Goal: Transaction & Acquisition: Purchase product/service

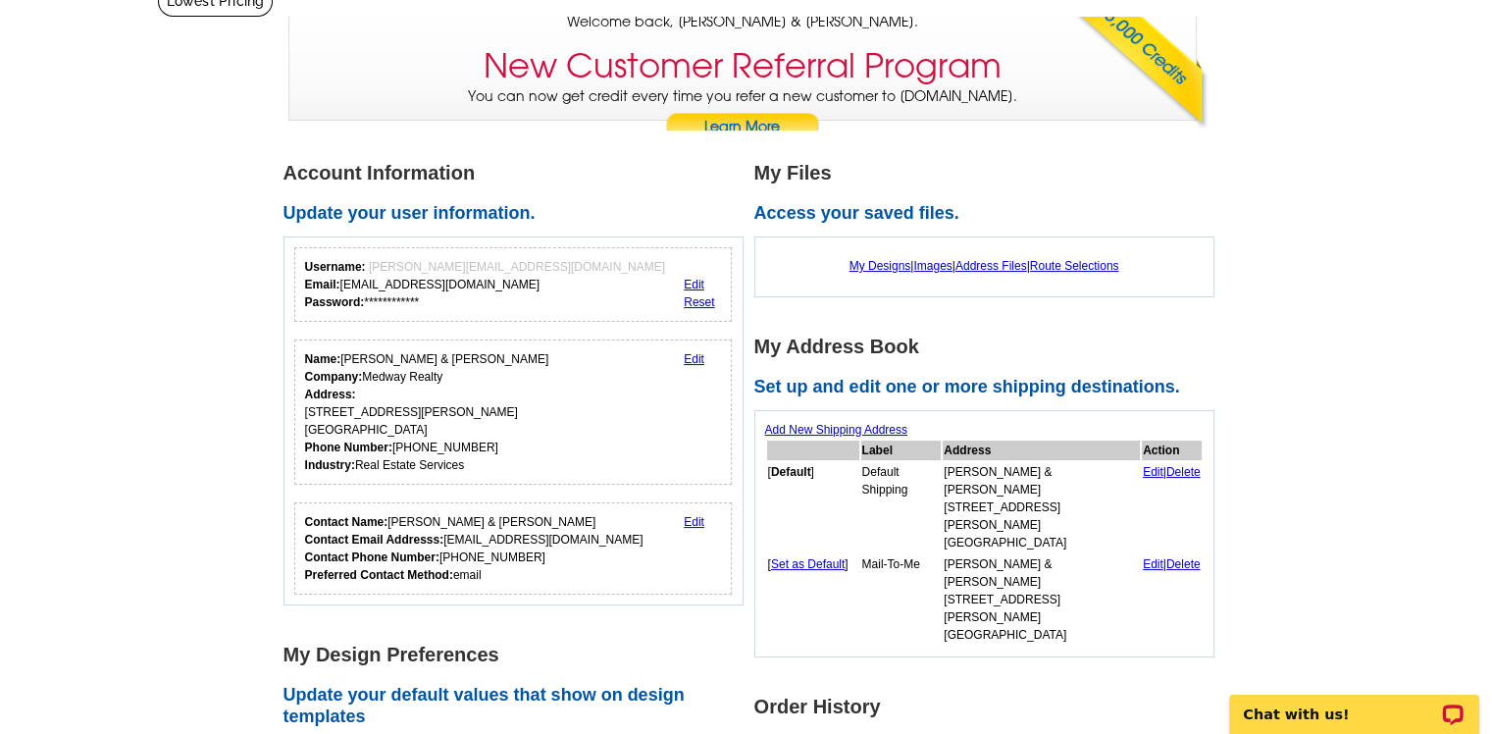
scroll to position [294, 0]
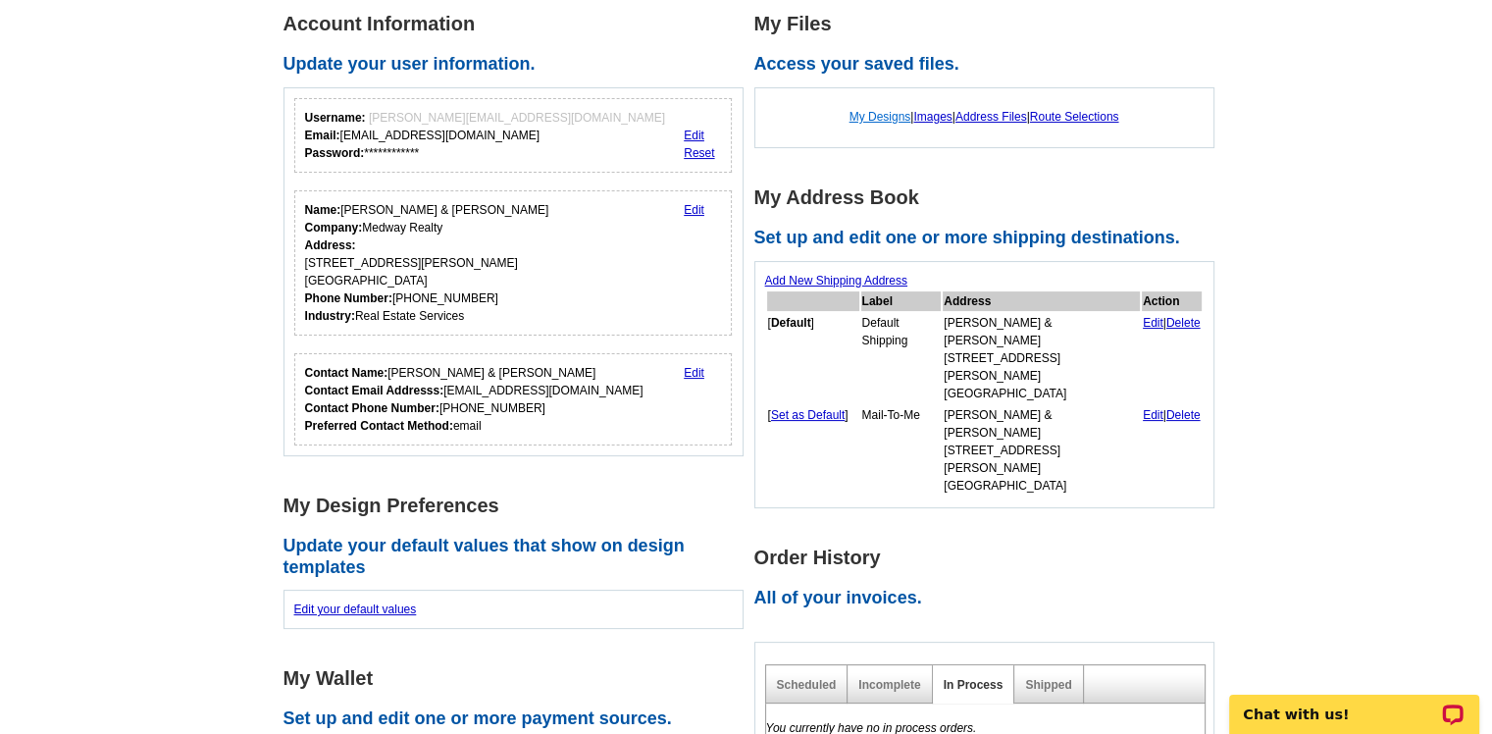
click at [872, 115] on link "My Designs" at bounding box center [881, 117] width 62 height 14
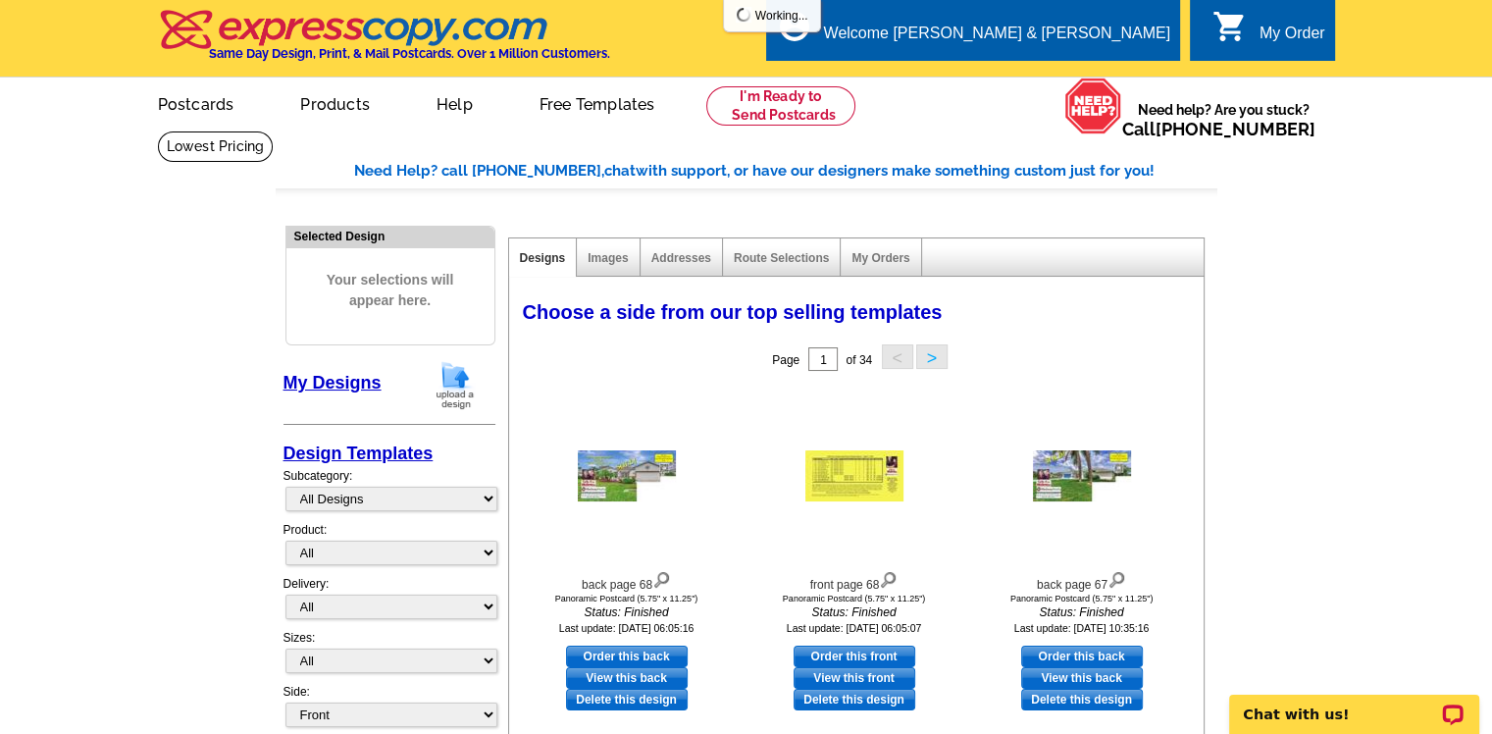
click at [449, 383] on img at bounding box center [455, 385] width 51 height 50
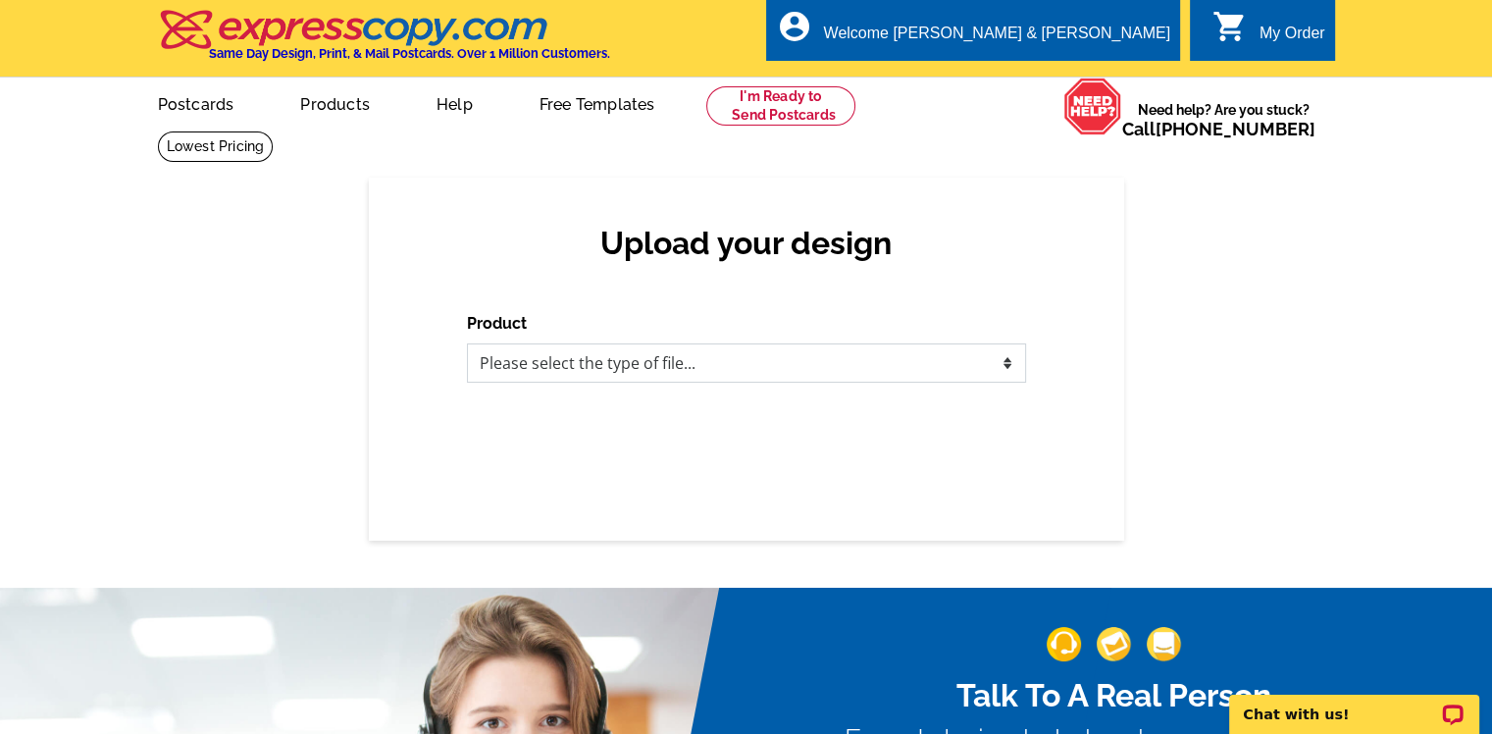
click at [933, 358] on select "Please select the type of file... Postcards Business Cards Letters and flyers G…" at bounding box center [746, 362] width 559 height 39
select select "1"
click at [467, 344] on select "Please select the type of file... Postcards Business Cards Letters and flyers G…" at bounding box center [746, 362] width 559 height 39
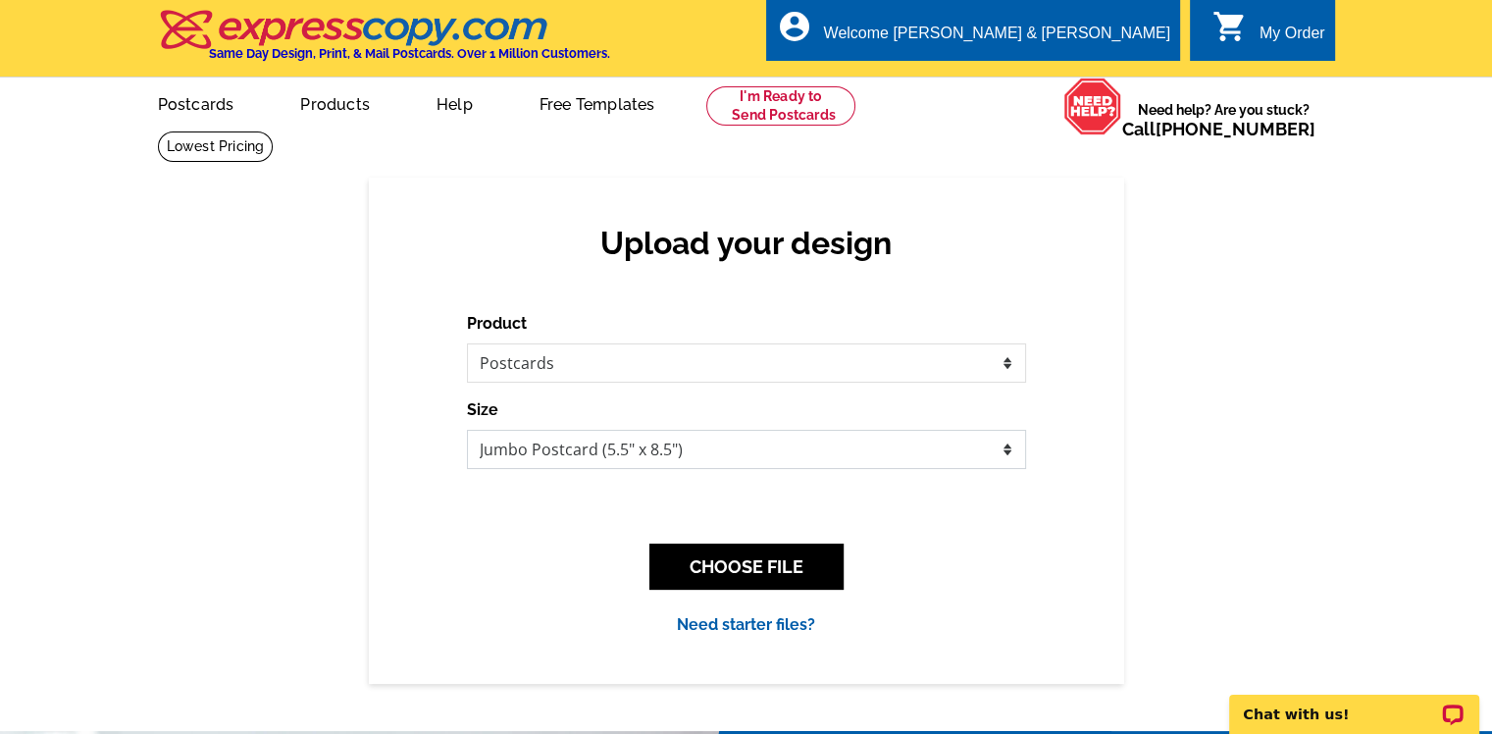
click at [956, 448] on select "Jumbo Postcard (5.5" x 8.5") Regular Postcard (4.25" x 5.6") Panoramic Postcard…" at bounding box center [746, 449] width 559 height 39
select select "3"
click at [467, 431] on select "Jumbo Postcard (5.5" x 8.5") Regular Postcard (4.25" x 5.6") Panoramic Postcard…" at bounding box center [746, 449] width 559 height 39
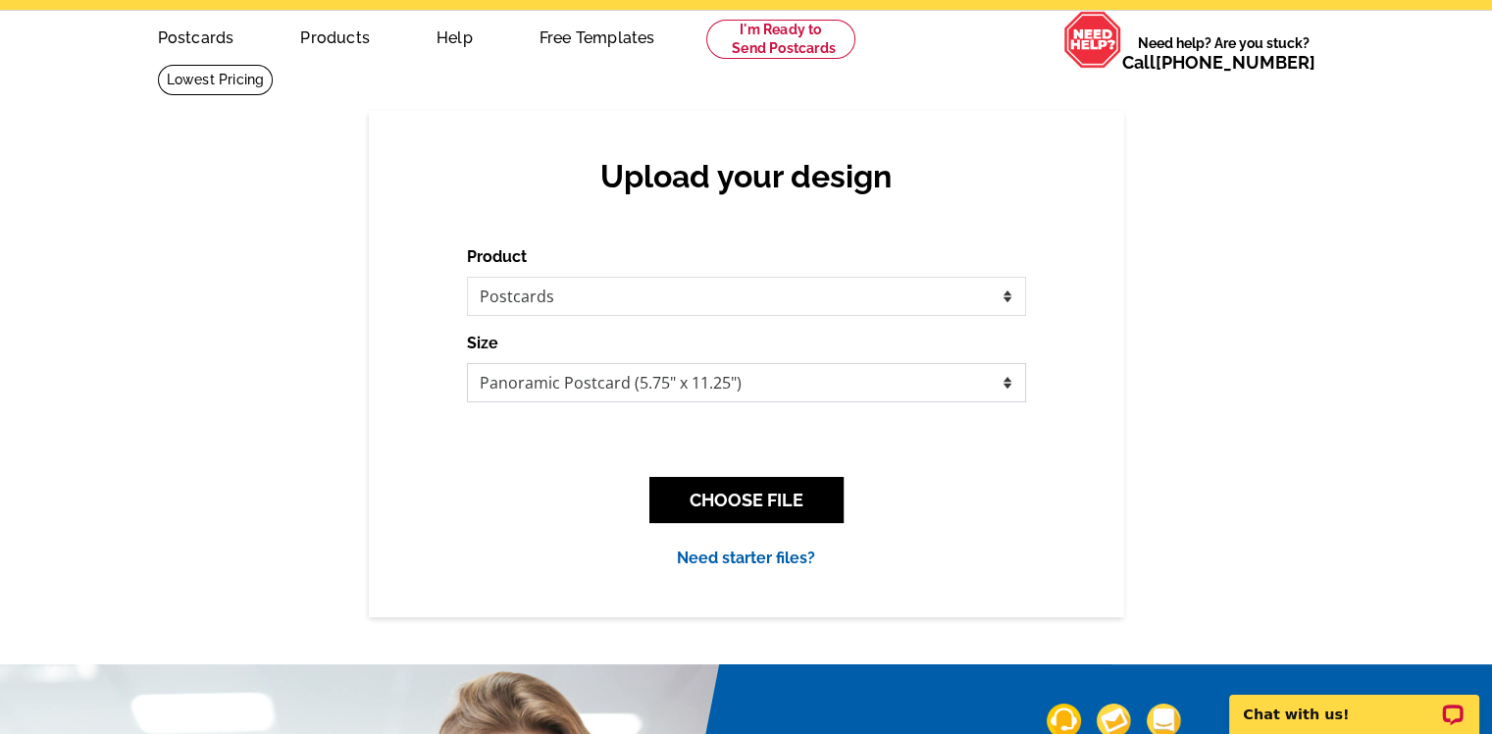
scroll to position [196, 0]
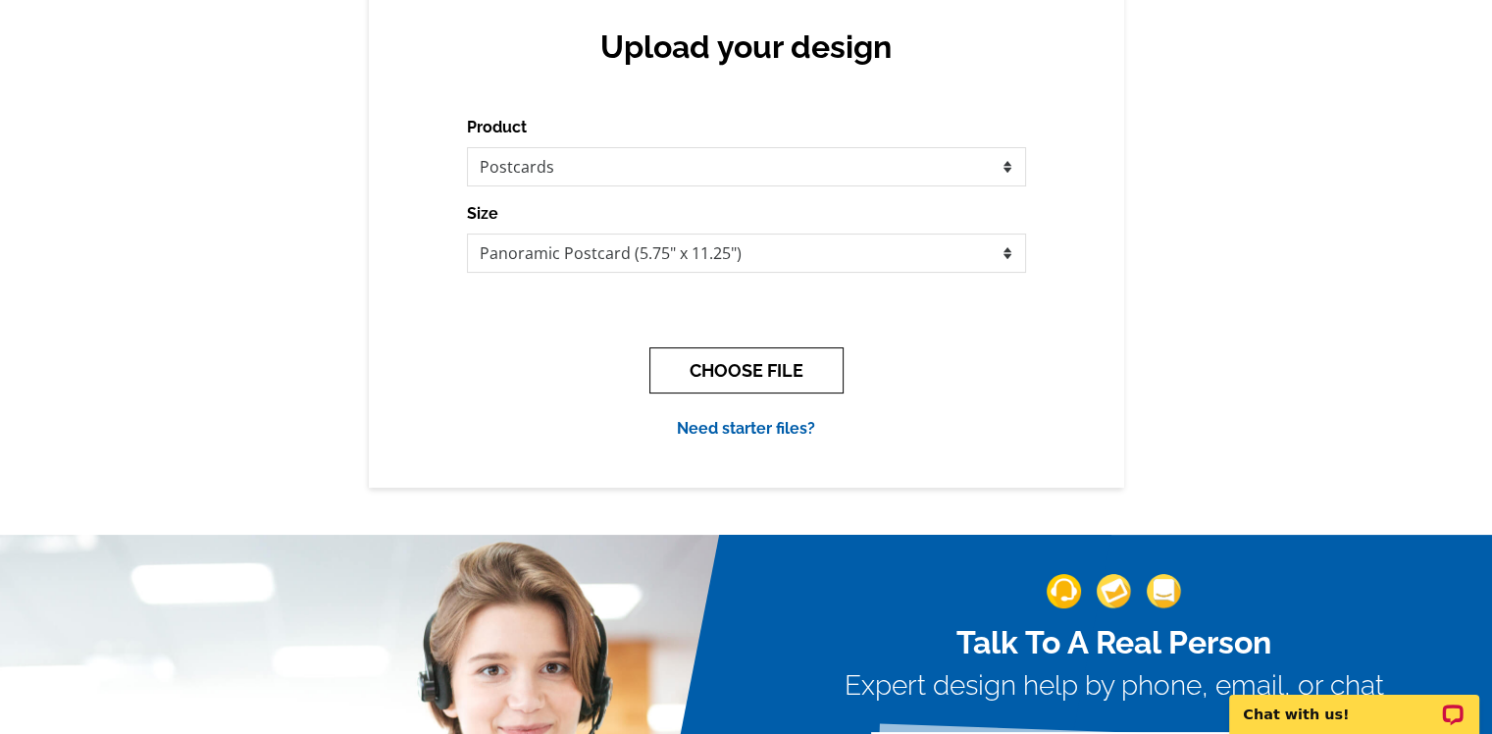
click at [725, 371] on button "CHOOSE FILE" at bounding box center [747, 370] width 194 height 46
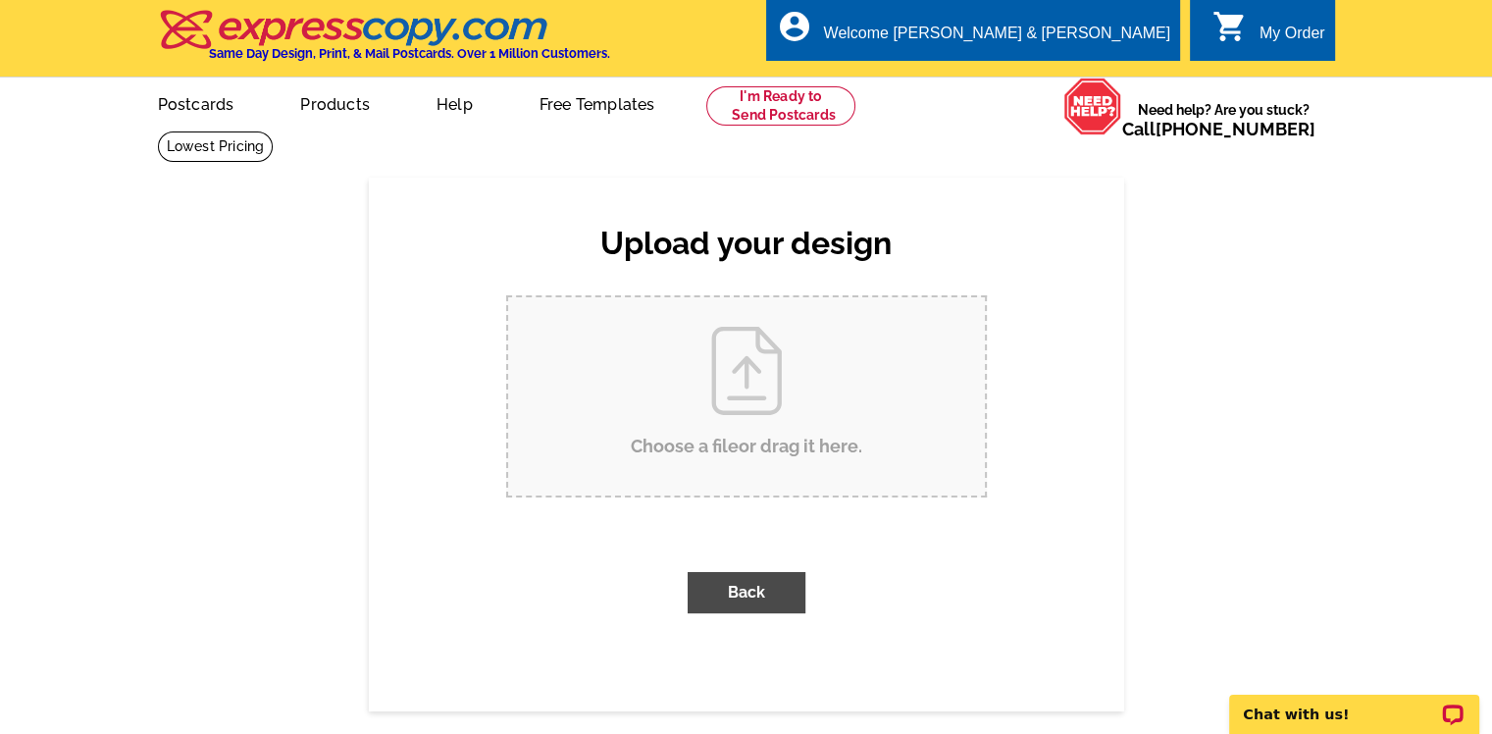
scroll to position [0, 0]
click at [765, 421] on input "Choose a file or drag it here ." at bounding box center [746, 396] width 477 height 198
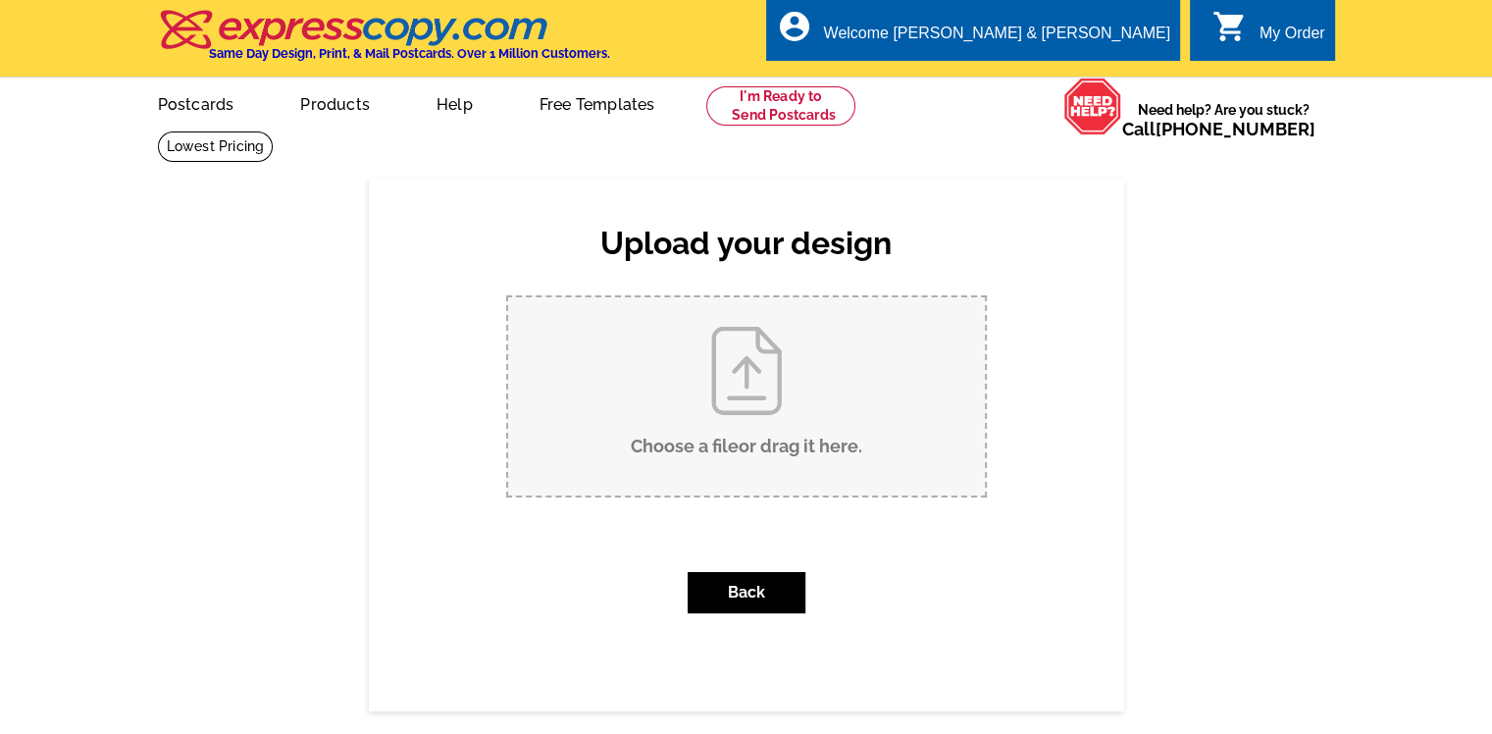
type input "C:\fakepath\back page 69.pdf"
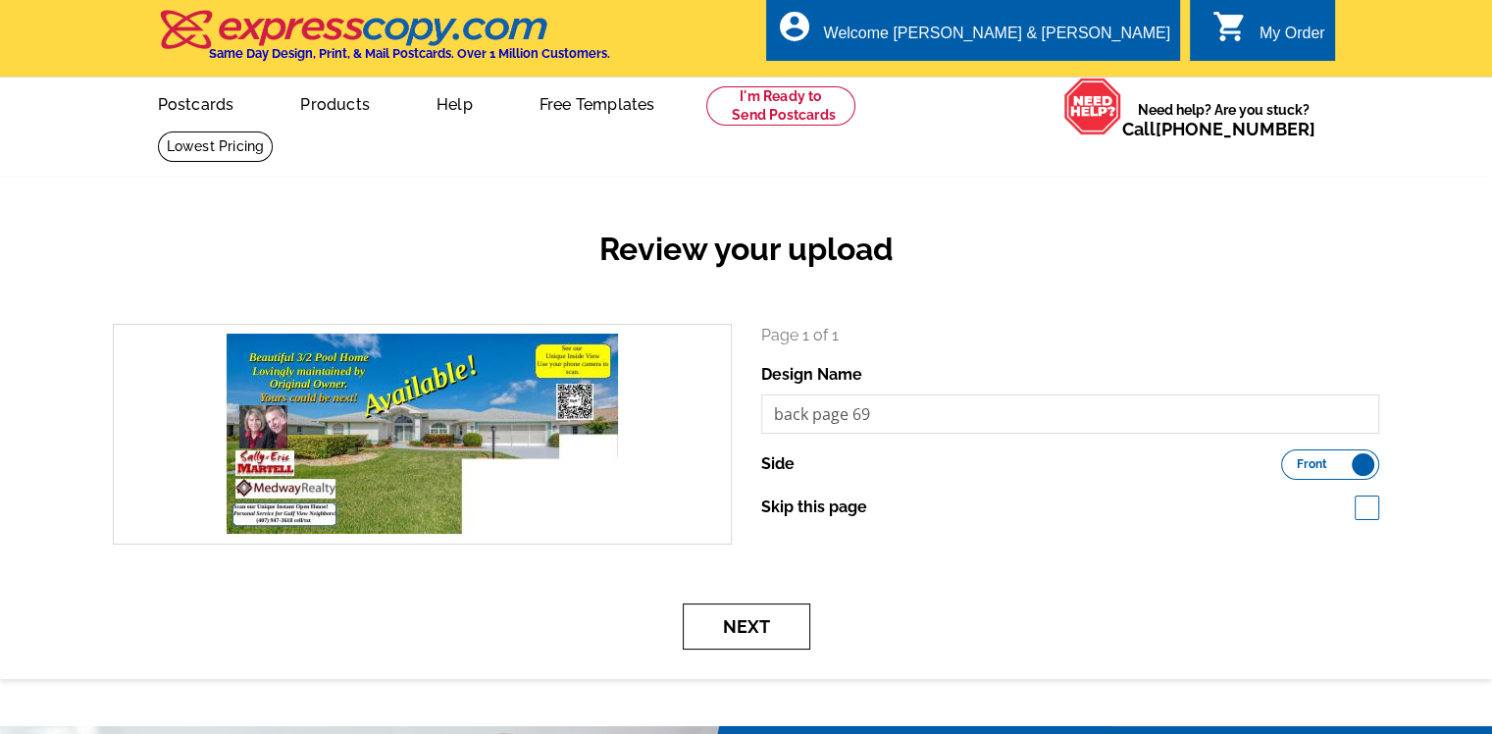
click at [747, 630] on button "Next" at bounding box center [747, 626] width 128 height 46
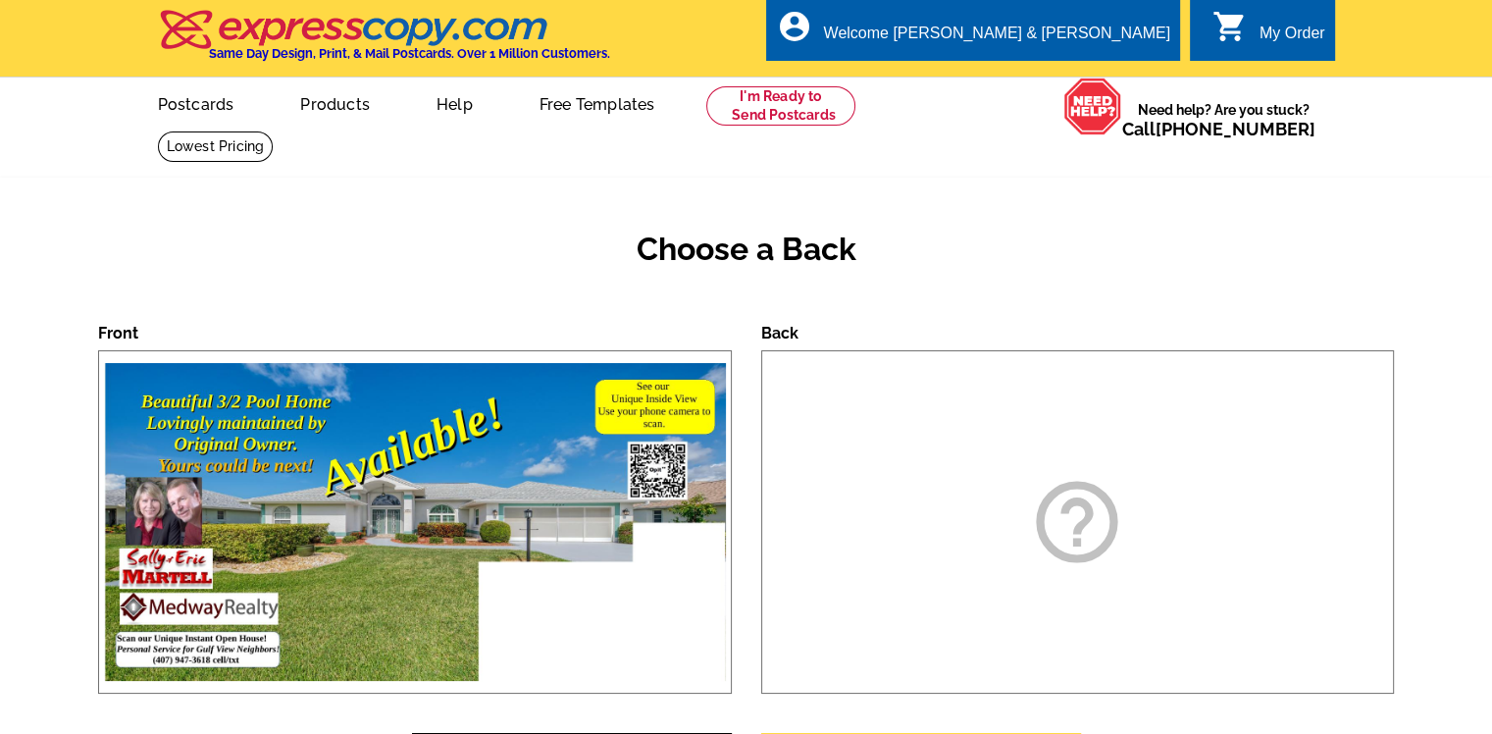
click at [945, 395] on div "help_outline" at bounding box center [1078, 521] width 634 height 343
click at [910, 467] on div "help_outline" at bounding box center [1078, 521] width 634 height 343
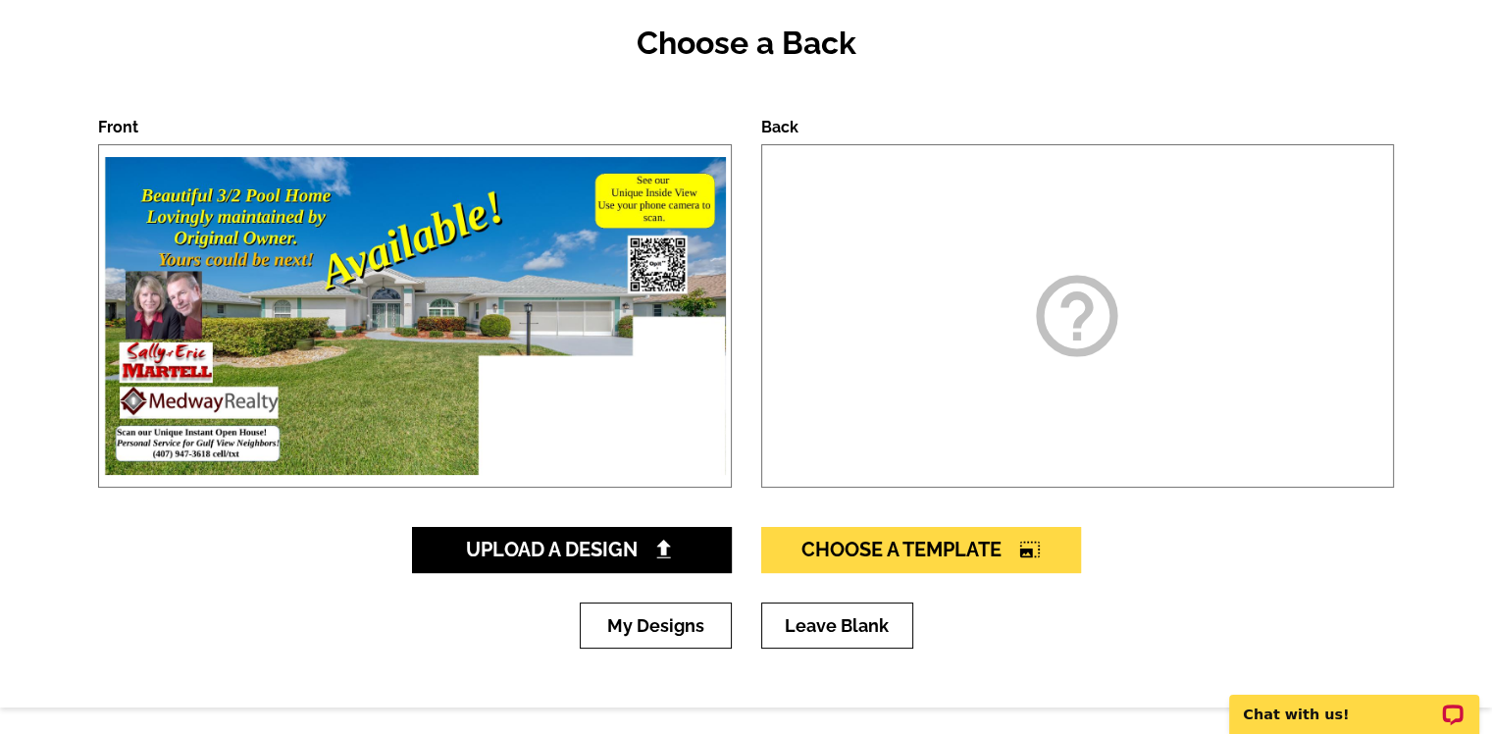
scroll to position [196, 0]
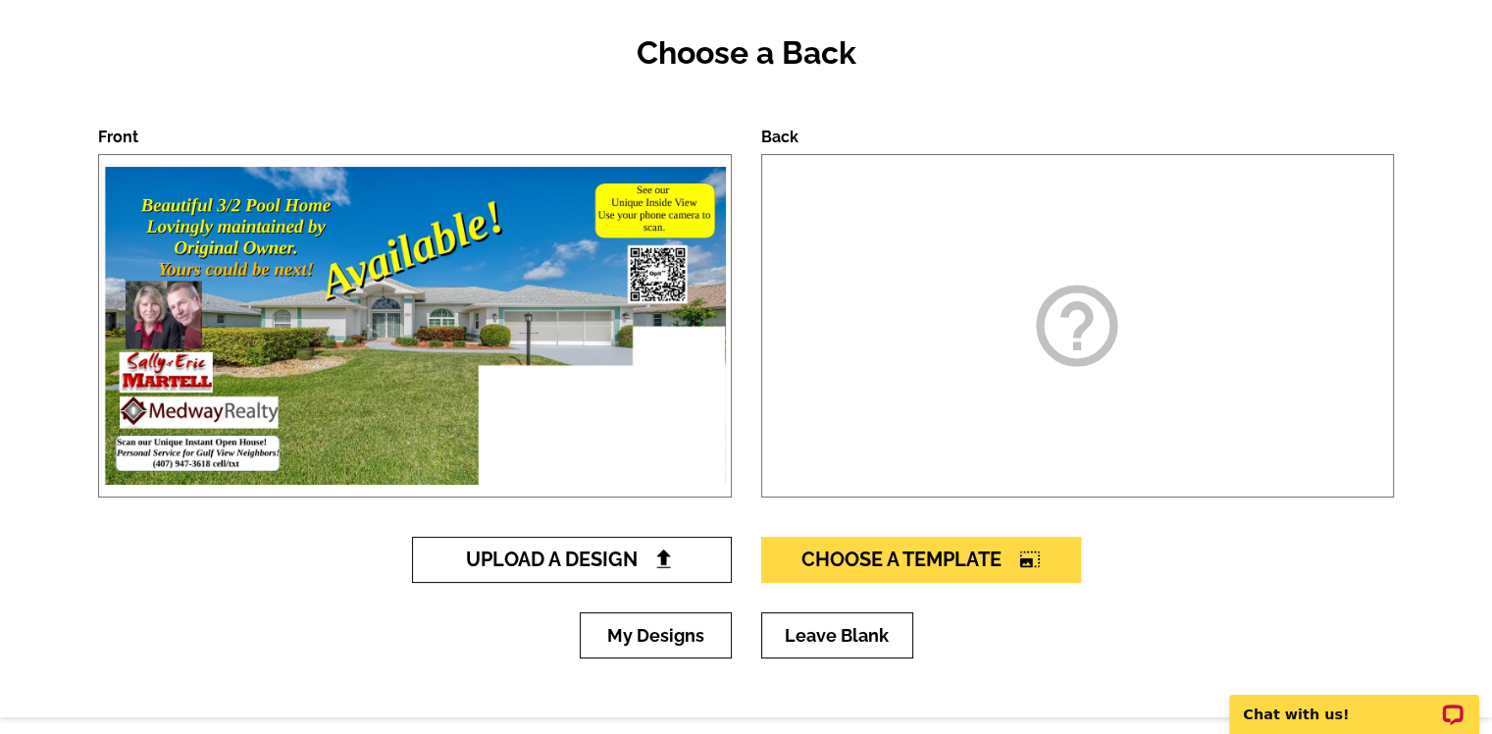
click at [651, 556] on span "Upload A Design" at bounding box center [571, 559] width 211 height 24
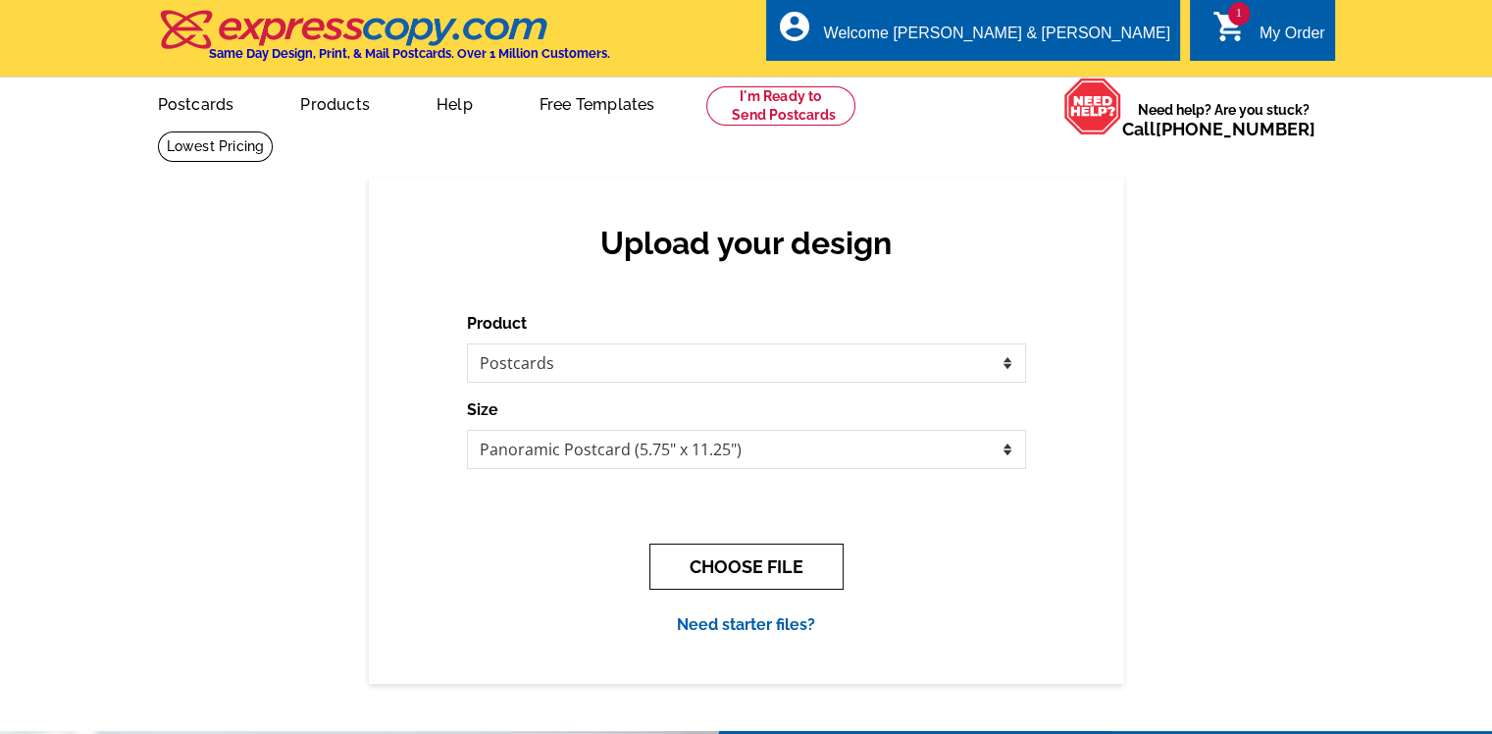
click at [759, 566] on button "CHOOSE FILE" at bounding box center [747, 567] width 194 height 46
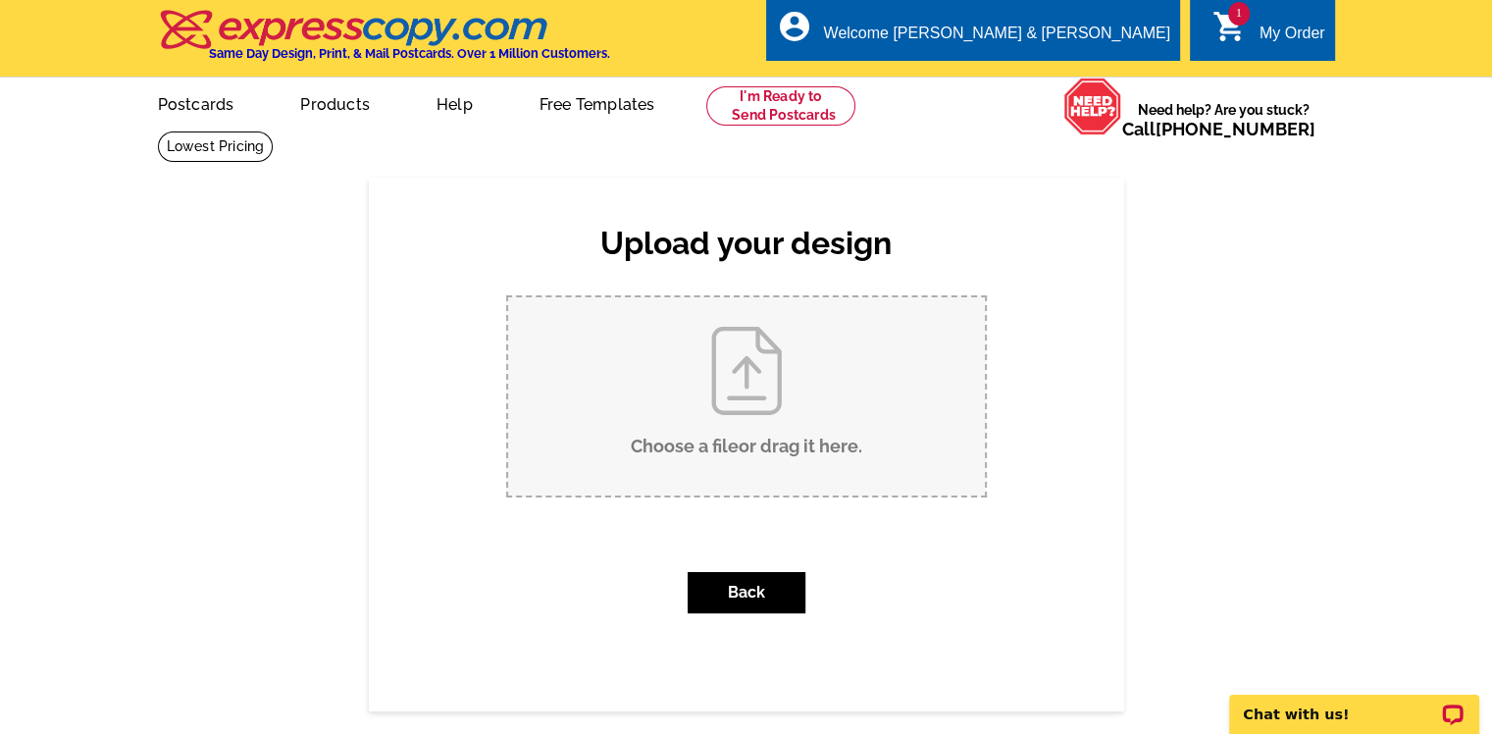
click at [781, 440] on input "Choose a file or drag it here ." at bounding box center [746, 396] width 477 height 198
type input "C:\fakepath\front page 69.pdf"
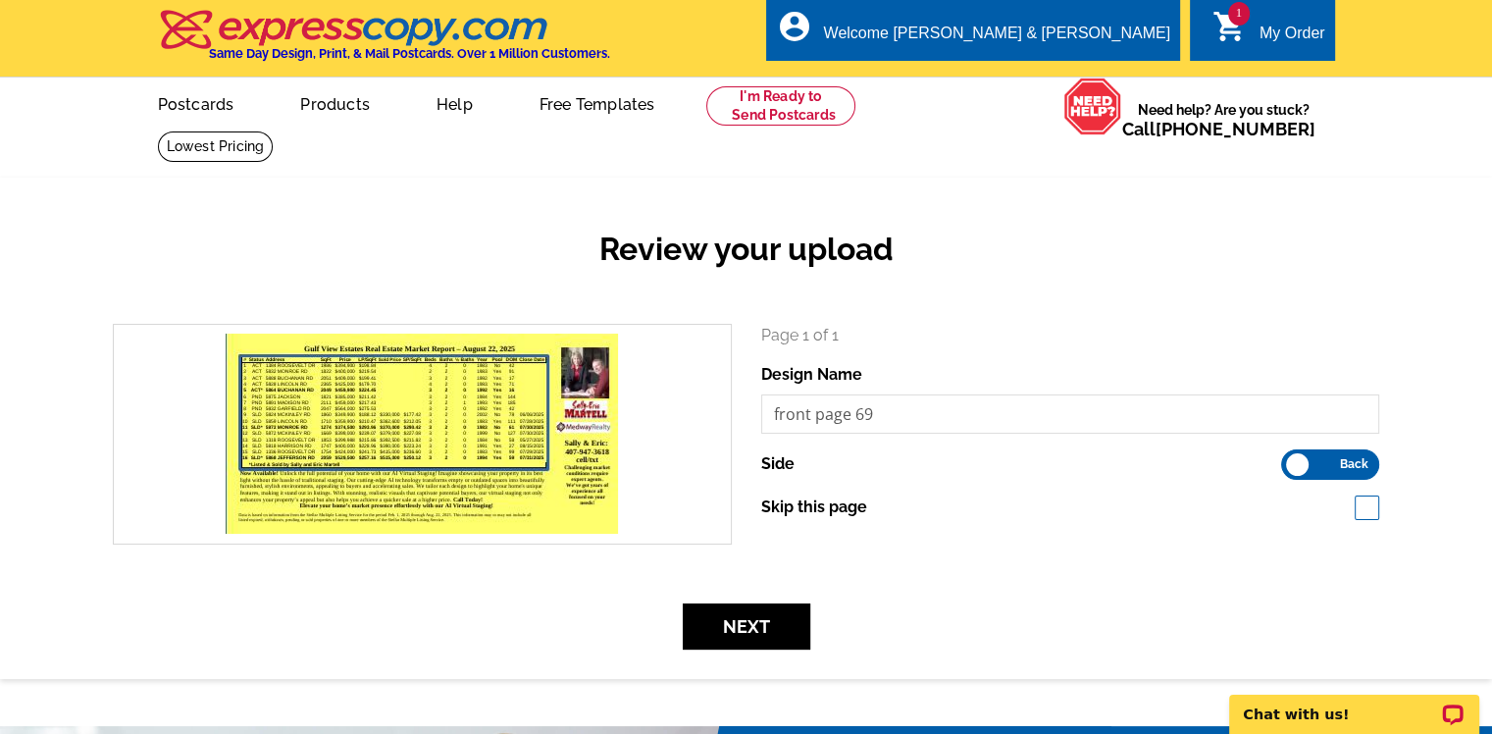
click at [1362, 455] on label "Front Back" at bounding box center [1330, 464] width 98 height 30
click at [1291, 459] on input "Front Back" at bounding box center [1291, 459] width 0 height 0
click at [742, 629] on button "Next" at bounding box center [747, 626] width 128 height 46
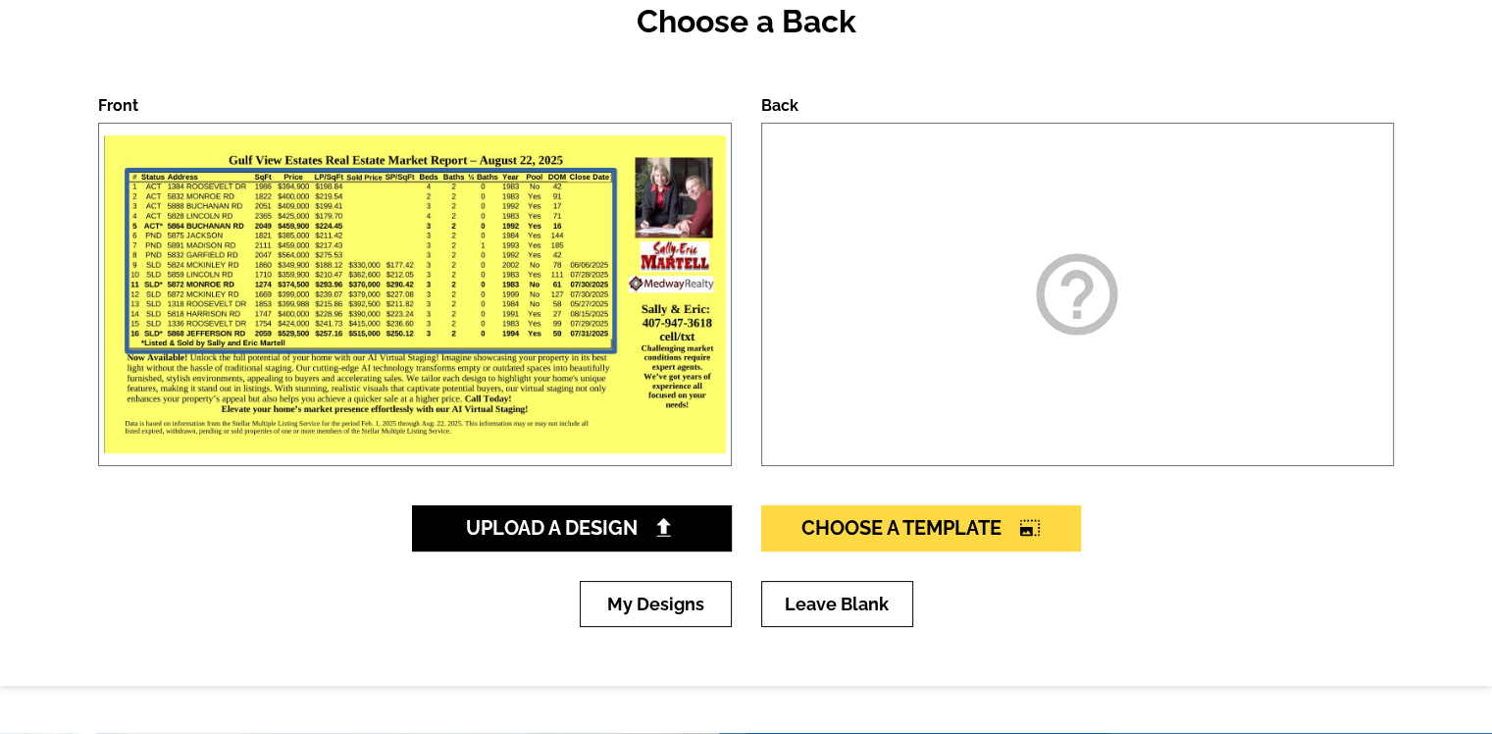
scroll to position [196, 0]
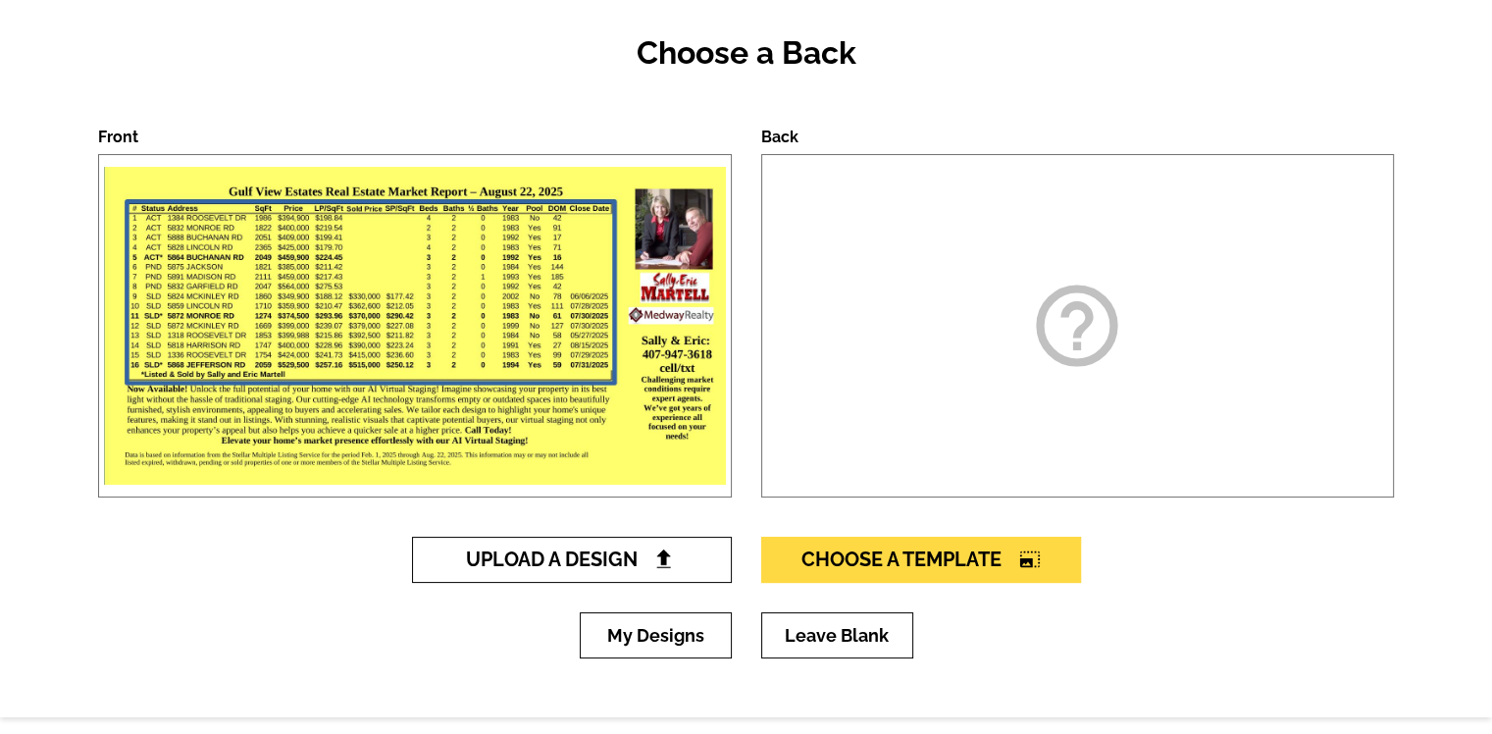
click at [667, 563] on img at bounding box center [663, 558] width 21 height 21
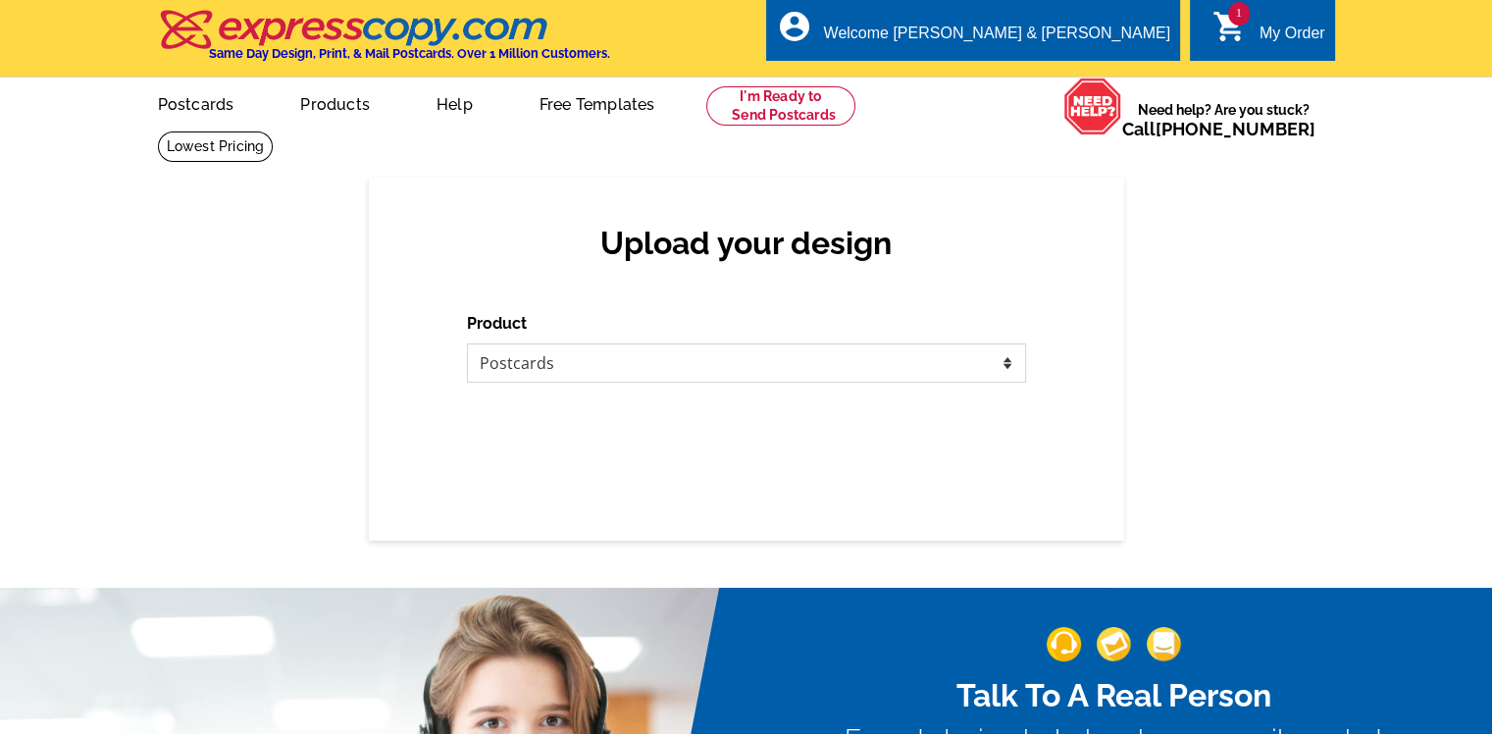
click at [914, 362] on select "Please select the type of file... Postcards Business Cards Letters and flyers G…" at bounding box center [746, 362] width 559 height 39
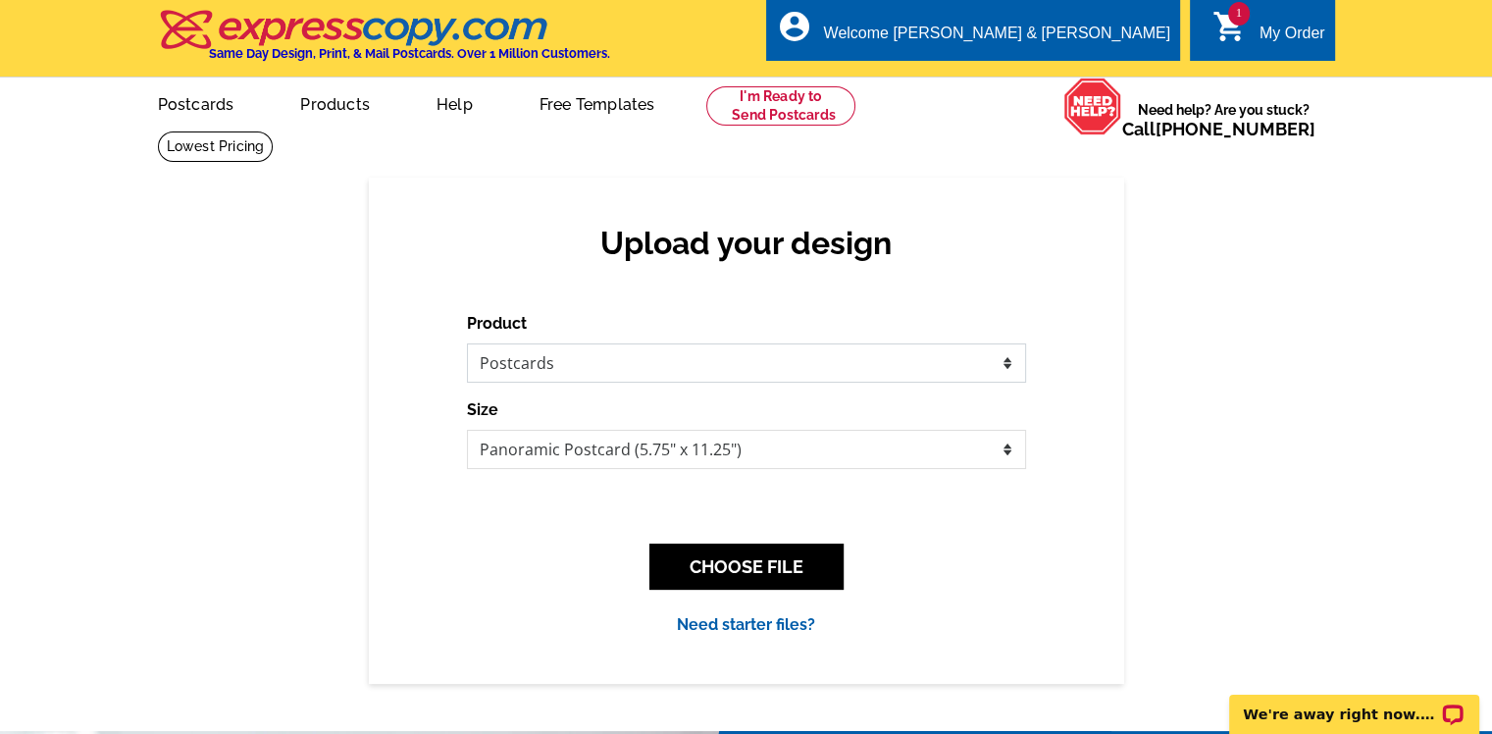
click at [467, 344] on select "Please select the type of file... Postcards Business Cards Letters and flyers G…" at bounding box center [746, 362] width 559 height 39
click at [737, 562] on button "CHOOSE FILE" at bounding box center [747, 567] width 194 height 46
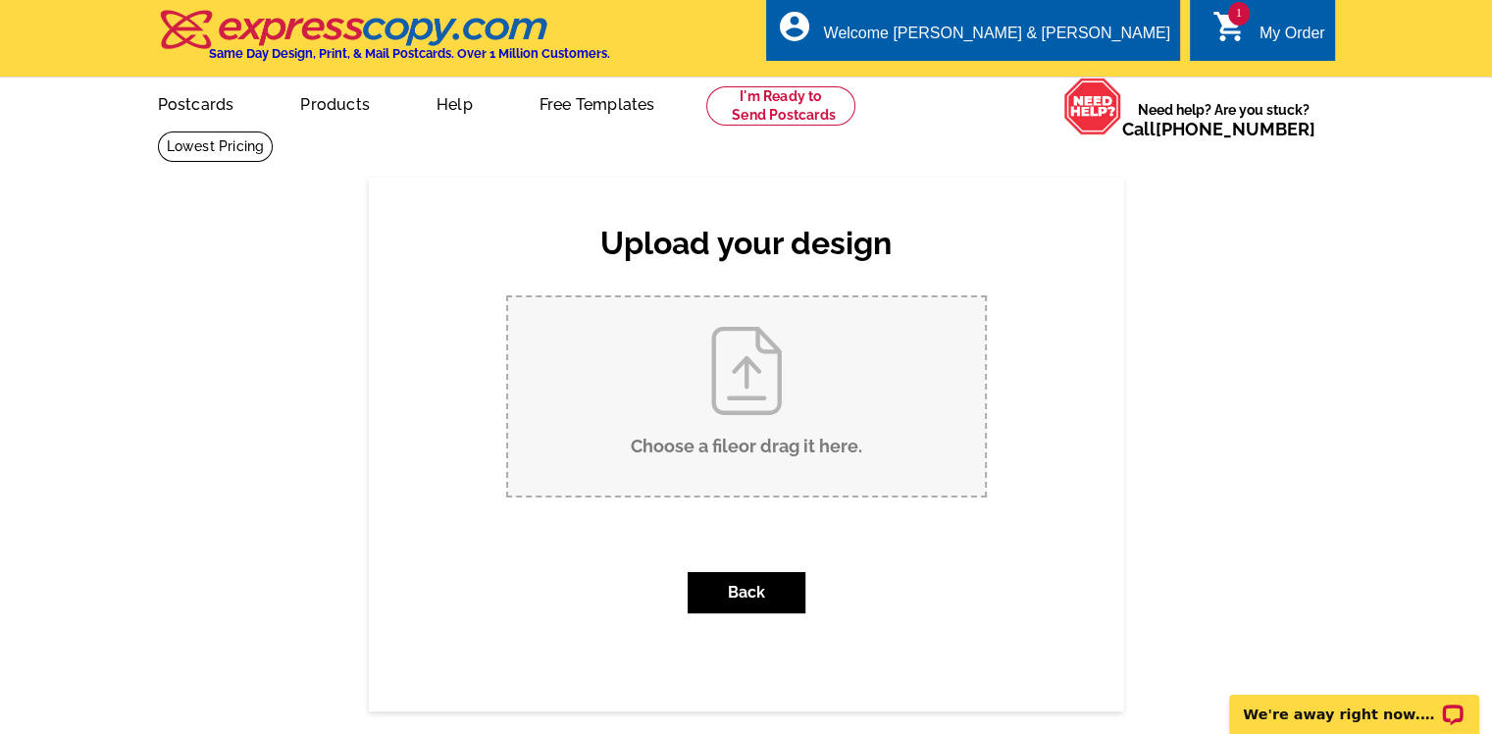
click at [750, 346] on input "Choose a file or drag it here ." at bounding box center [746, 396] width 477 height 198
type input "C:\fakepath\back page 69.pdf"
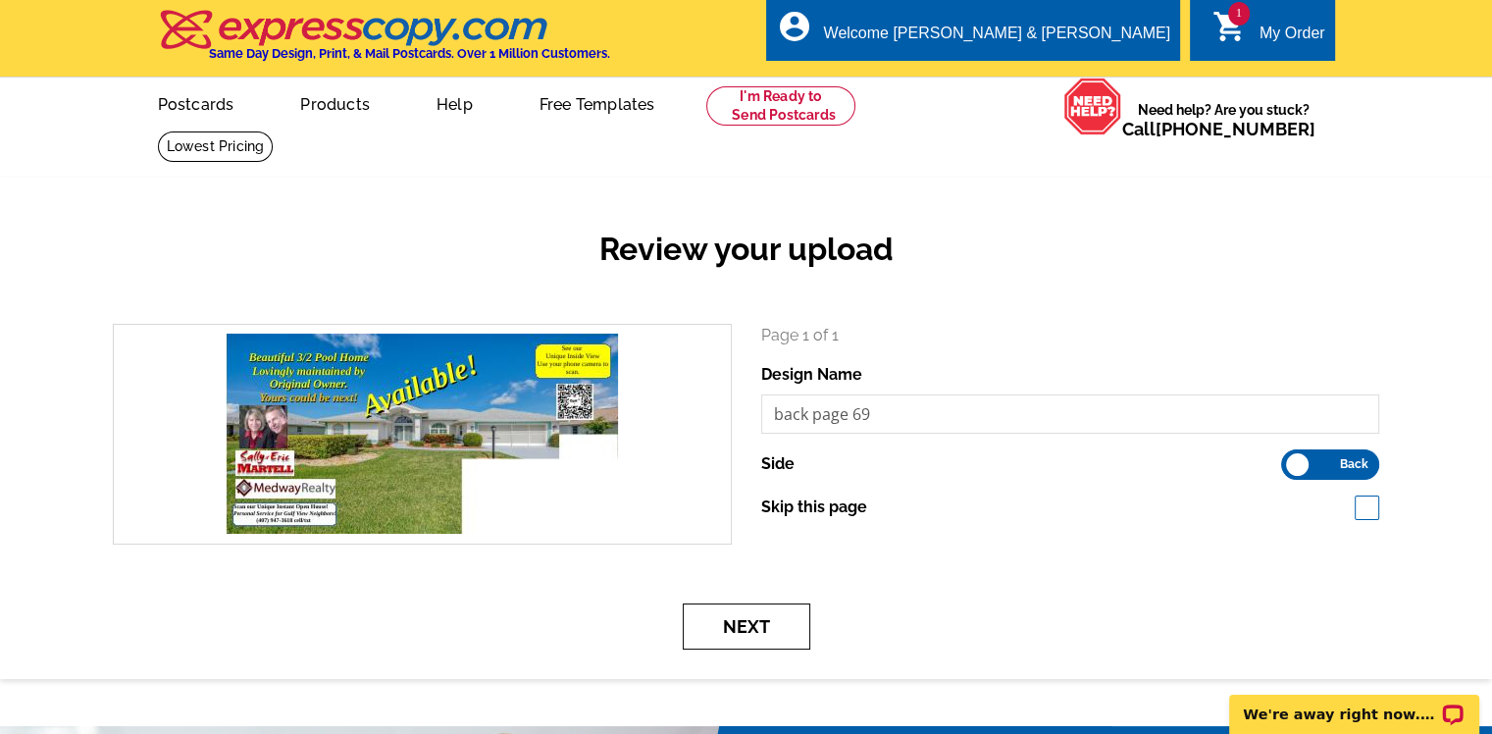
click at [766, 621] on button "Next" at bounding box center [747, 626] width 128 height 46
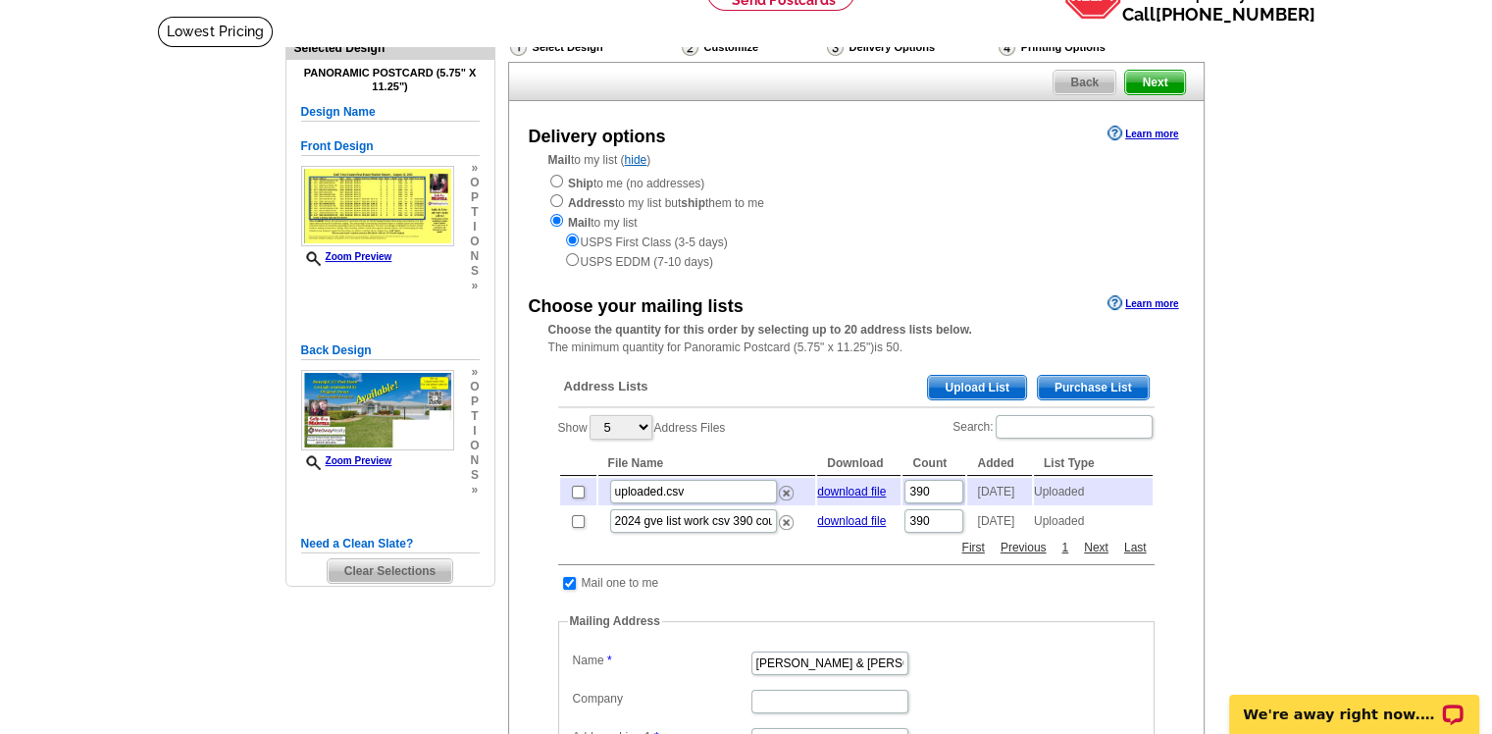
scroll to position [392, 0]
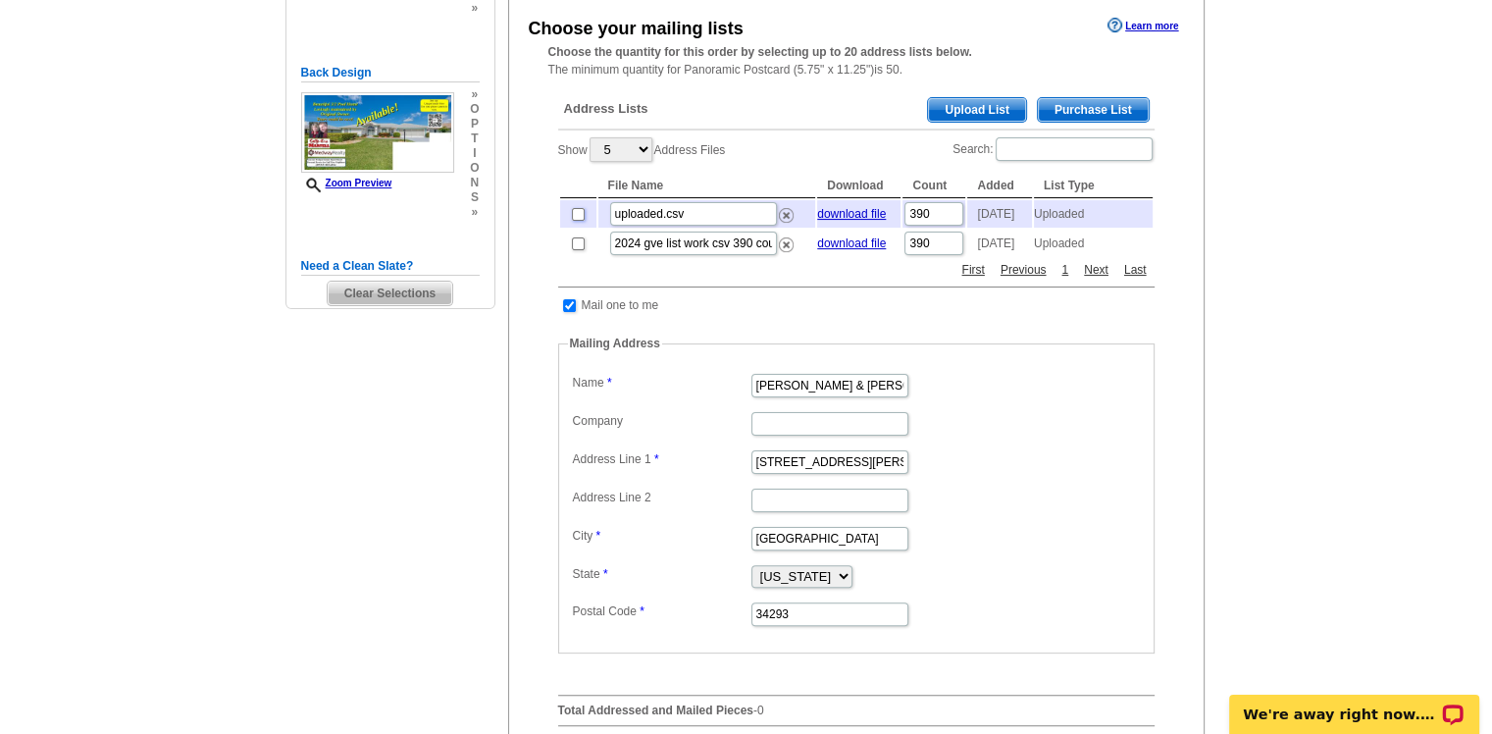
click at [581, 221] on input "checkbox" at bounding box center [578, 214] width 13 height 13
checkbox input "true"
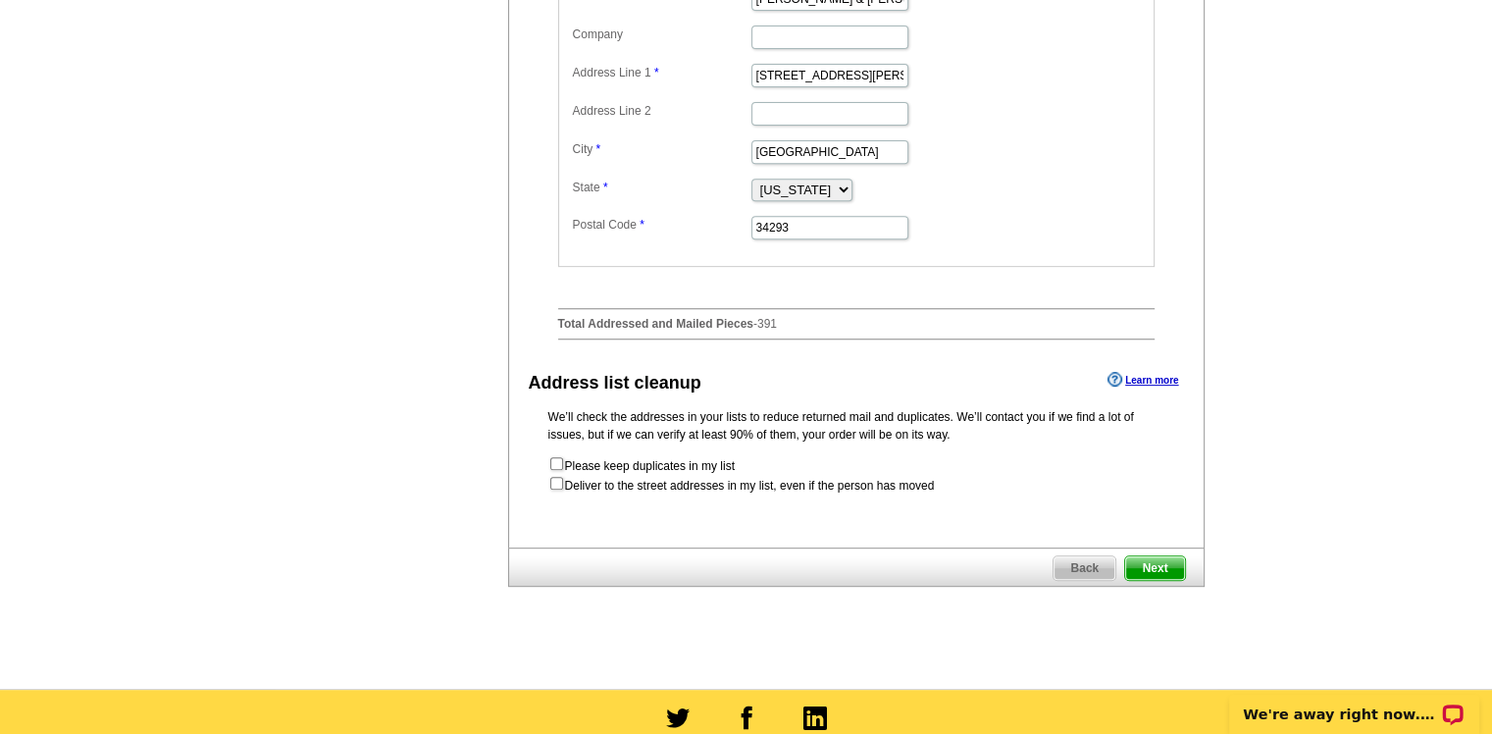
scroll to position [883, 0]
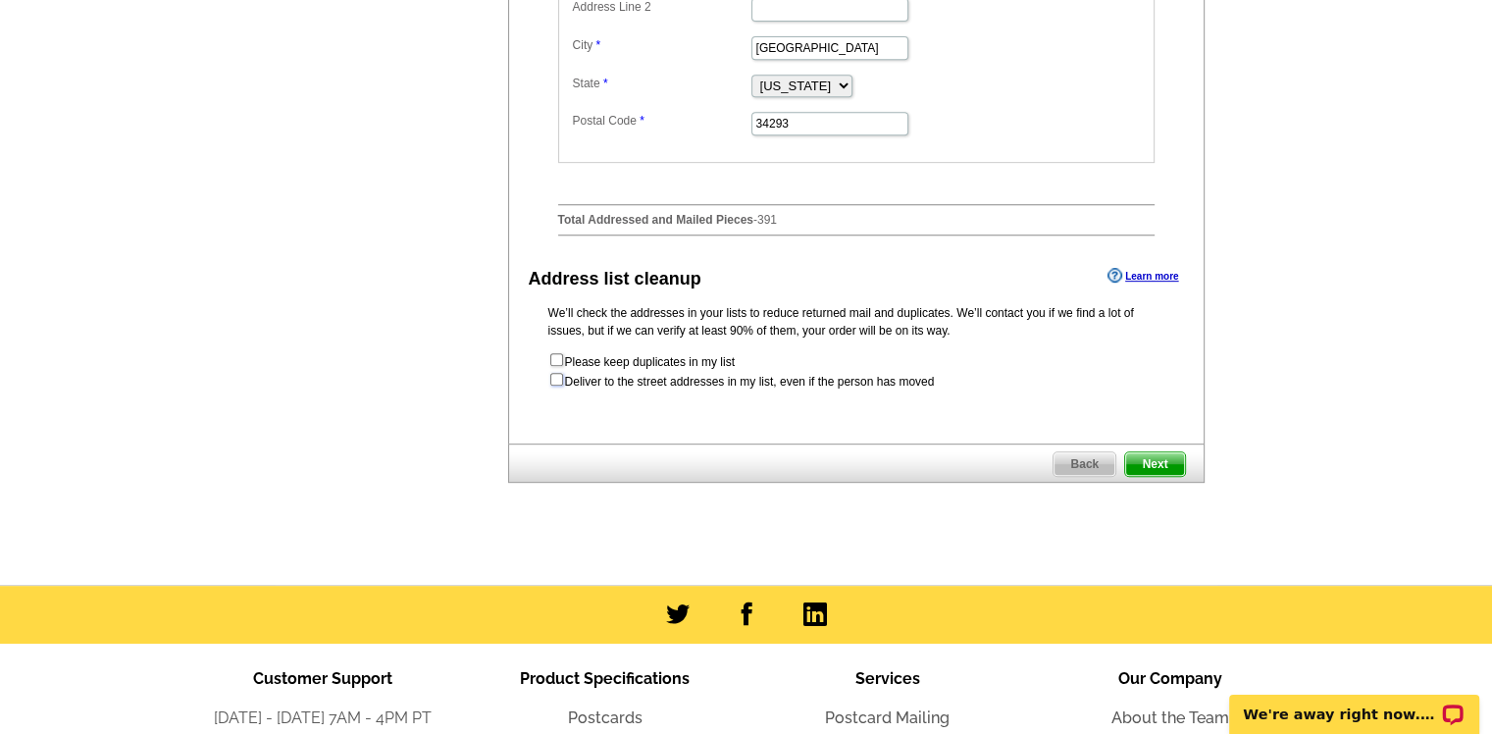
click at [558, 386] on input "checkbox" at bounding box center [556, 379] width 13 height 13
checkbox input "true"
radio input "true"
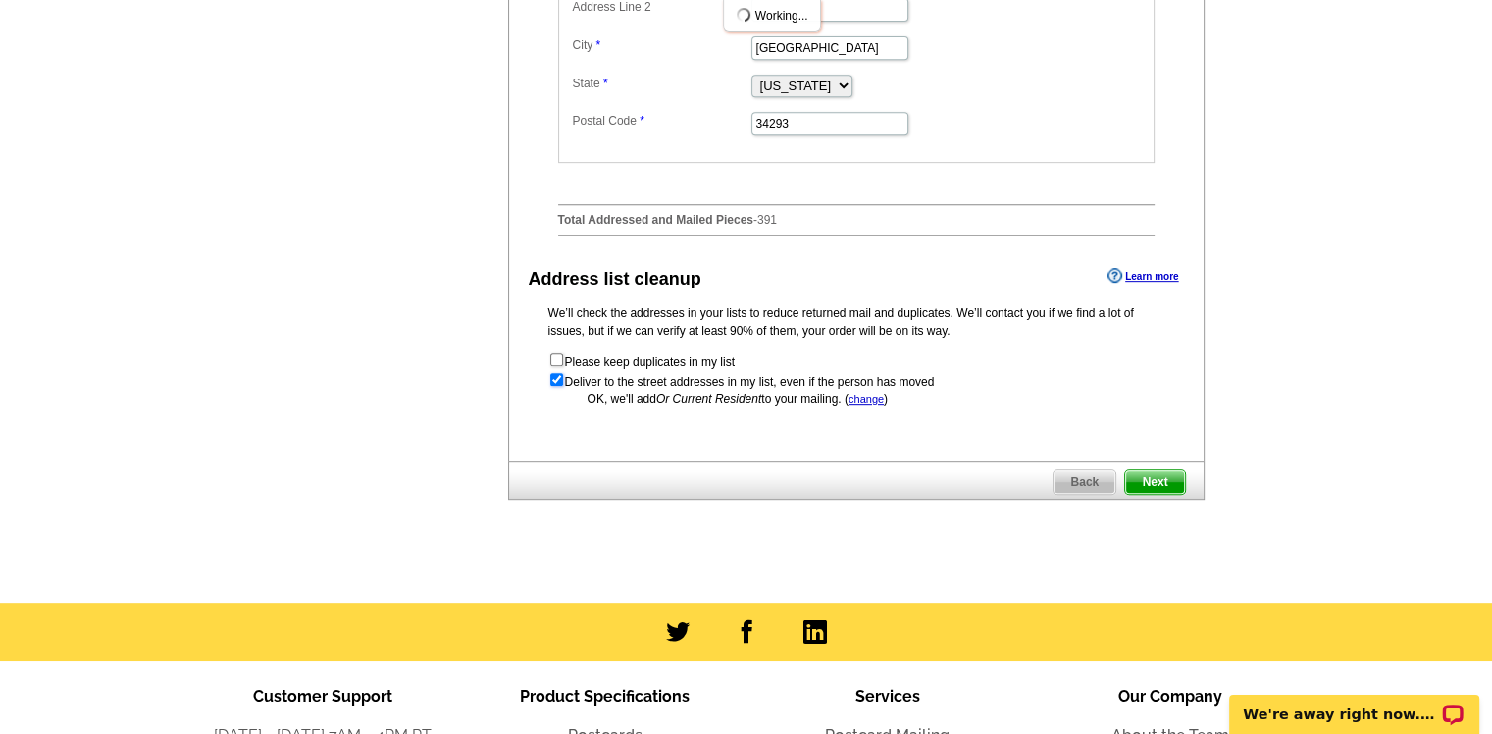
scroll to position [0, 0]
click at [1162, 492] on span "Next" at bounding box center [1154, 482] width 59 height 24
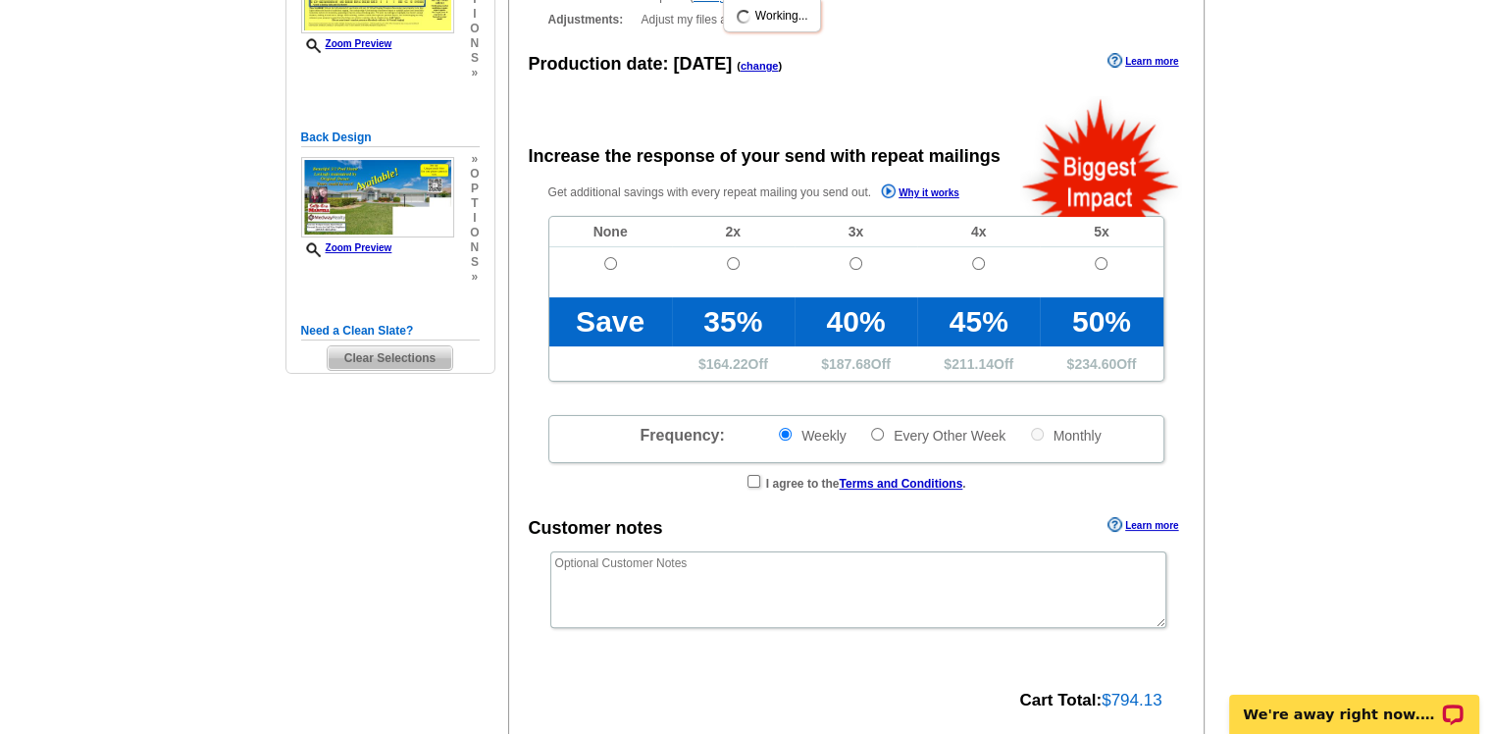
radio input "false"
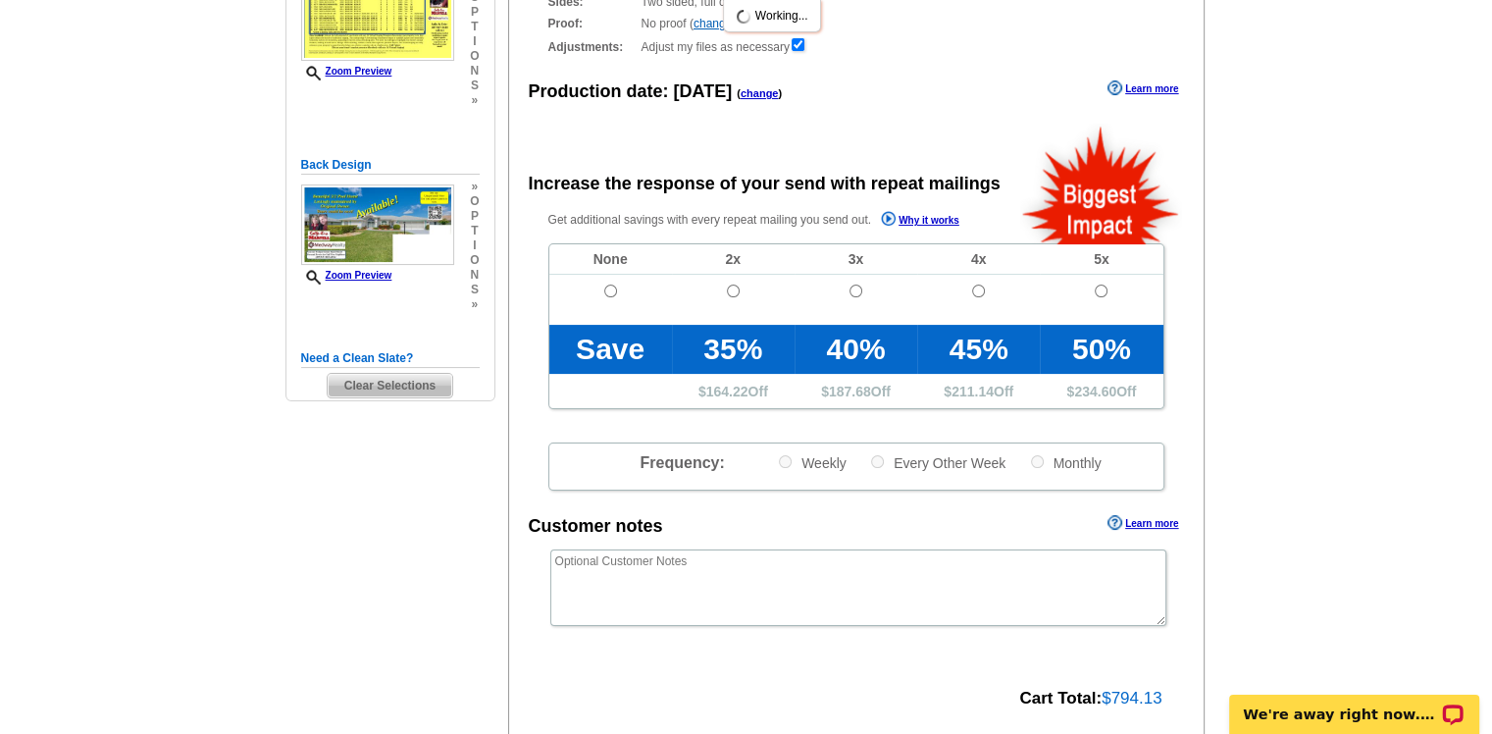
scroll to position [294, 0]
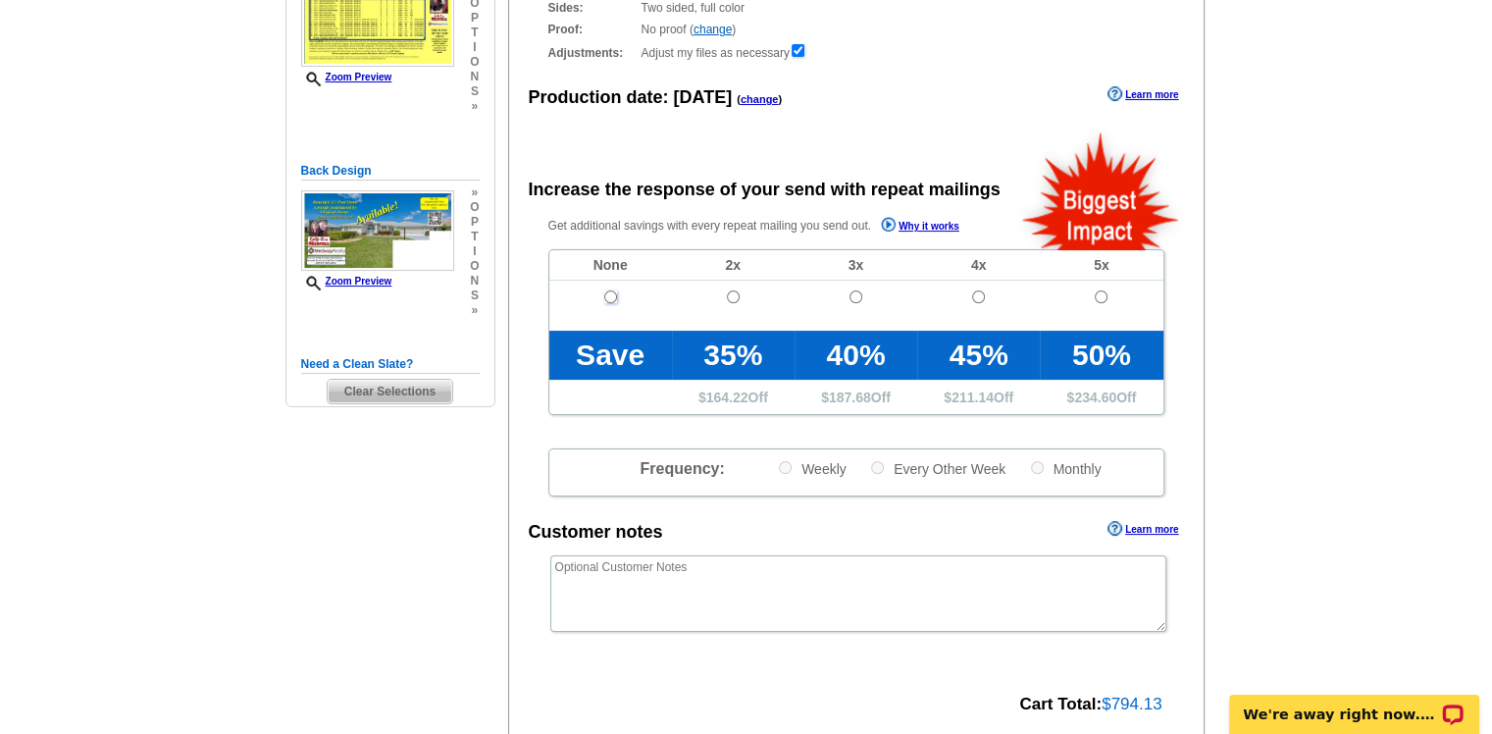
click at [610, 297] on input "radio" at bounding box center [610, 296] width 13 height 13
radio input "true"
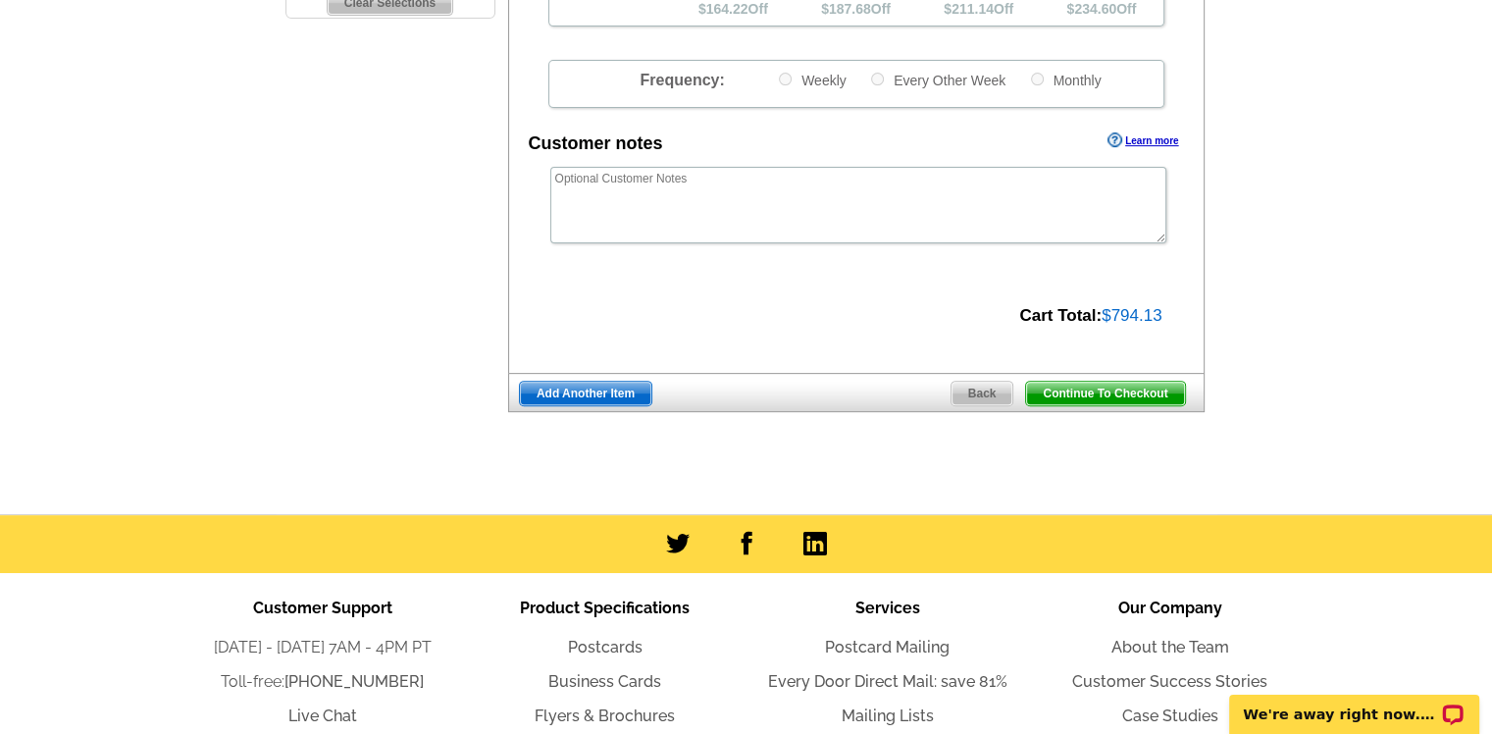
scroll to position [684, 0]
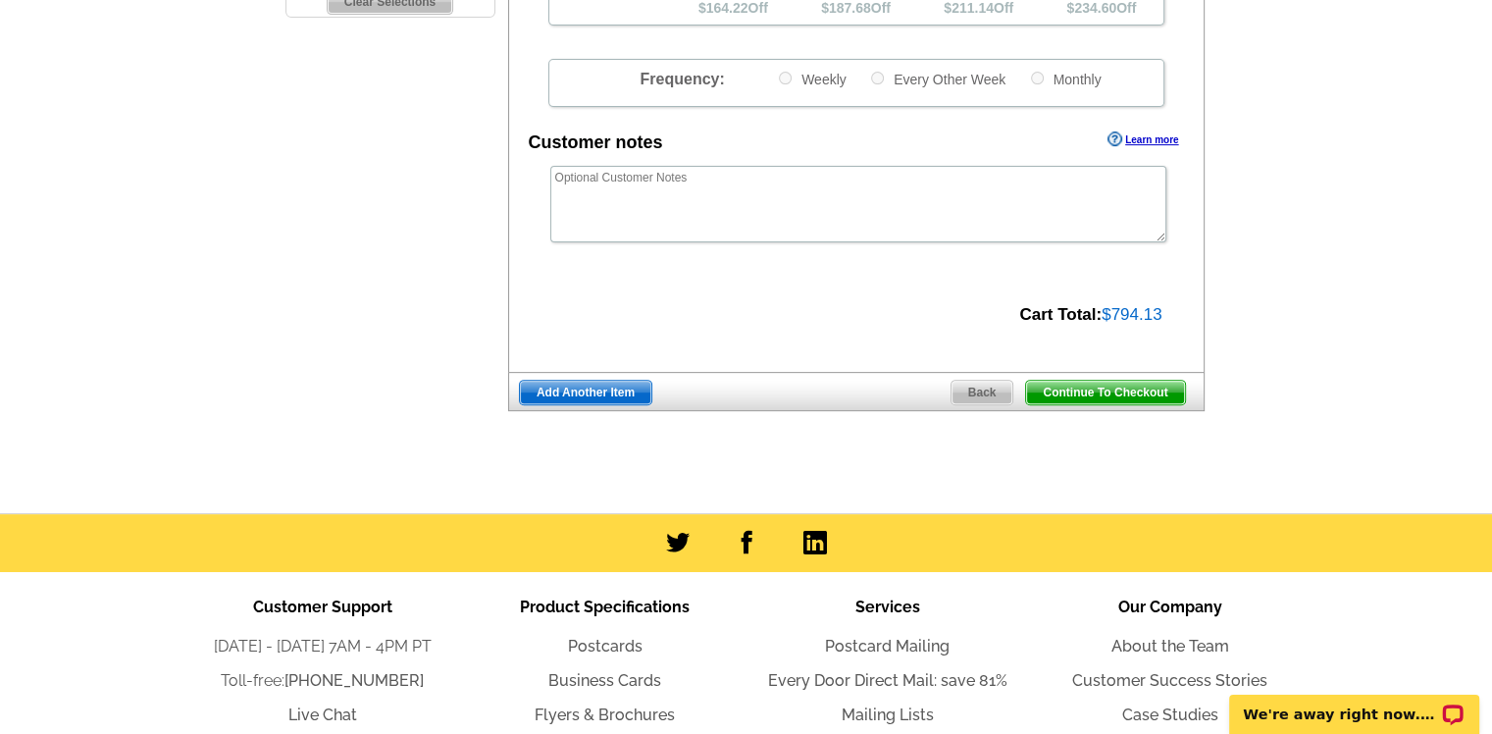
click at [1103, 393] on span "Continue To Checkout" at bounding box center [1105, 393] width 158 height 24
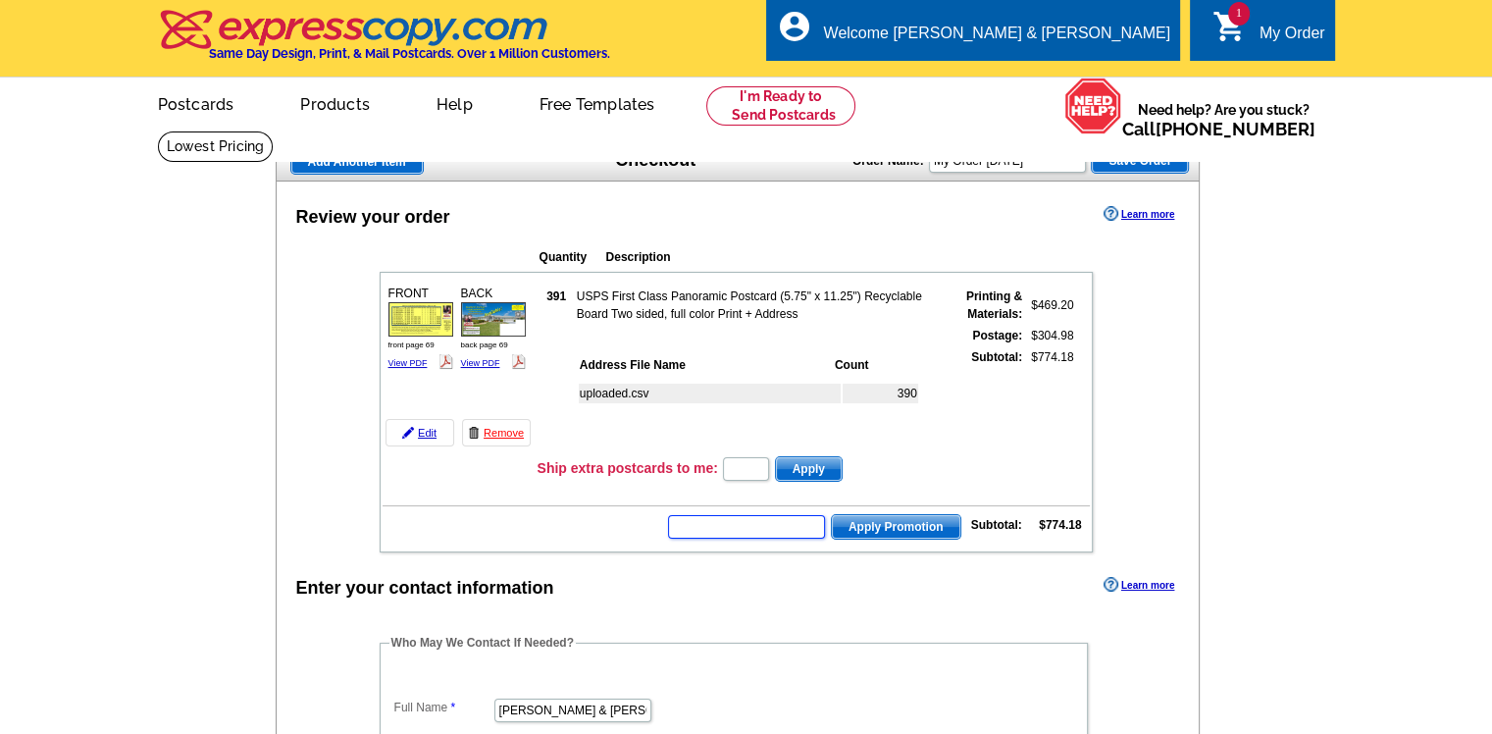
click at [728, 520] on input "text" at bounding box center [746, 527] width 157 height 24
type input "h"
type input "hurry40"
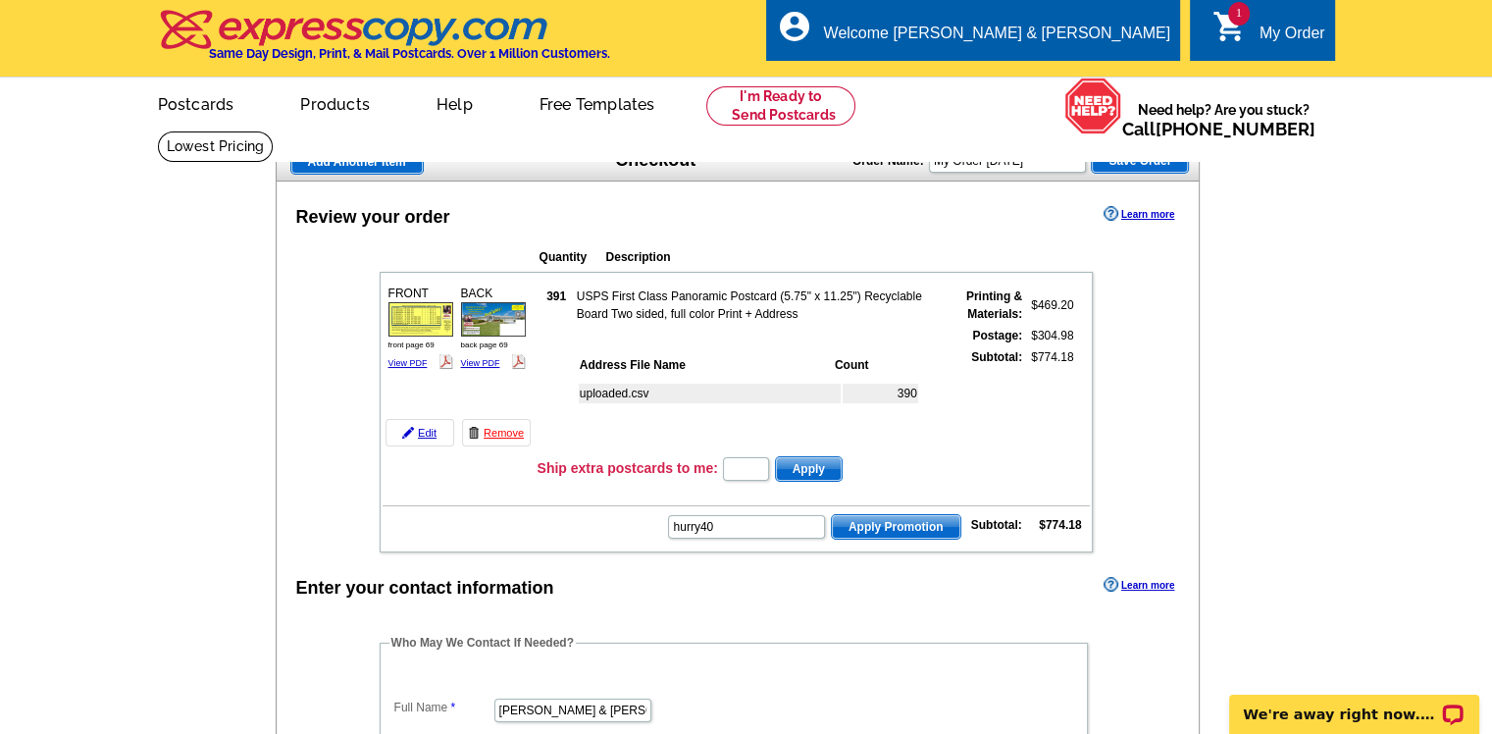
click at [895, 515] on span "Apply Promotion" at bounding box center [896, 527] width 129 height 24
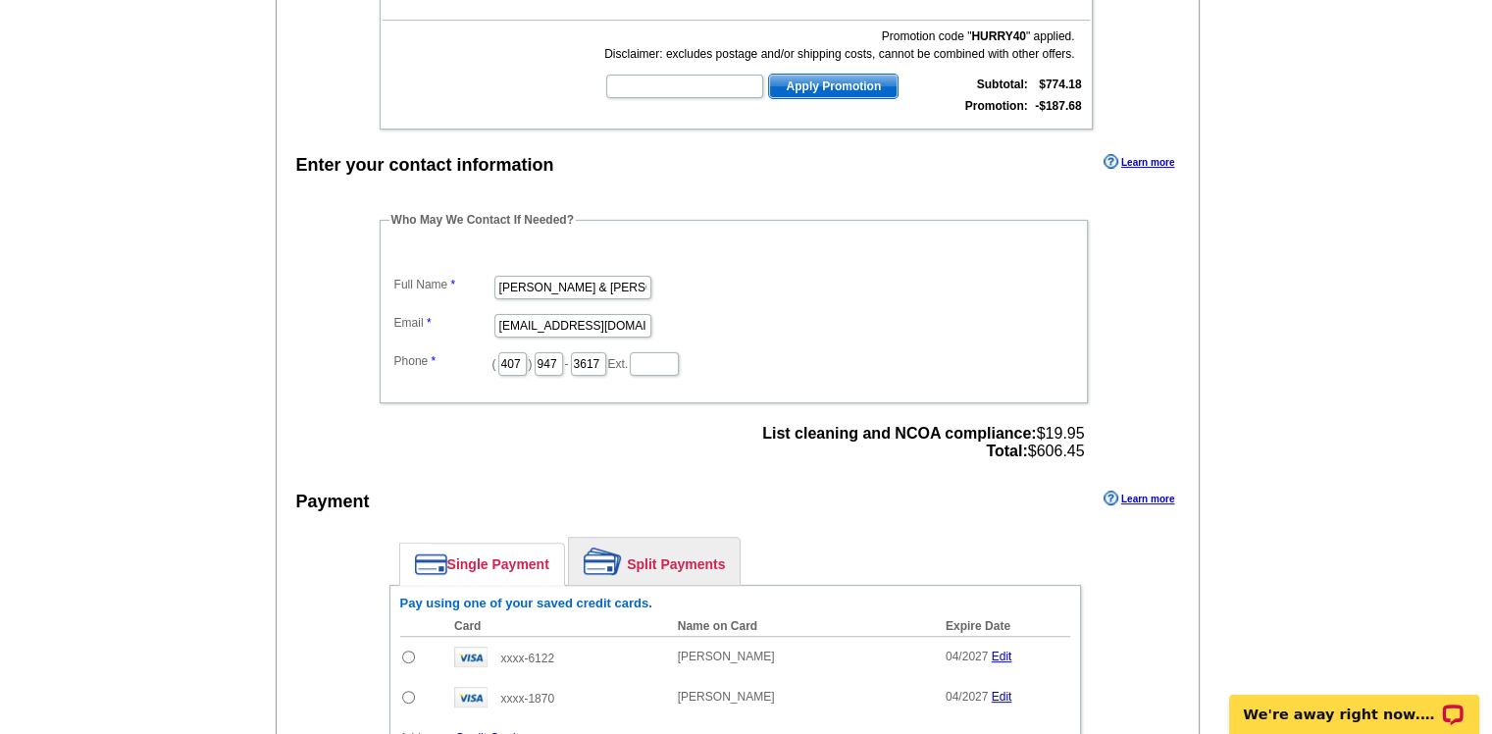
scroll to position [687, 0]
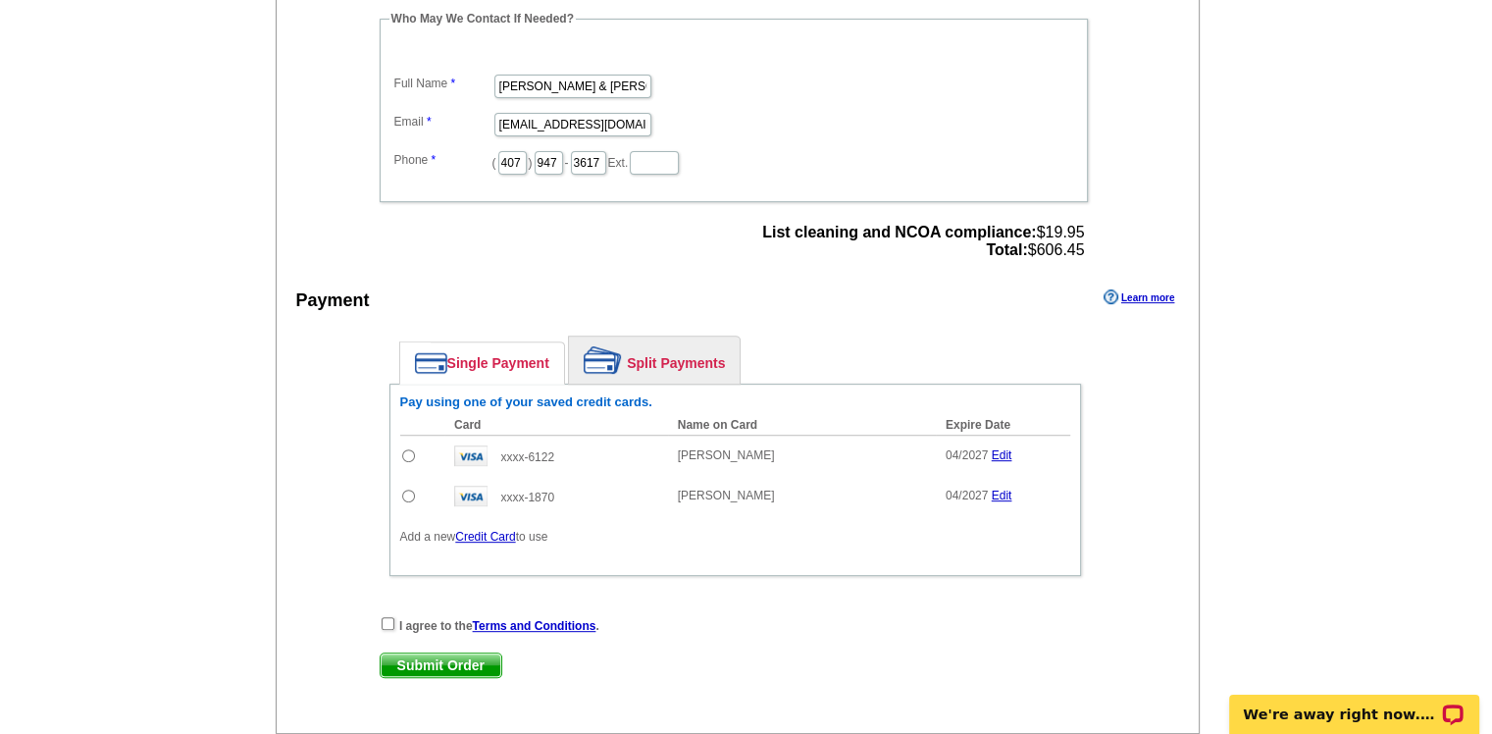
click at [403, 449] on input "radio" at bounding box center [408, 455] width 13 height 13
radio input "true"
click at [385, 617] on input "checkbox" at bounding box center [388, 623] width 13 height 13
checkbox input "true"
click at [455, 659] on span "Submit Order" at bounding box center [441, 665] width 121 height 24
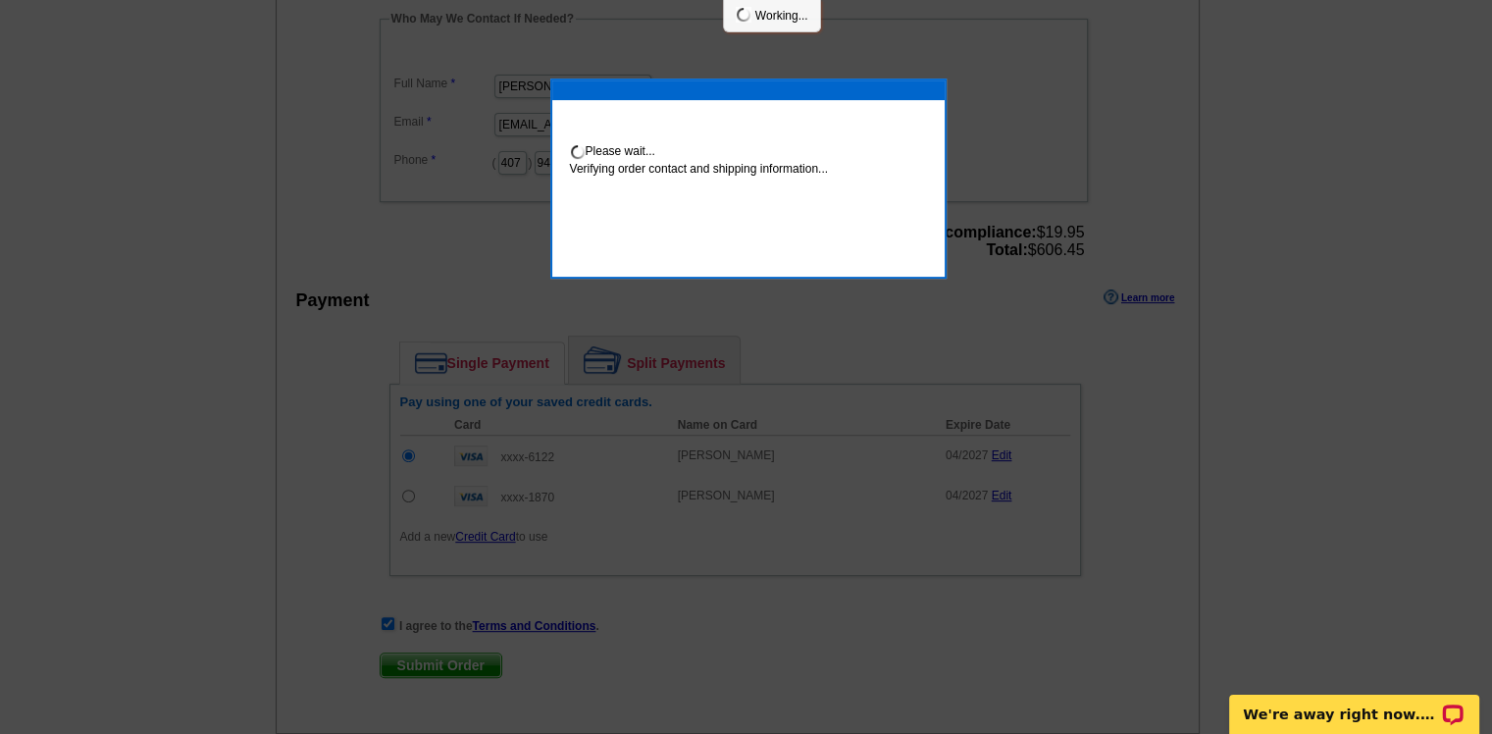
scroll to position [679, 0]
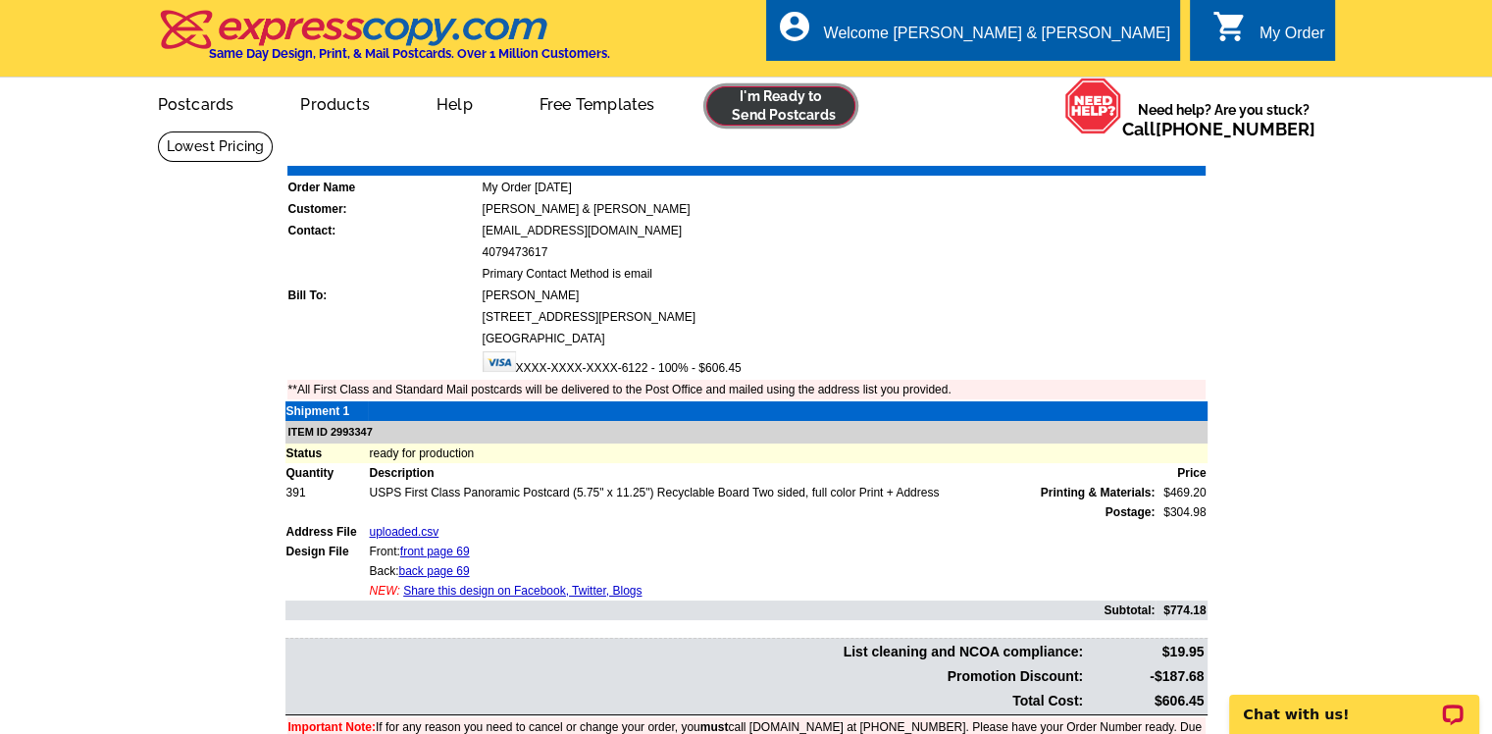
click at [757, 111] on link at bounding box center [781, 105] width 150 height 39
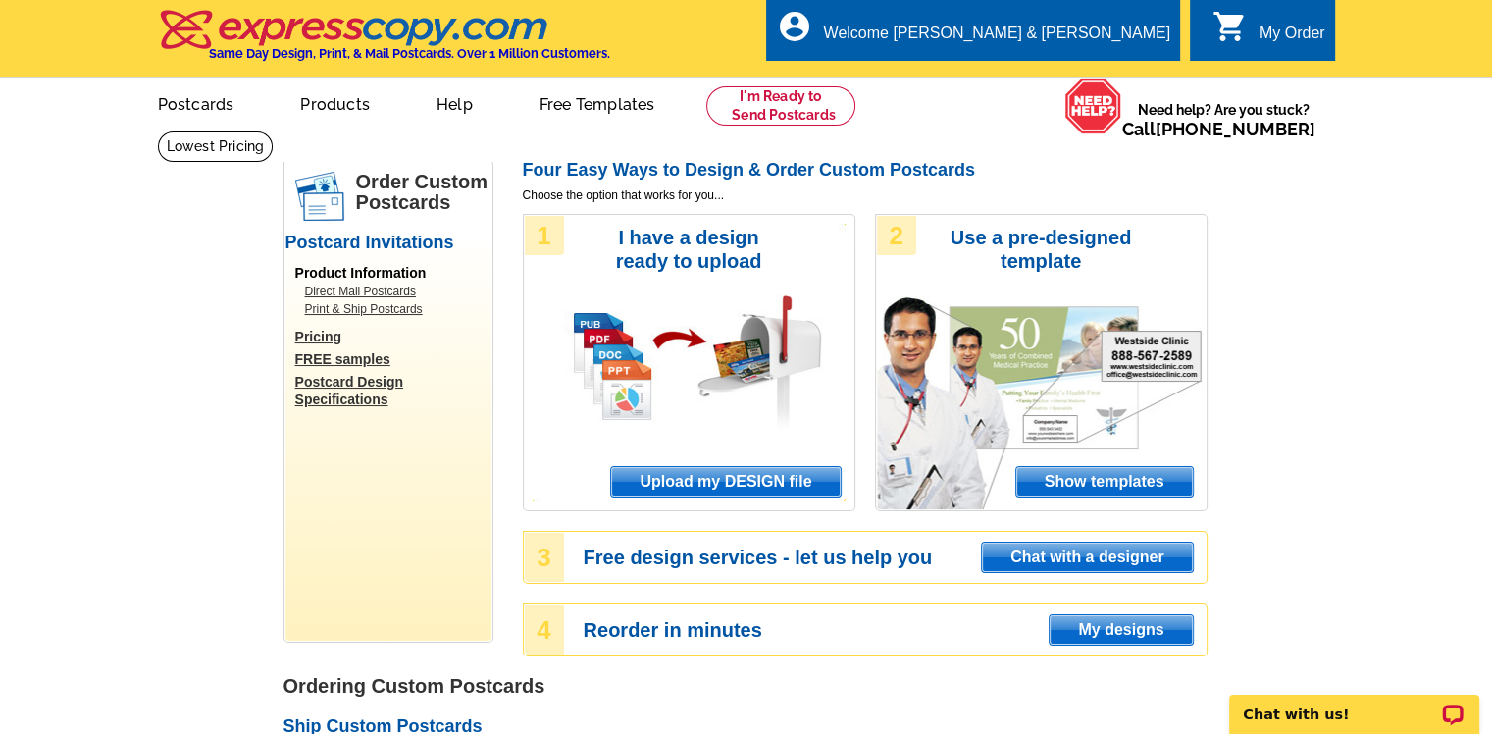
click at [710, 481] on span "Upload my DESIGN file" at bounding box center [725, 481] width 229 height 29
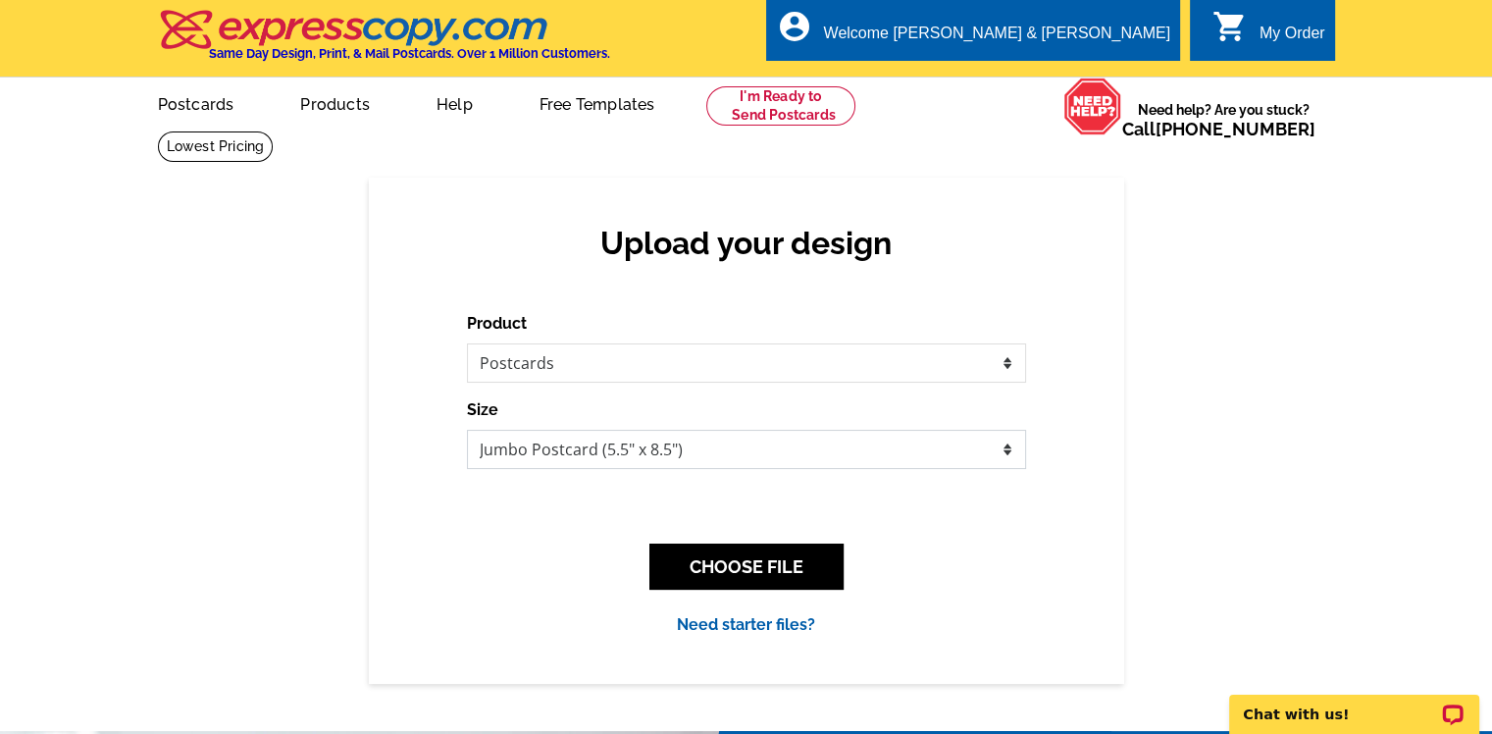
click at [991, 452] on select "Jumbo Postcard (5.5" x 8.5") Regular Postcard (4.25" x 5.6") Panoramic Postcard…" at bounding box center [746, 449] width 559 height 39
select select "3"
click at [467, 431] on select "Jumbo Postcard (5.5" x 8.5") Regular Postcard (4.25" x 5.6") Panoramic Postcard…" at bounding box center [746, 449] width 559 height 39
click at [754, 576] on button "CHOOSE FILE" at bounding box center [747, 567] width 194 height 46
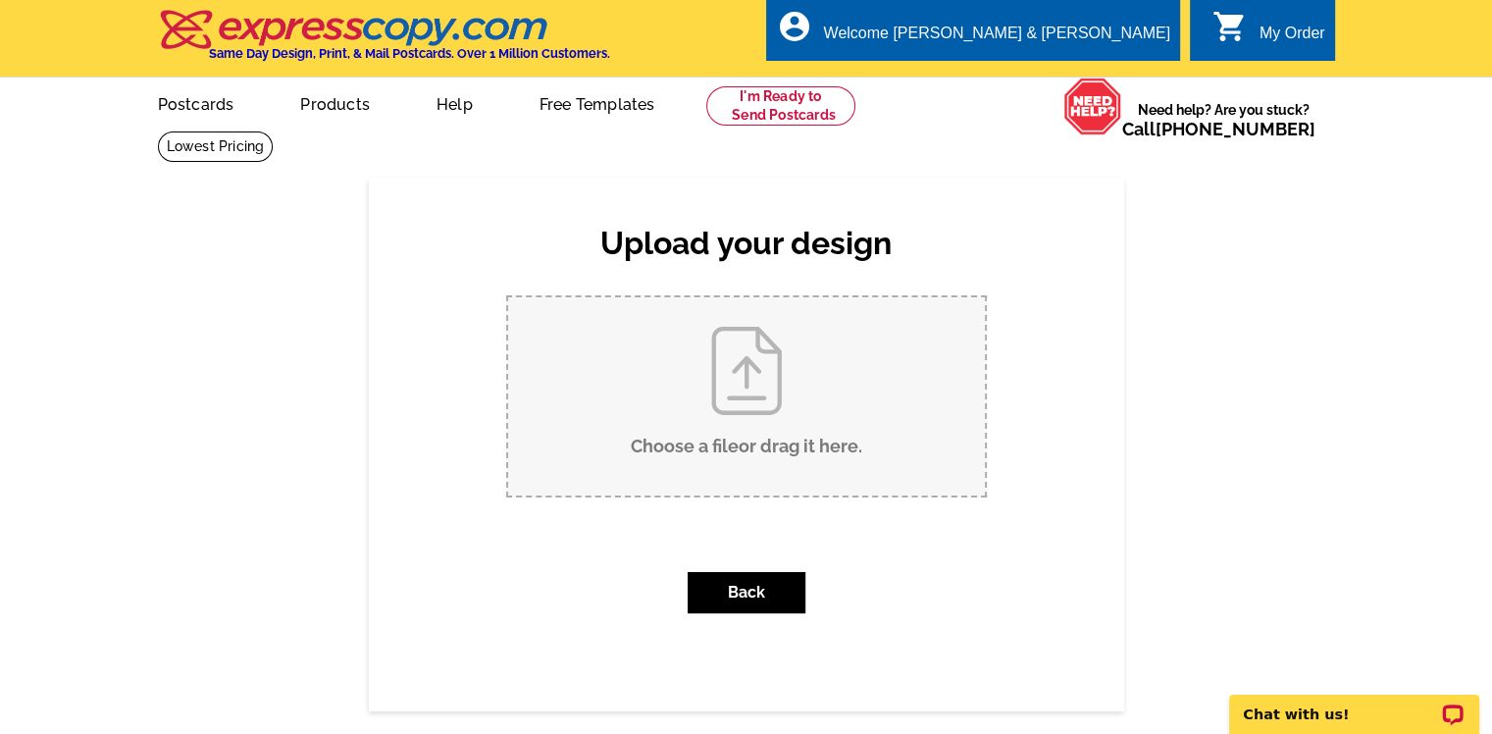
click at [732, 437] on input "Choose a file or drag it here ." at bounding box center [746, 396] width 477 height 198
type input "C:\fakepath\front page 69.pdf"
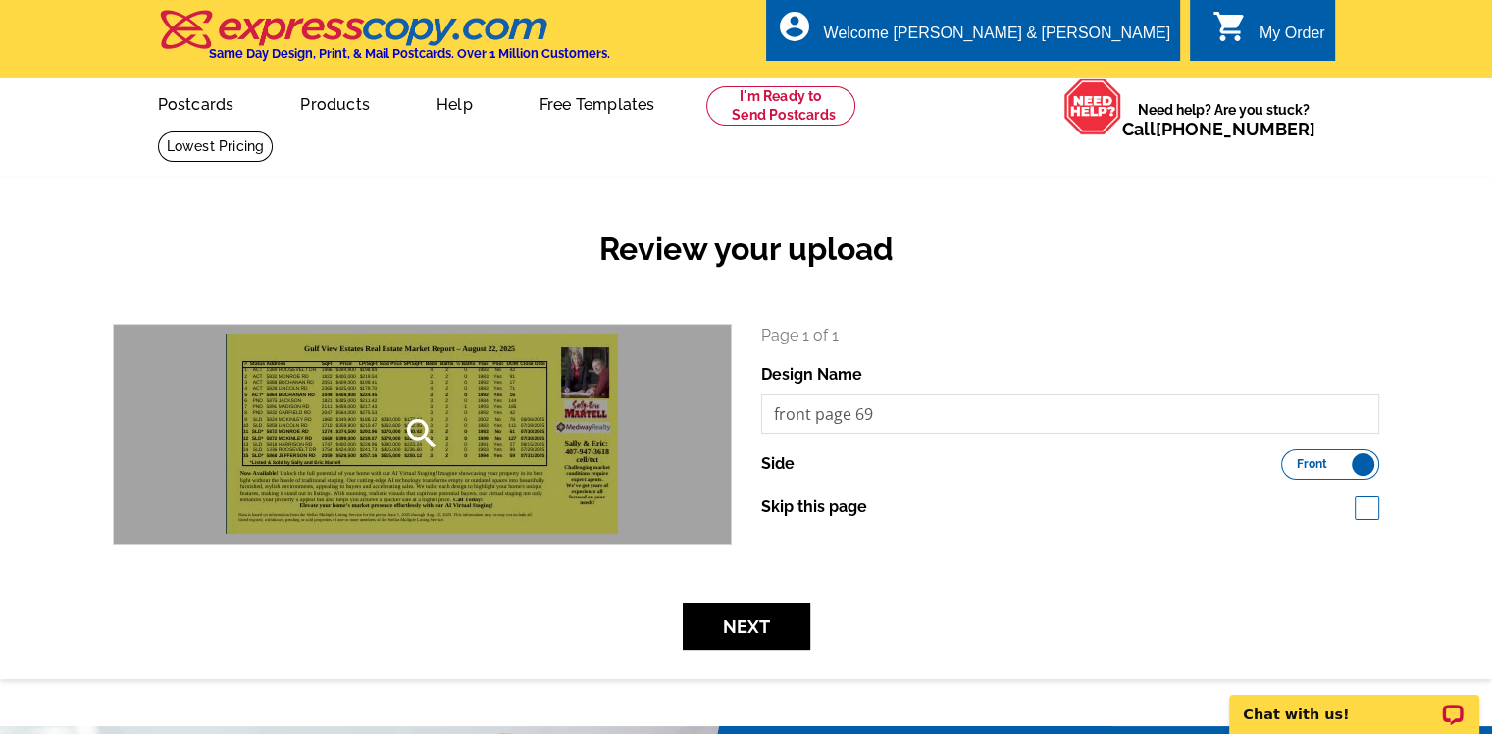
click at [442, 433] on div "search" at bounding box center [422, 434] width 617 height 219
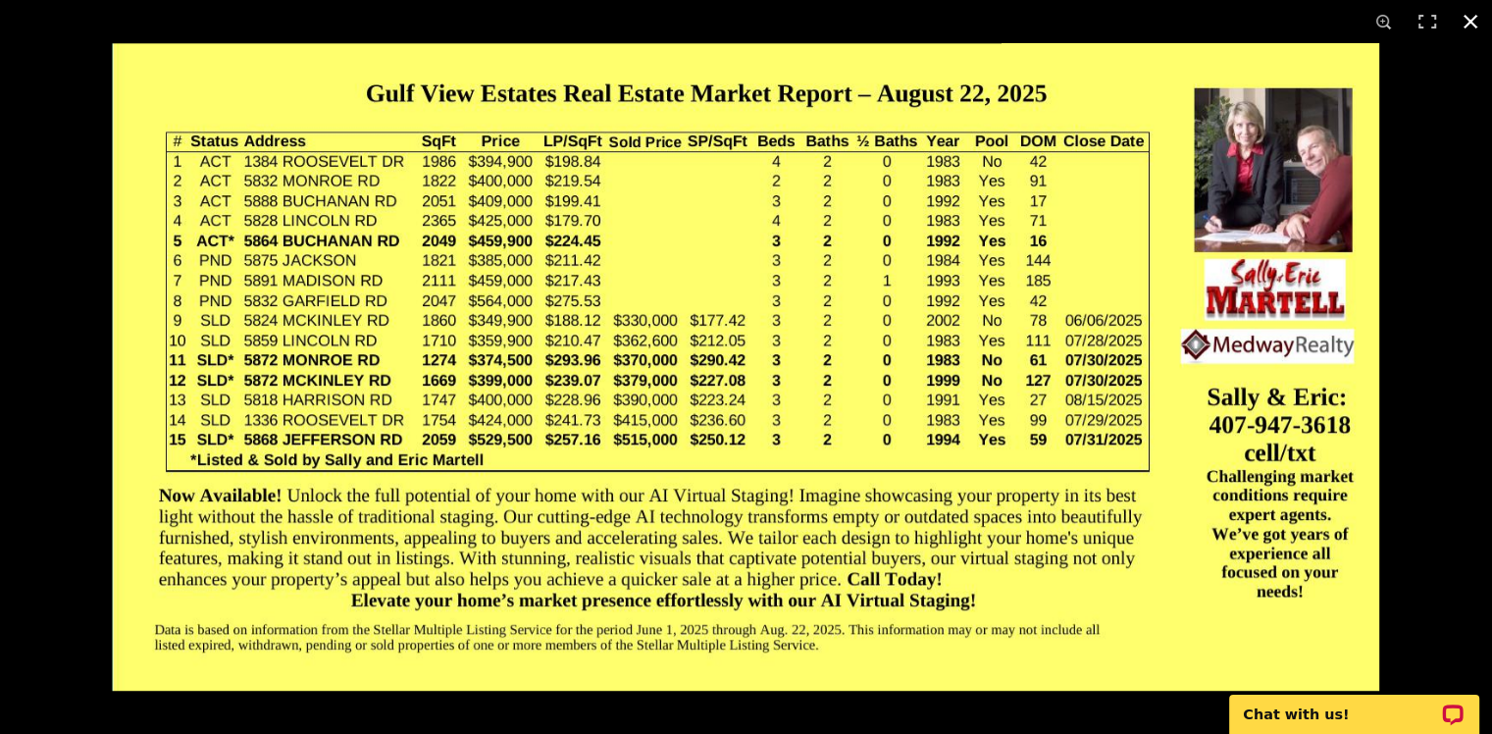
click at [1472, 25] on button at bounding box center [1470, 21] width 43 height 43
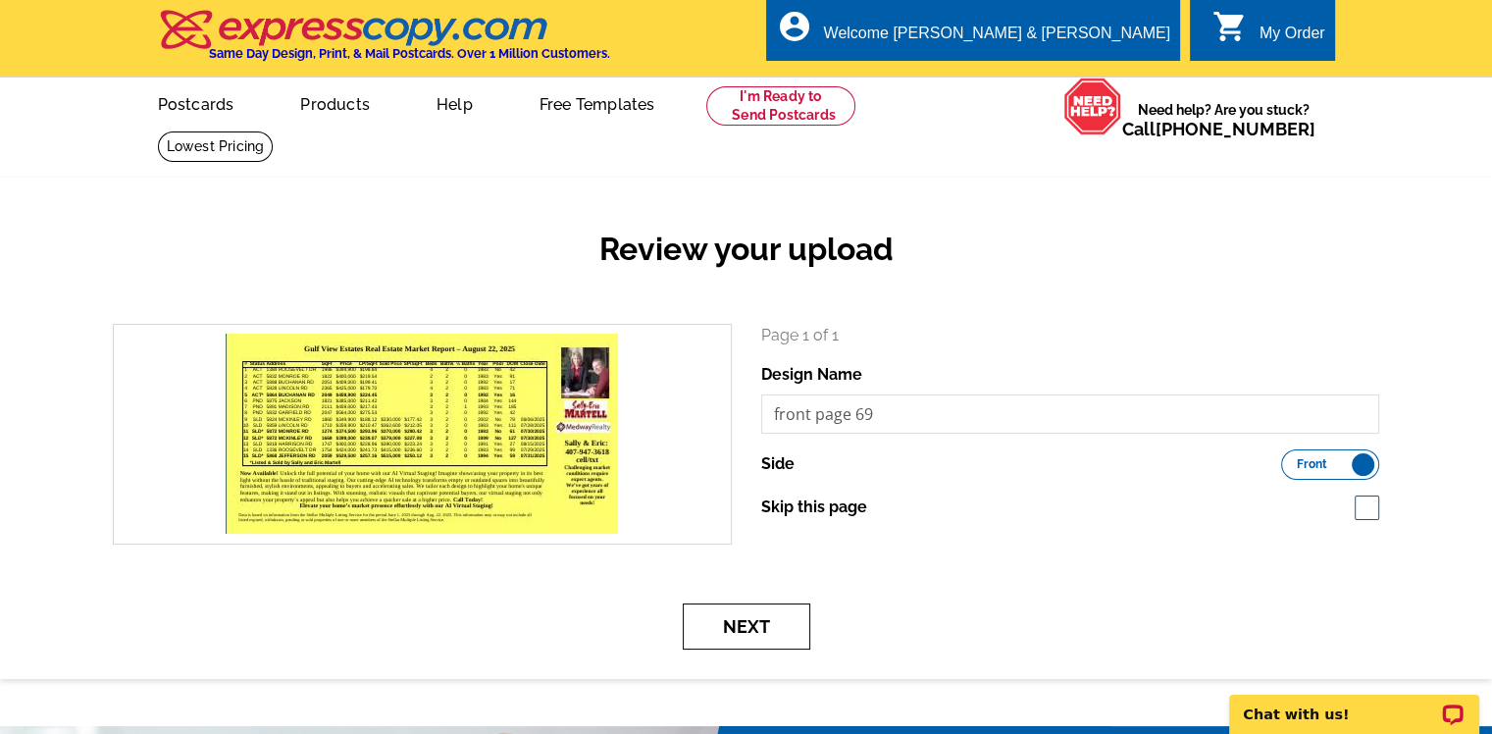
click at [744, 617] on button "Next" at bounding box center [747, 626] width 128 height 46
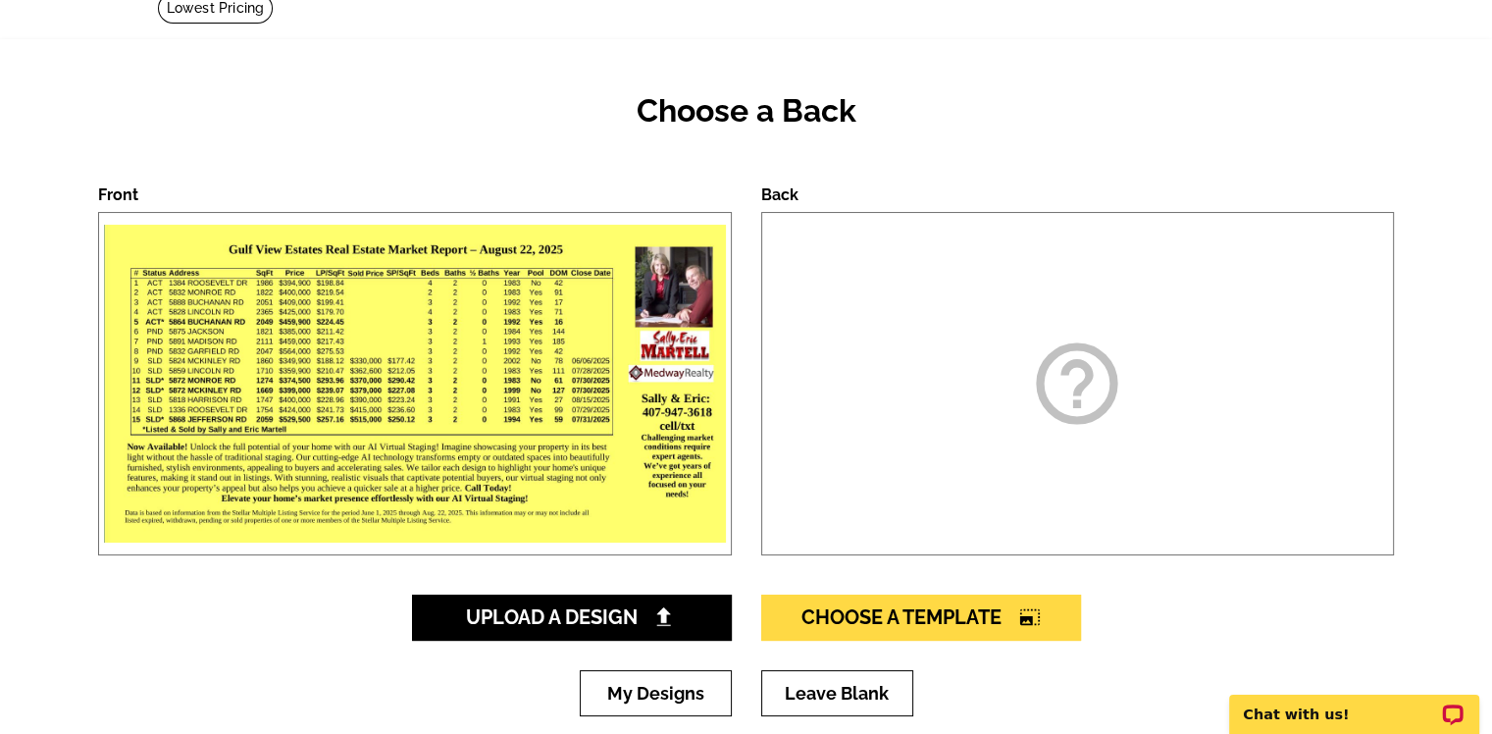
scroll to position [294, 0]
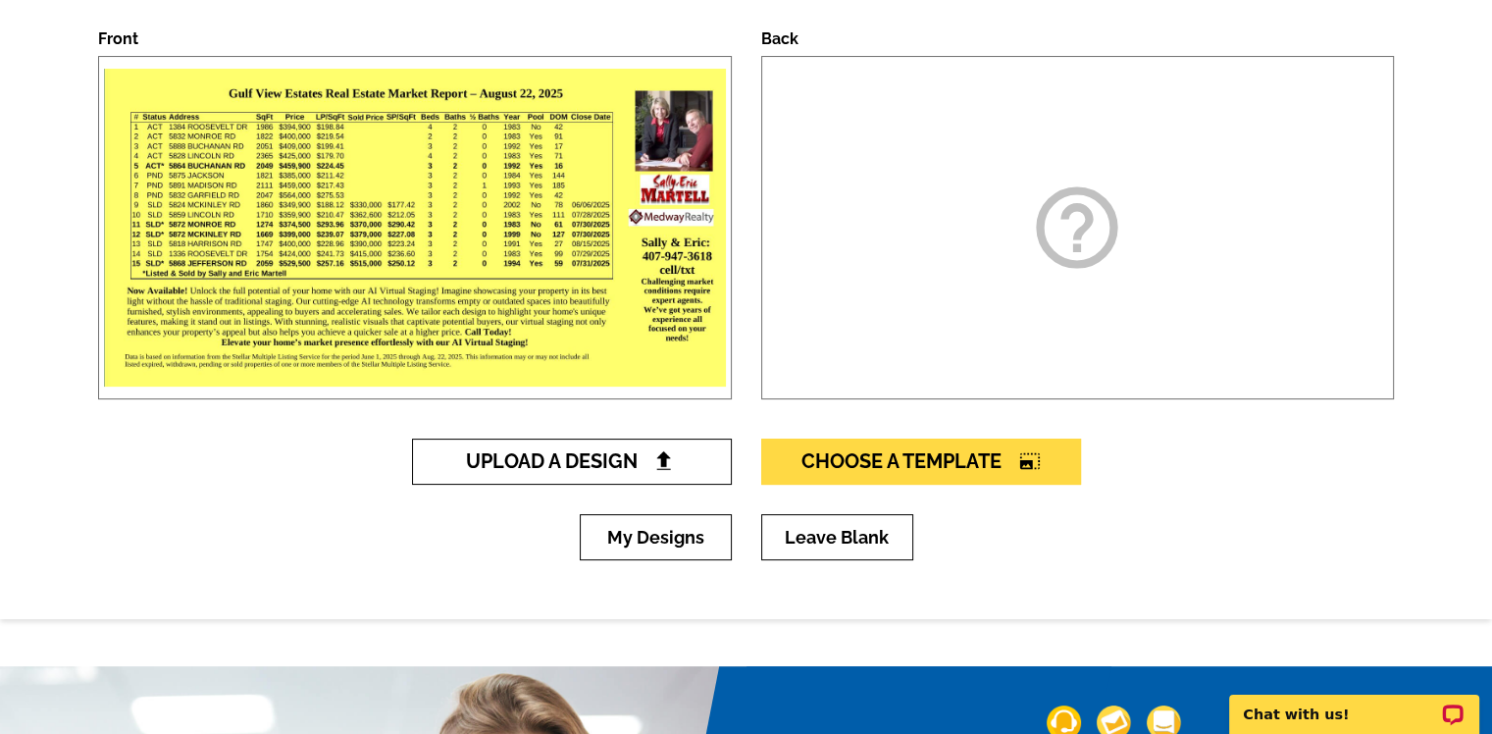
click at [626, 446] on link "Upload A Design" at bounding box center [572, 462] width 320 height 46
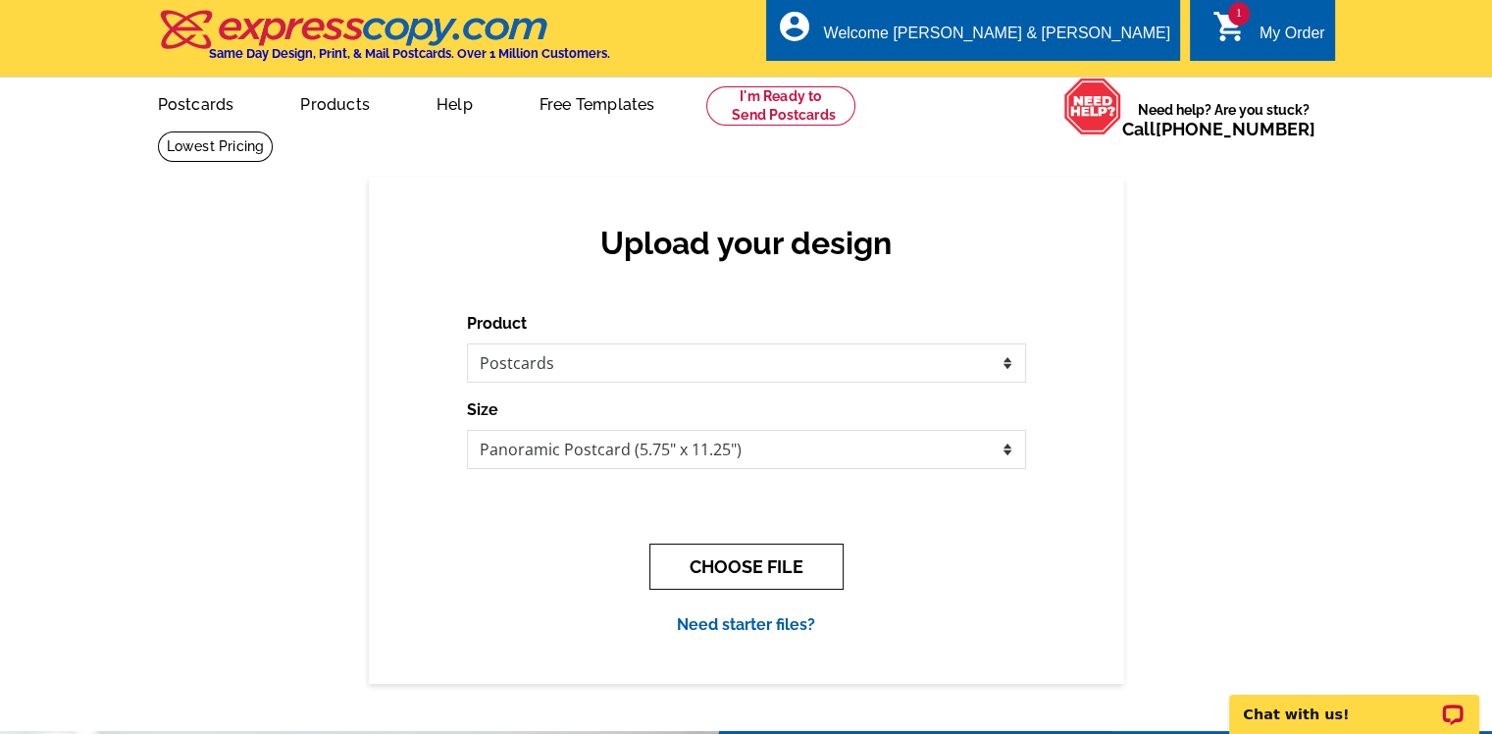
click at [749, 566] on button "CHOOSE FILE" at bounding box center [747, 567] width 194 height 46
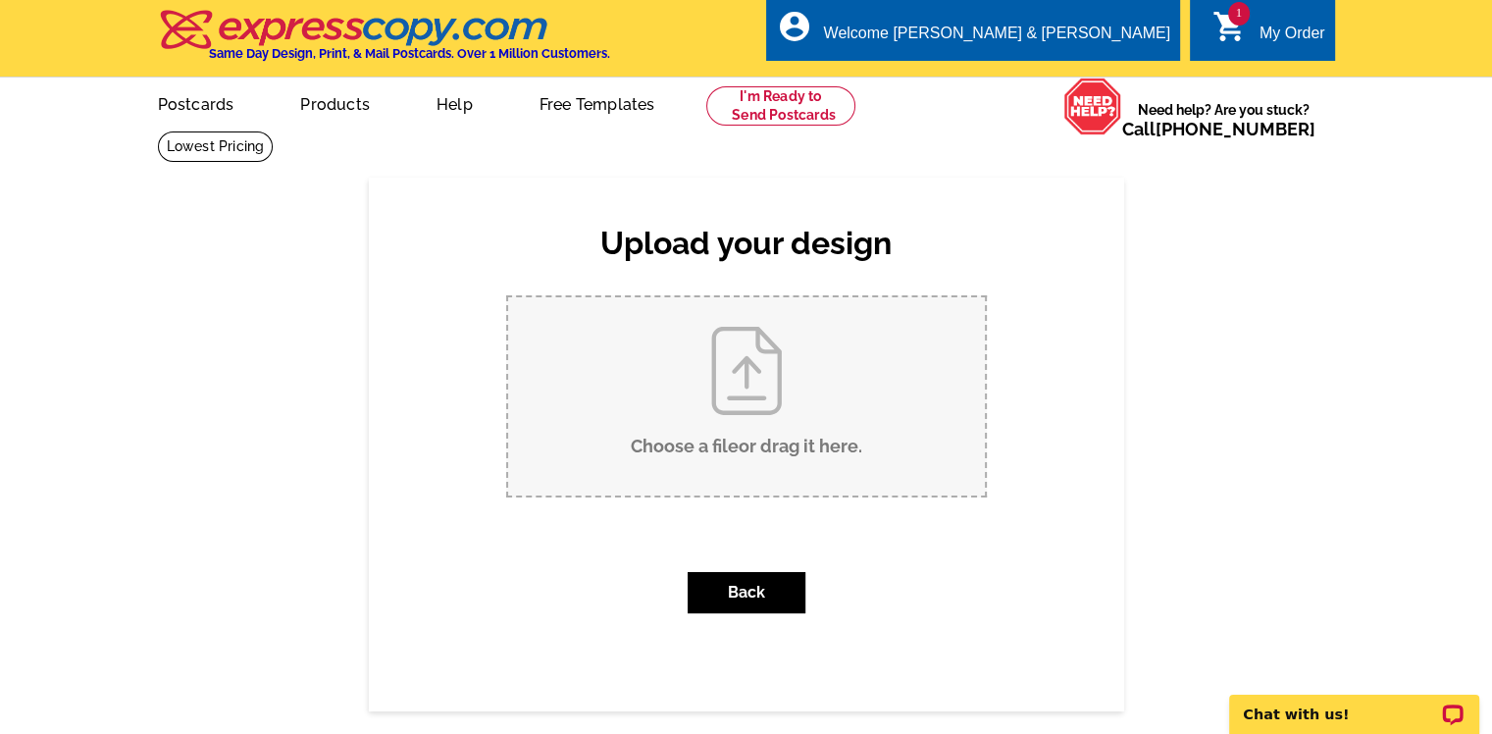
click at [757, 432] on input "Choose a file or drag it here ." at bounding box center [746, 396] width 477 height 198
type input "C:\fakepath\back page 69.pdf"
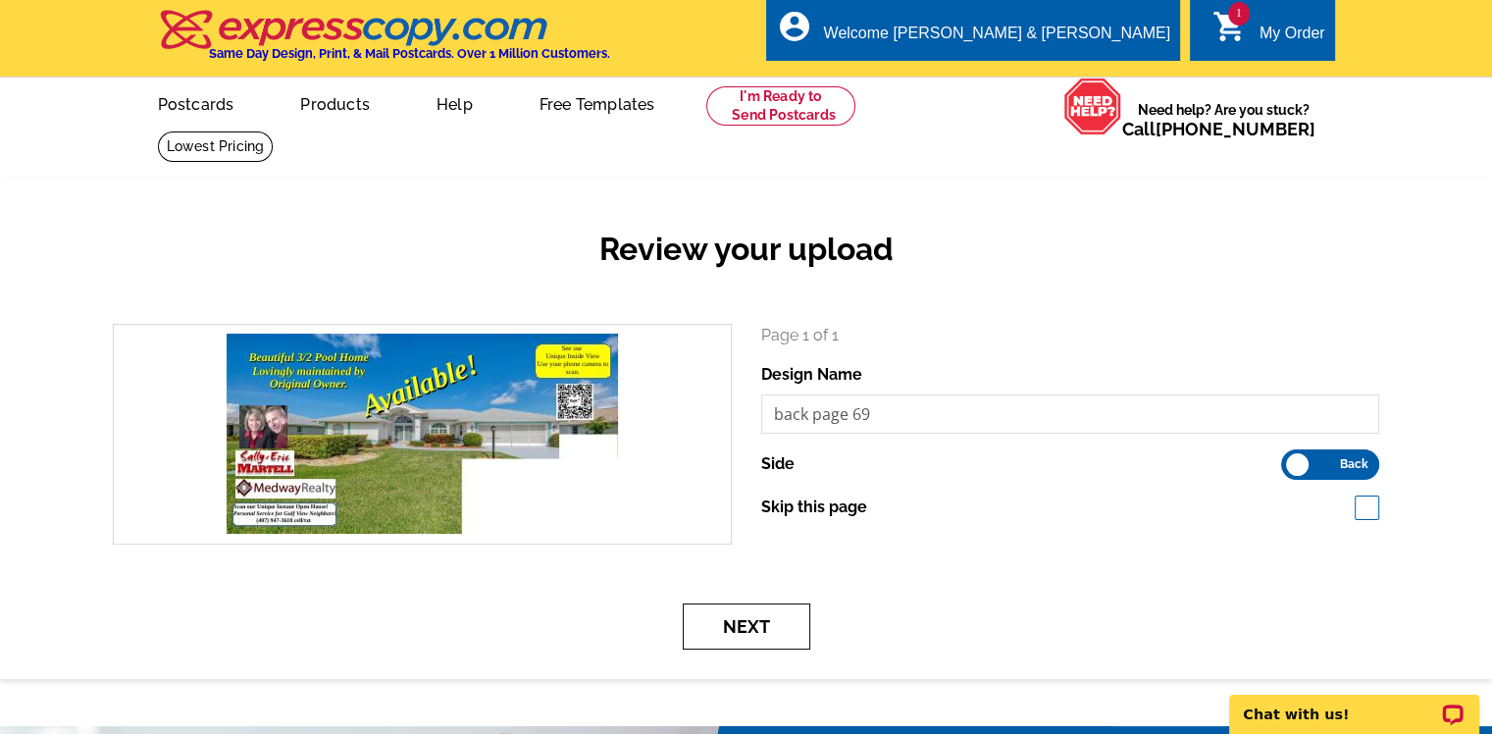
click at [756, 624] on button "Next" at bounding box center [747, 626] width 128 height 46
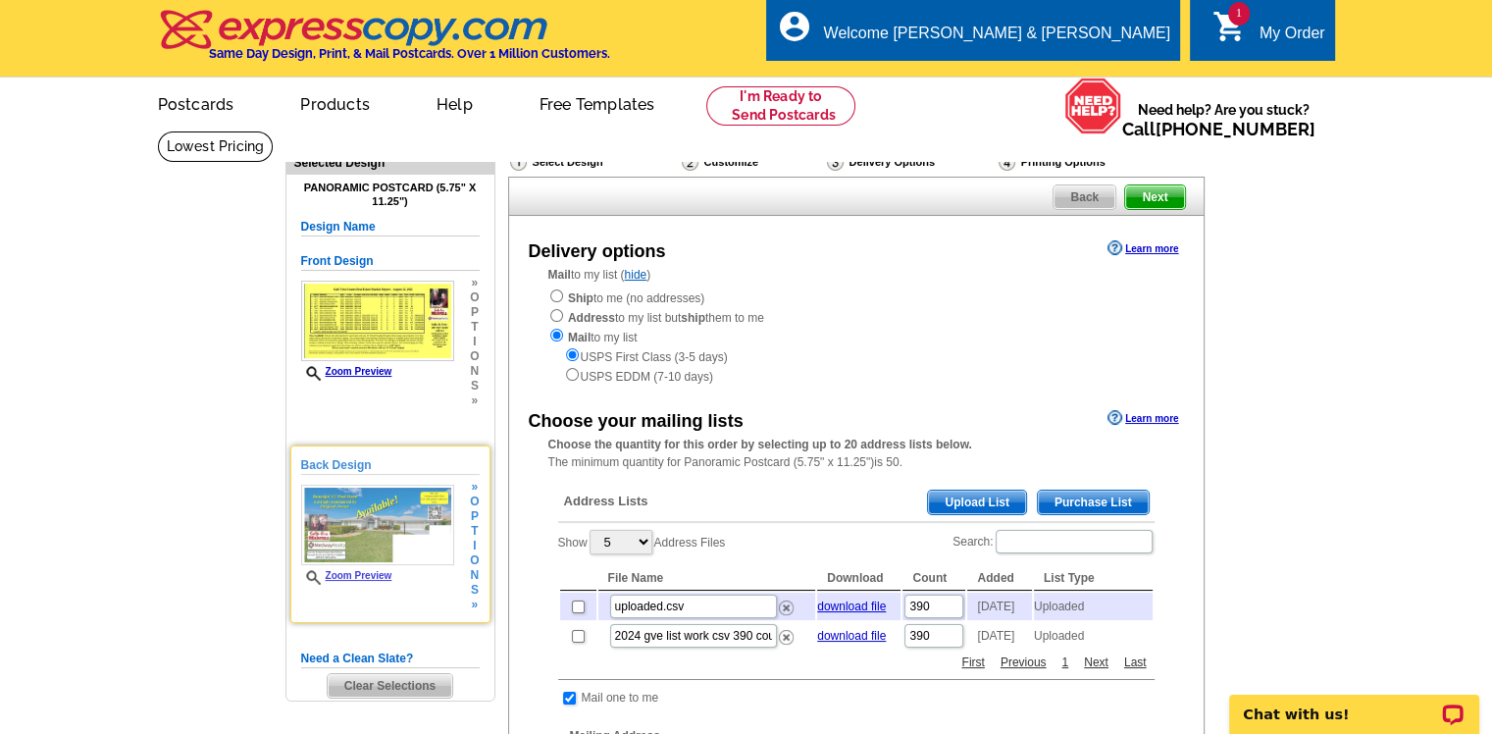
click at [376, 582] on span "Zoom Preview" at bounding box center [377, 577] width 153 height 15
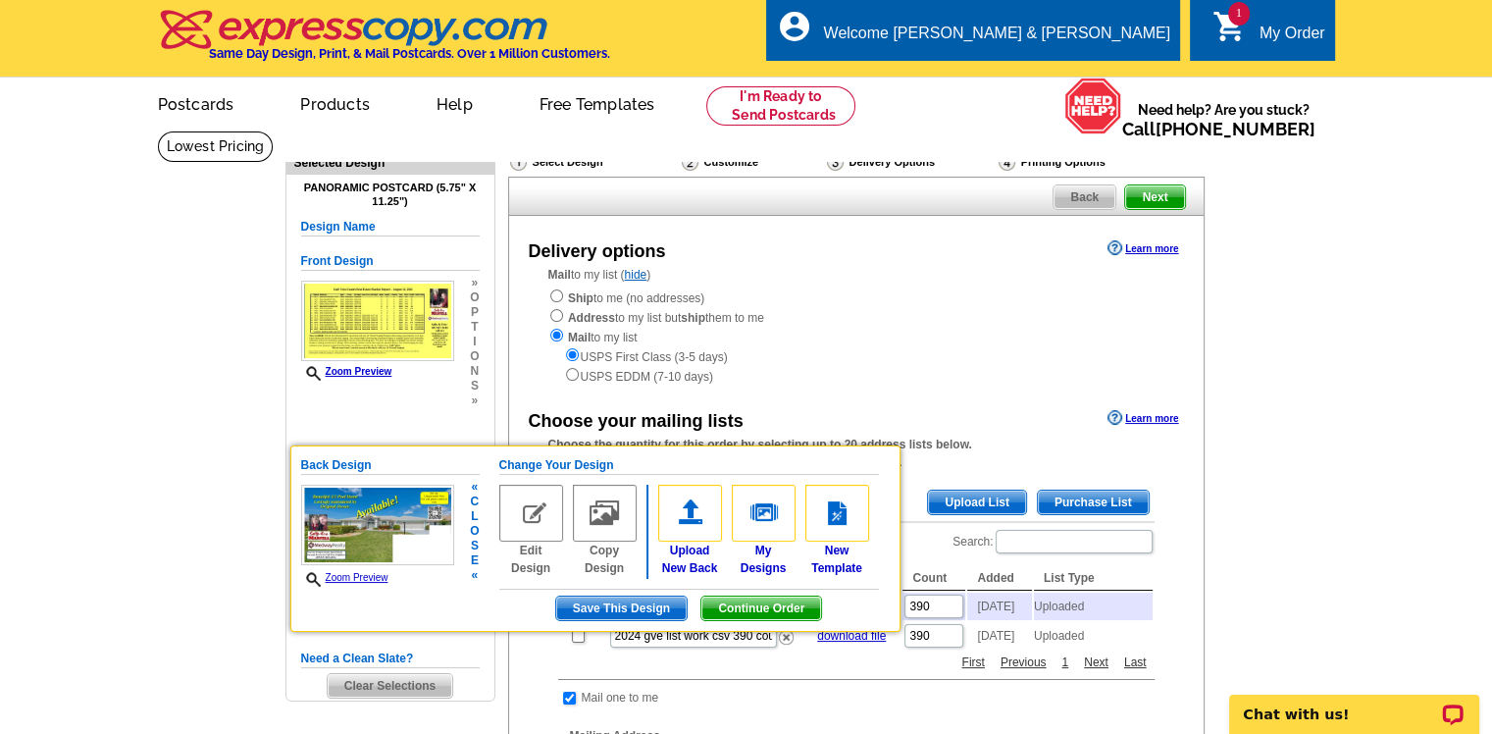
click at [352, 578] on link "Zoom Preview" at bounding box center [344, 577] width 87 height 11
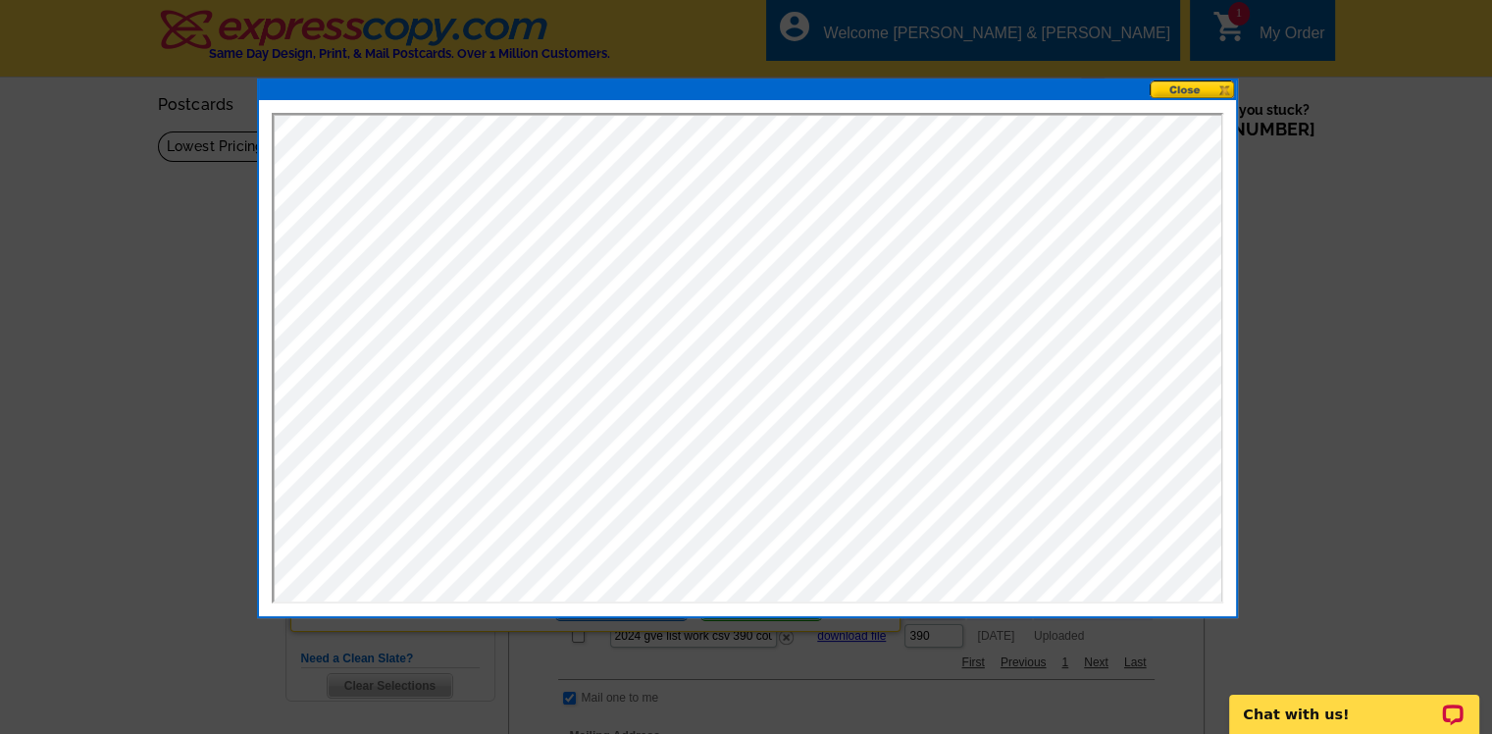
click at [1185, 86] on button at bounding box center [1193, 89] width 86 height 19
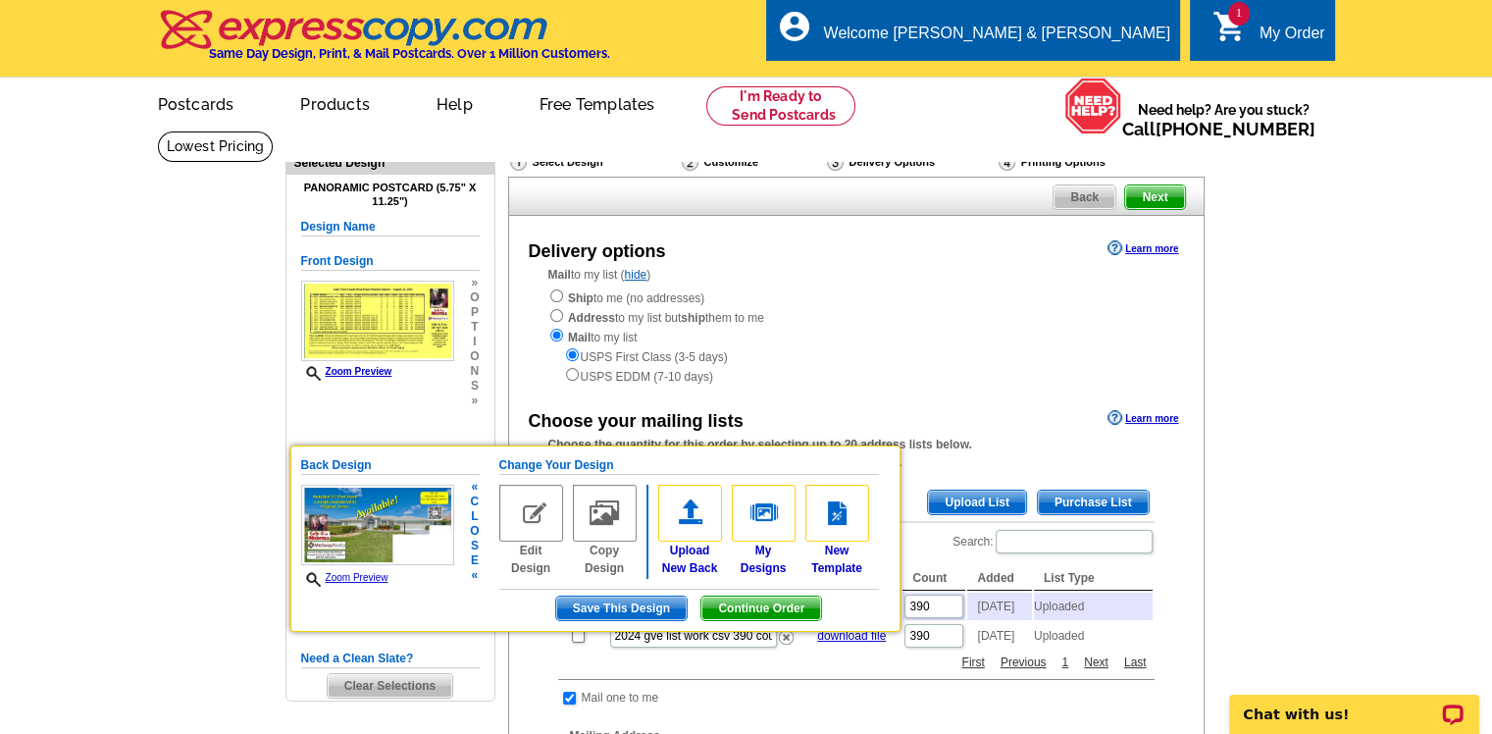
click at [753, 609] on span "Continue Order" at bounding box center [762, 609] width 120 height 24
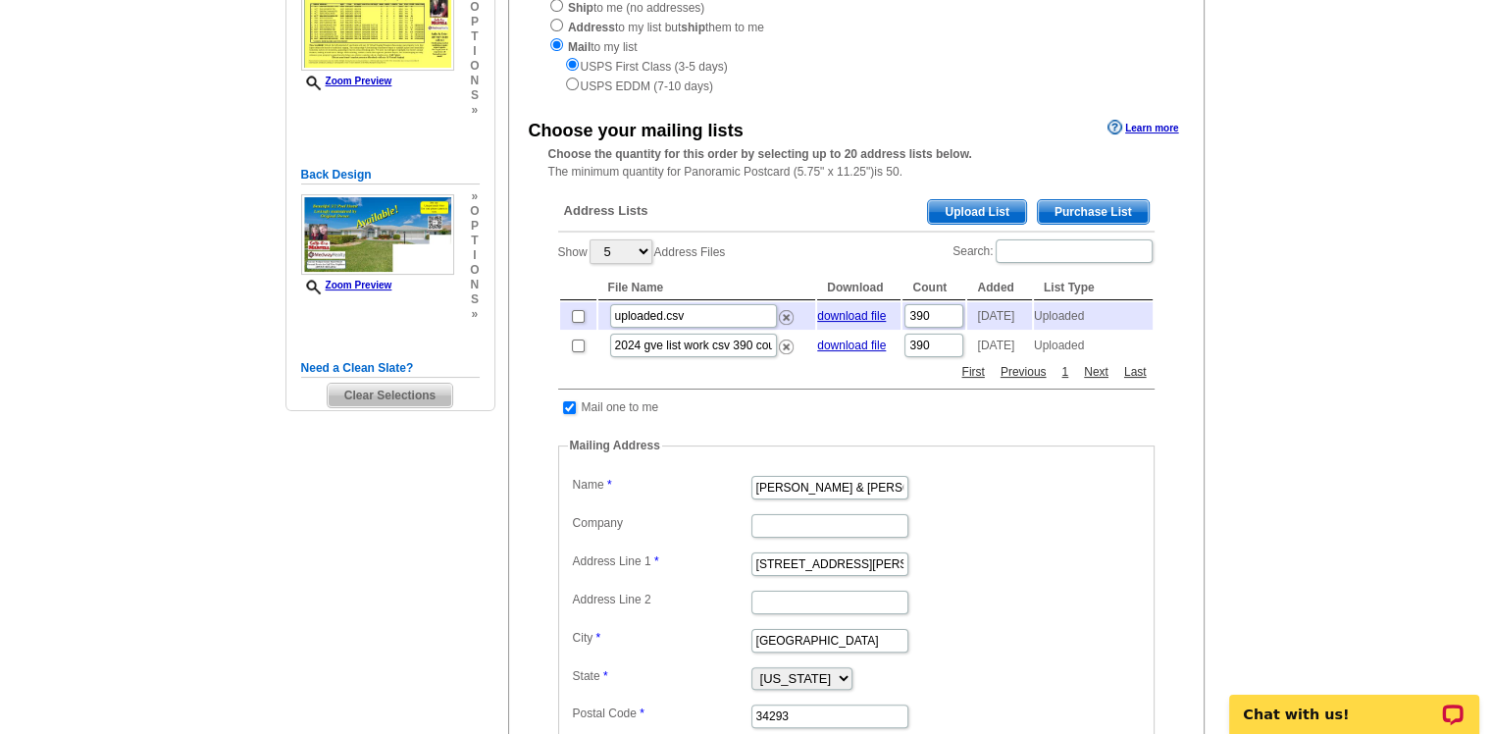
scroll to position [294, 0]
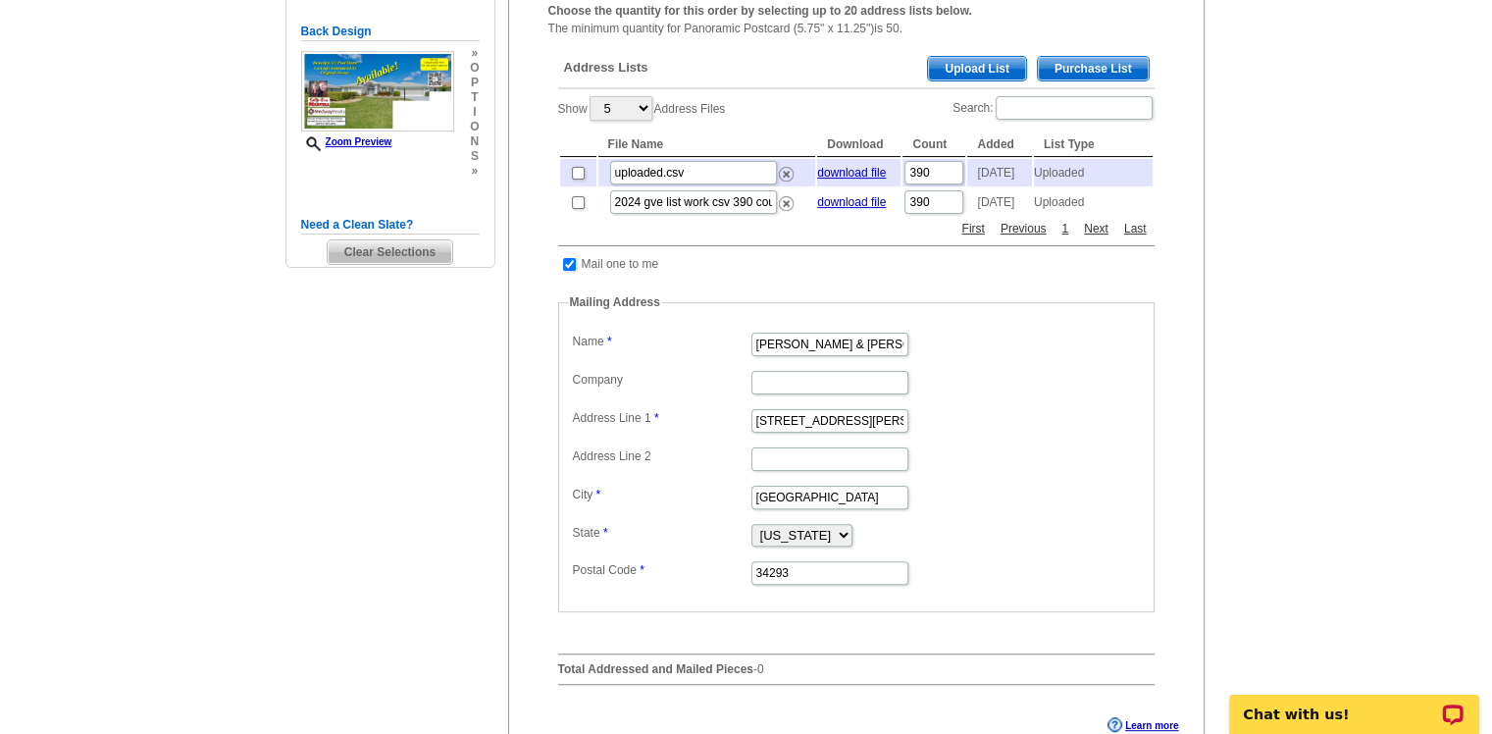
scroll to position [491, 0]
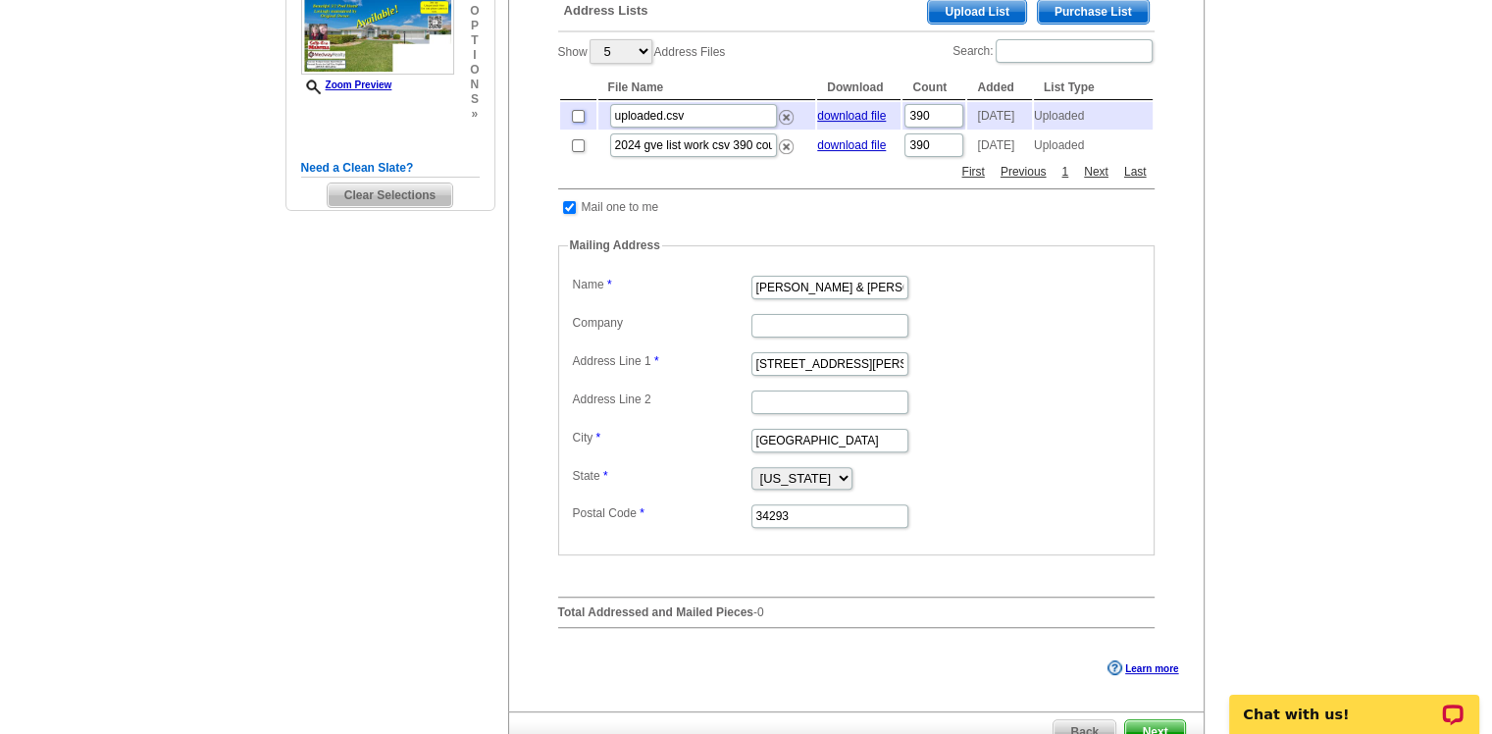
click at [573, 119] on input "checkbox" at bounding box center [578, 116] width 13 height 13
checkbox input "true"
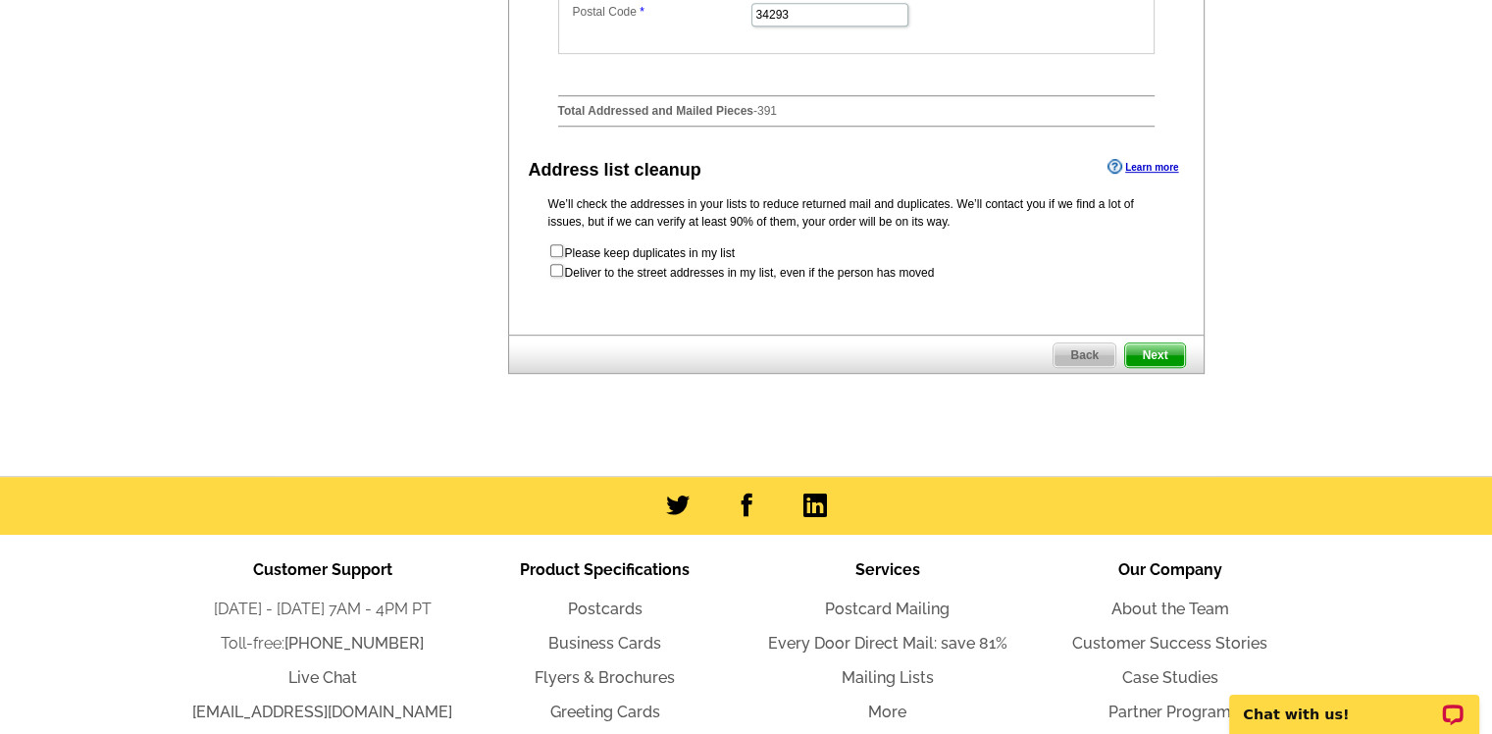
scroll to position [1079, 0]
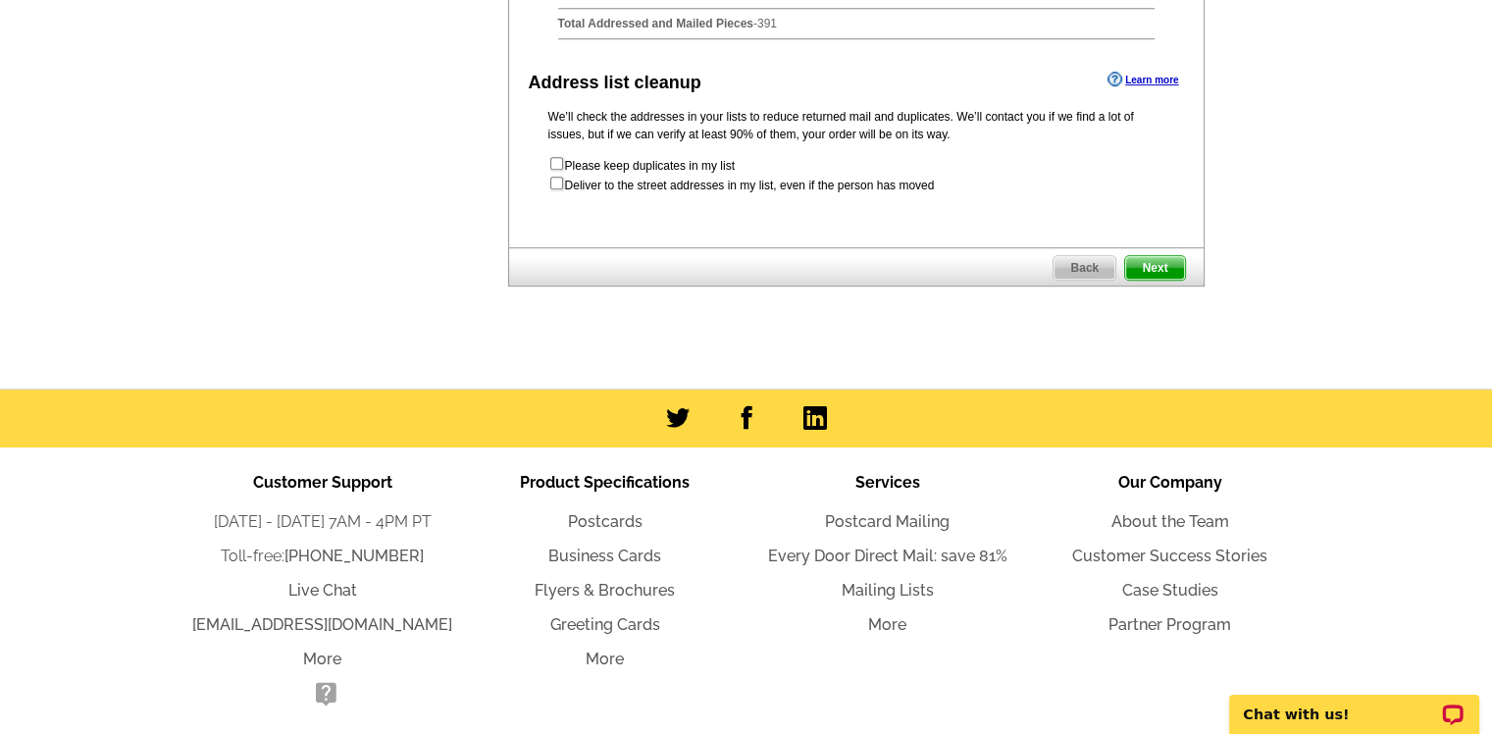
click at [546, 192] on div "We’ll check the addresses in your lists to reduce returned mail and duplicates.…" at bounding box center [856, 151] width 695 height 86
click at [559, 189] on input "checkbox" at bounding box center [556, 183] width 13 height 13
checkbox input "true"
radio input "true"
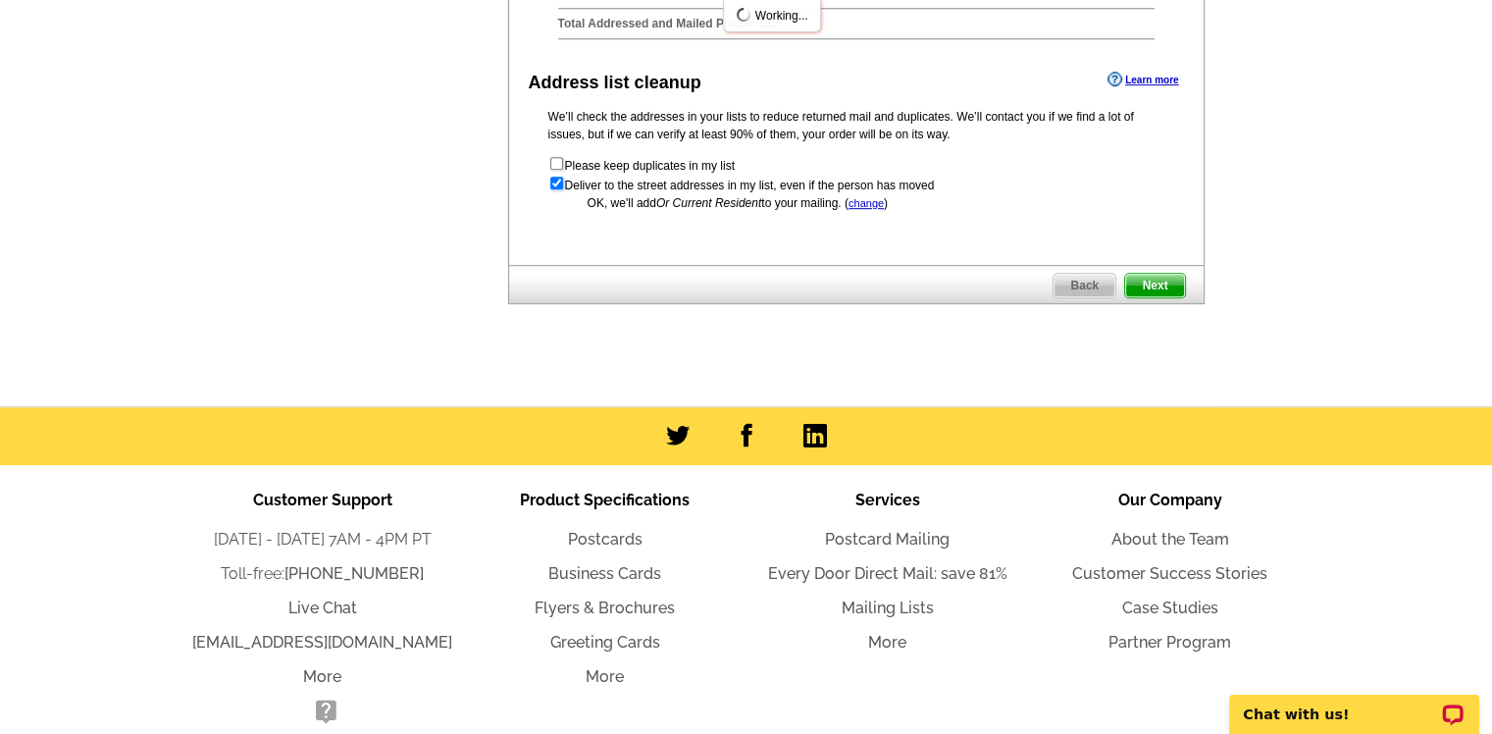
scroll to position [0, 0]
click at [1158, 295] on span "Next" at bounding box center [1154, 286] width 59 height 24
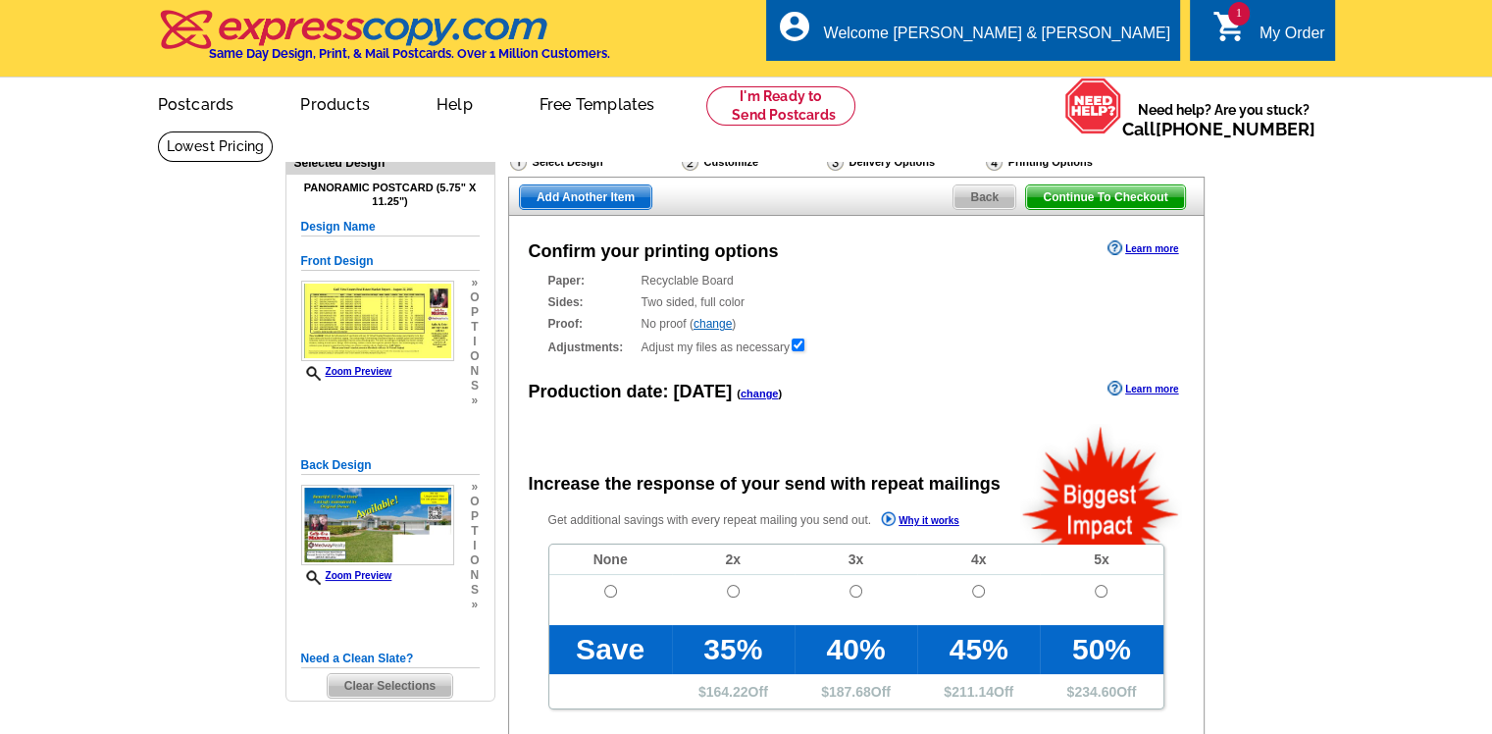
radio input "false"
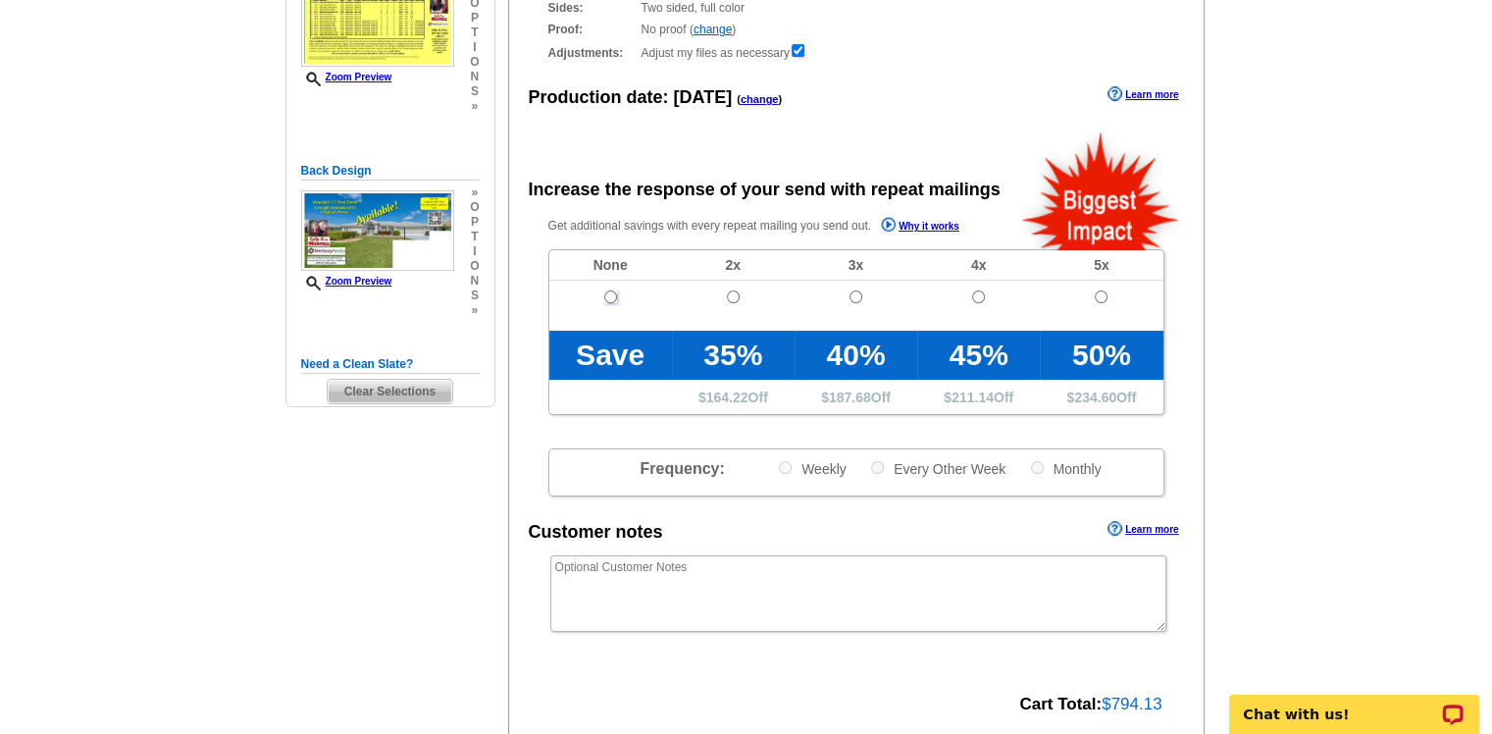
drag, startPoint x: 608, startPoint y: 299, endPoint x: 622, endPoint y: 298, distance: 13.8
click at [609, 299] on input "radio" at bounding box center [610, 296] width 13 height 13
radio input "true"
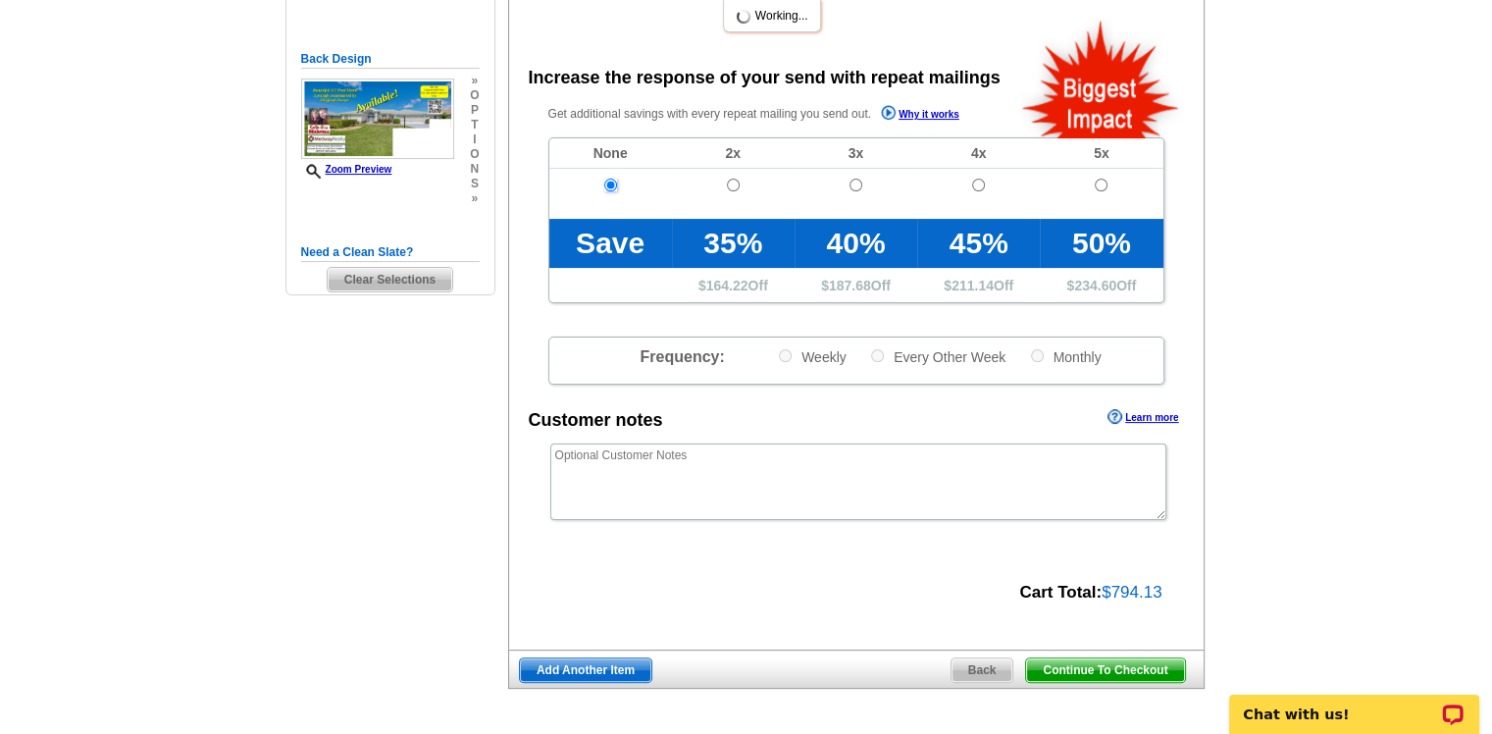
scroll to position [589, 0]
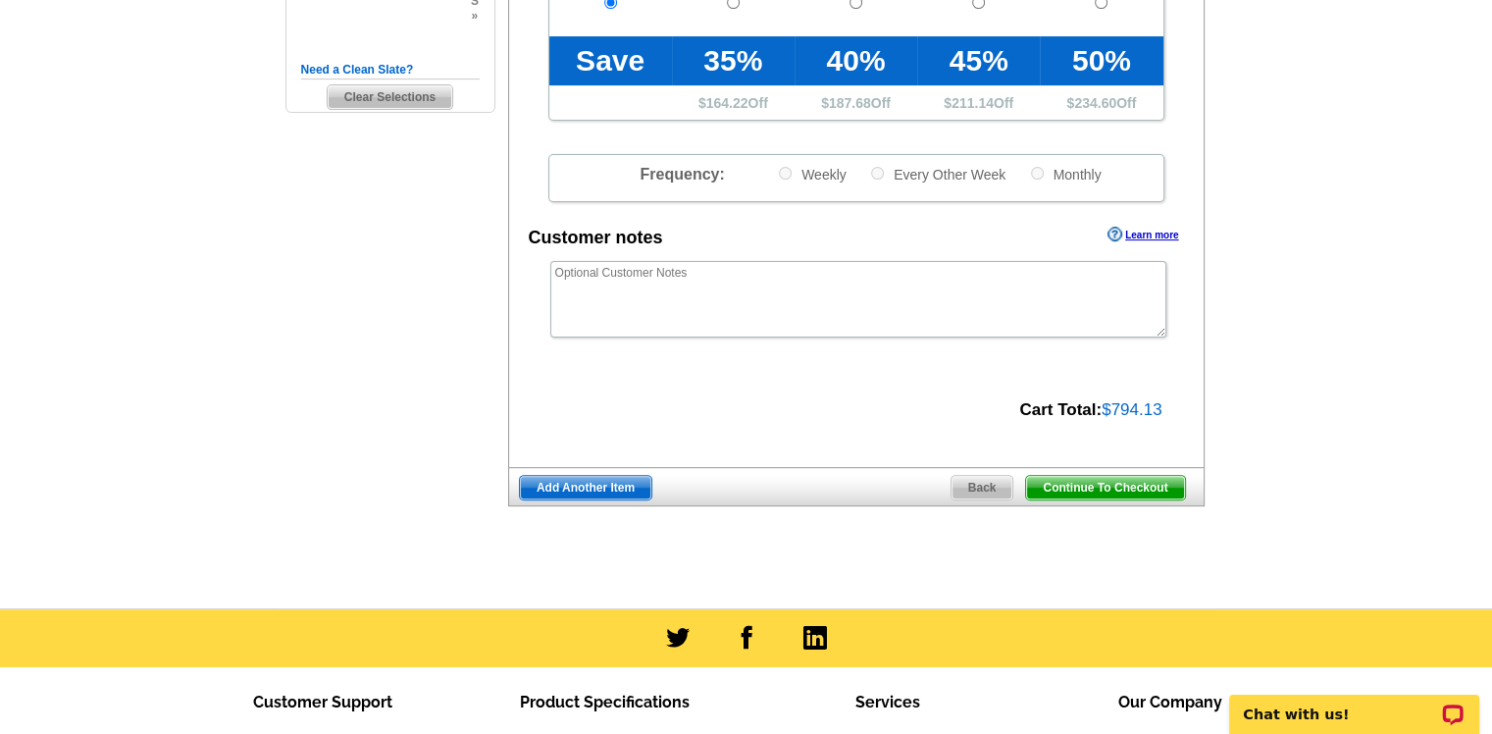
click at [1076, 487] on span "Continue To Checkout" at bounding box center [1105, 488] width 158 height 24
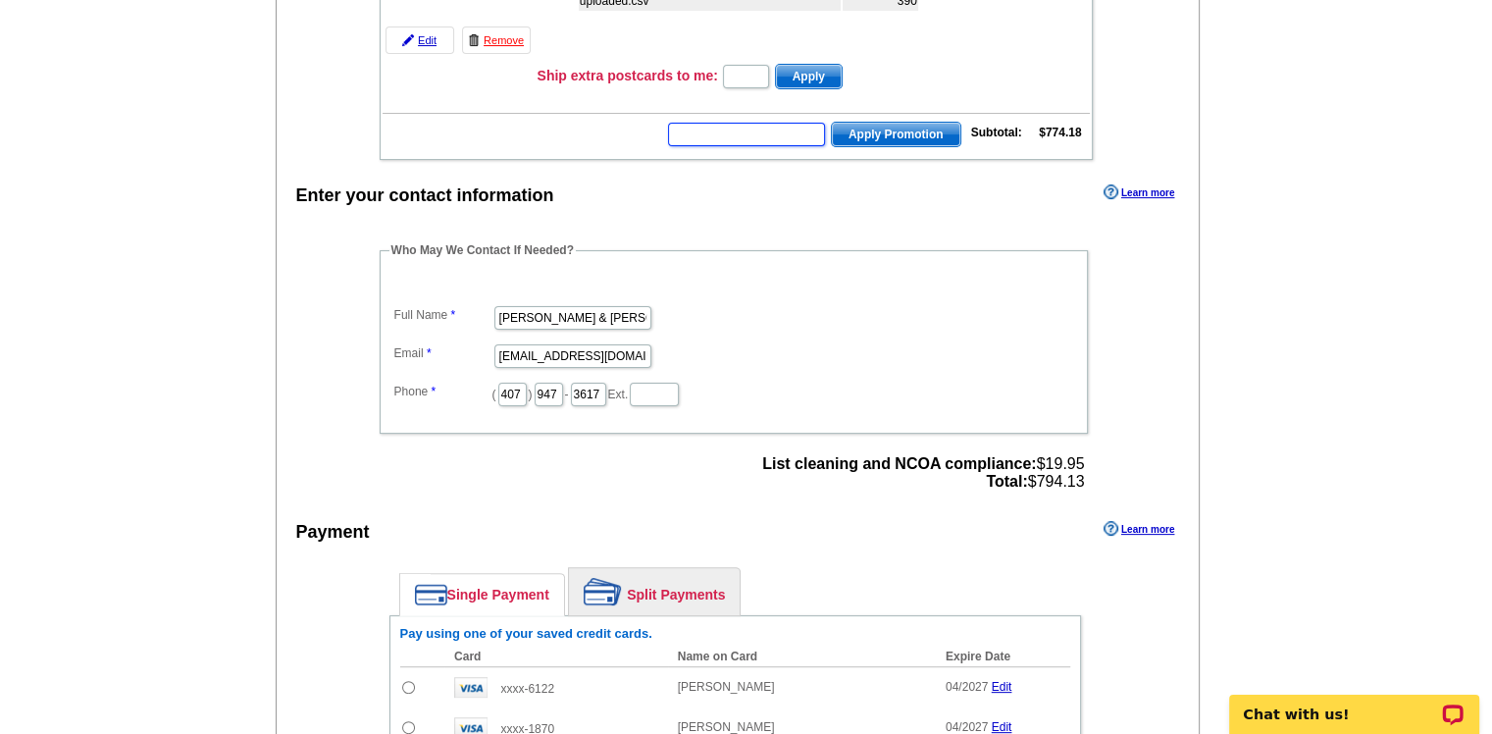
click at [708, 129] on input "text" at bounding box center [746, 135] width 157 height 24
type input "Hurry40"
click at [887, 130] on span "Apply Promotion" at bounding box center [896, 135] width 129 height 24
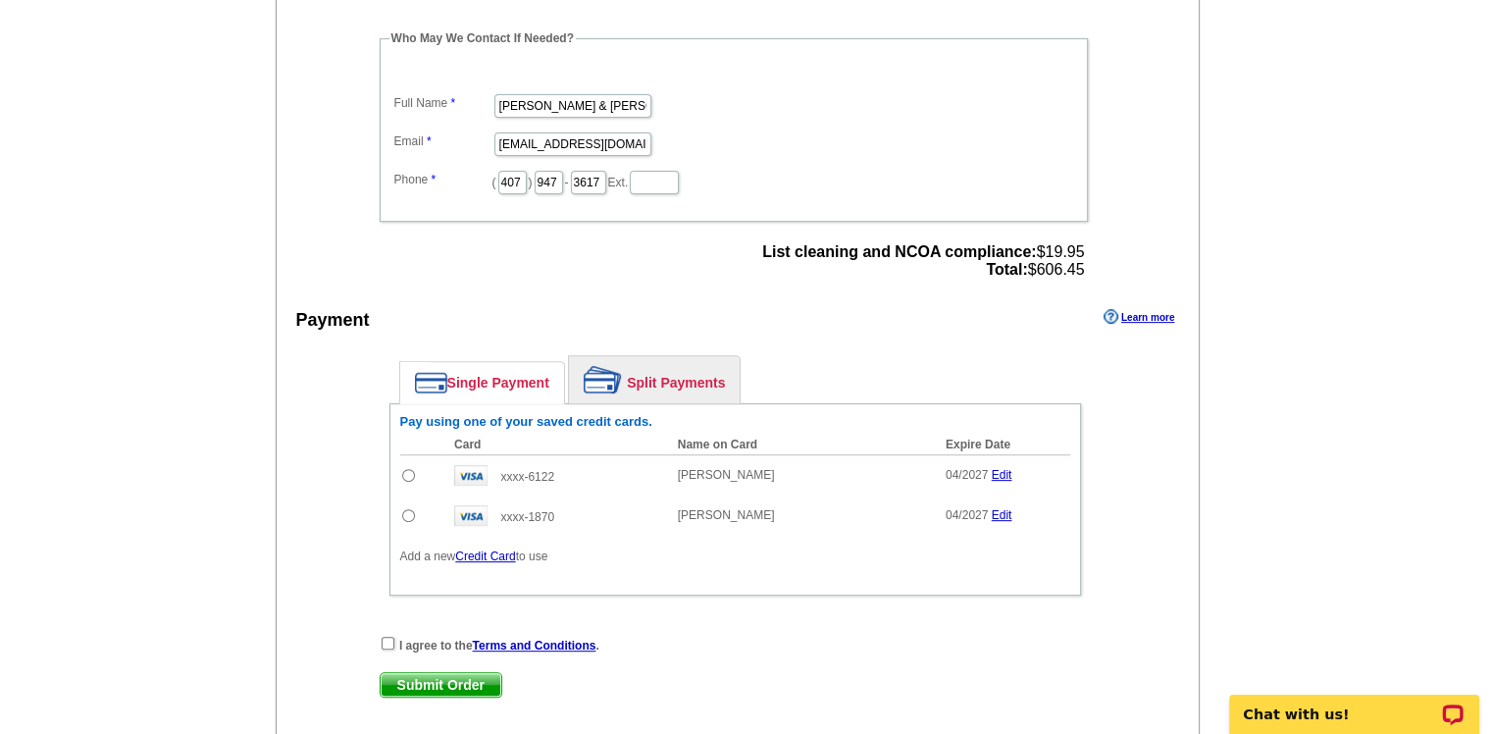
scroll to position [785, 0]
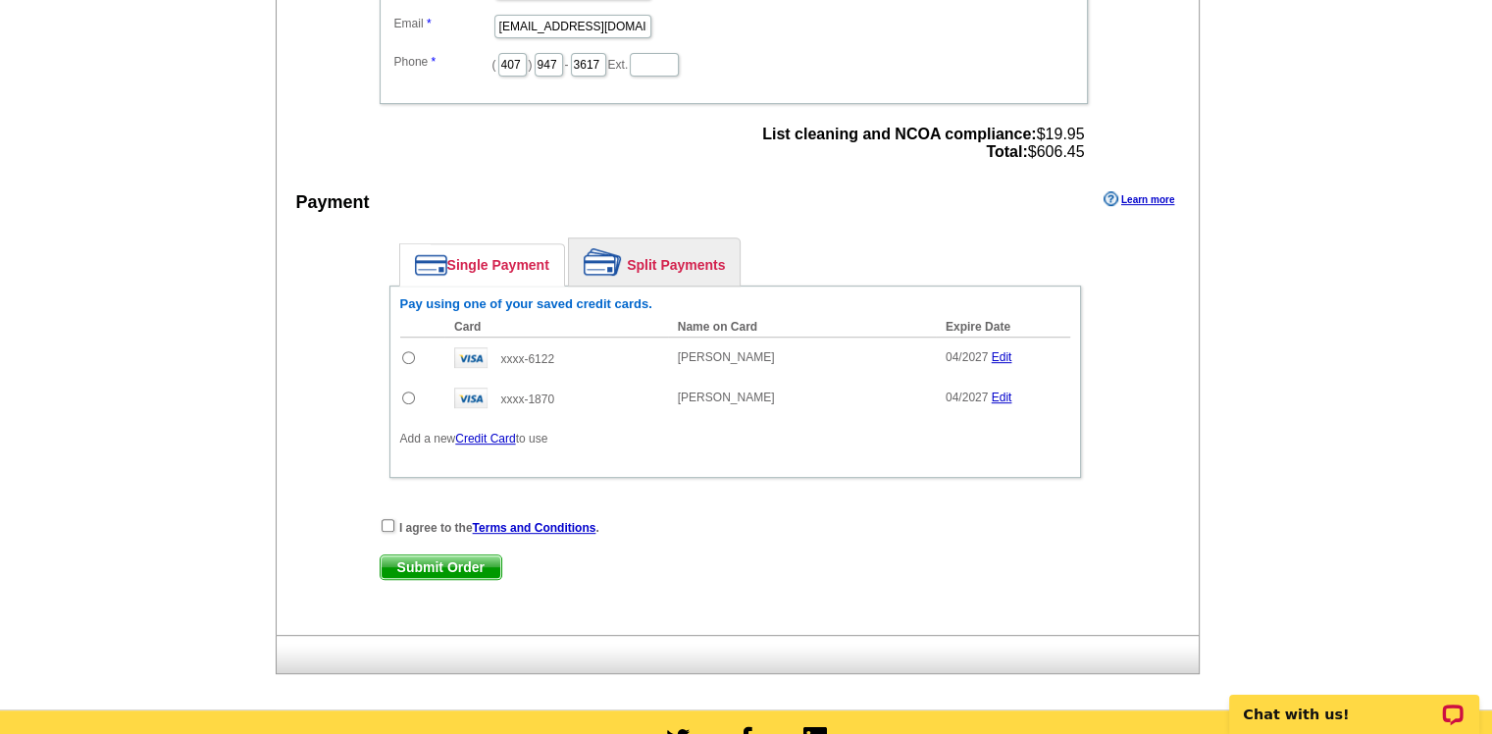
click at [408, 351] on input "radio" at bounding box center [408, 357] width 13 height 13
radio input "true"
click at [389, 519] on input "checkbox" at bounding box center [388, 525] width 13 height 13
checkbox input "true"
click at [412, 556] on span "Submit Order" at bounding box center [441, 567] width 121 height 24
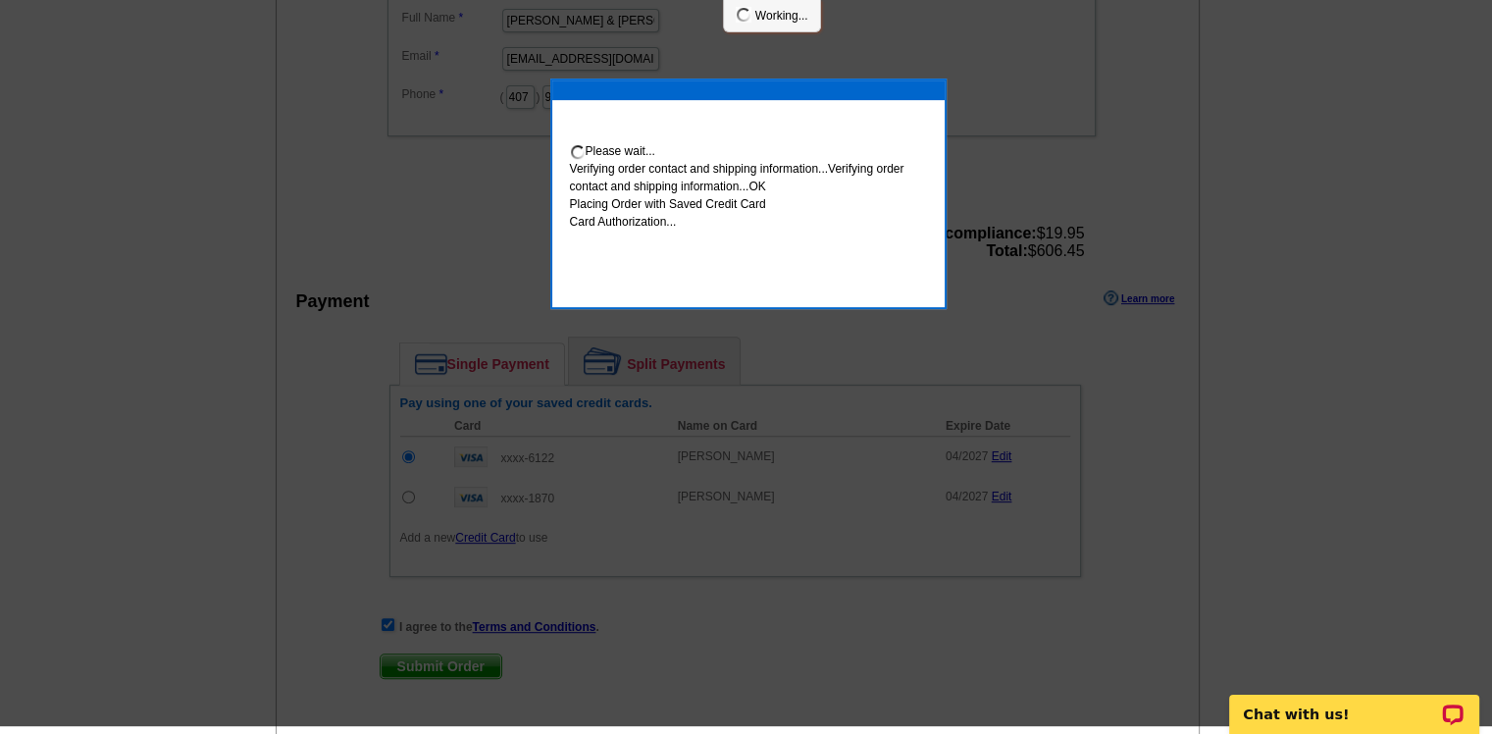
scroll to position [777, 0]
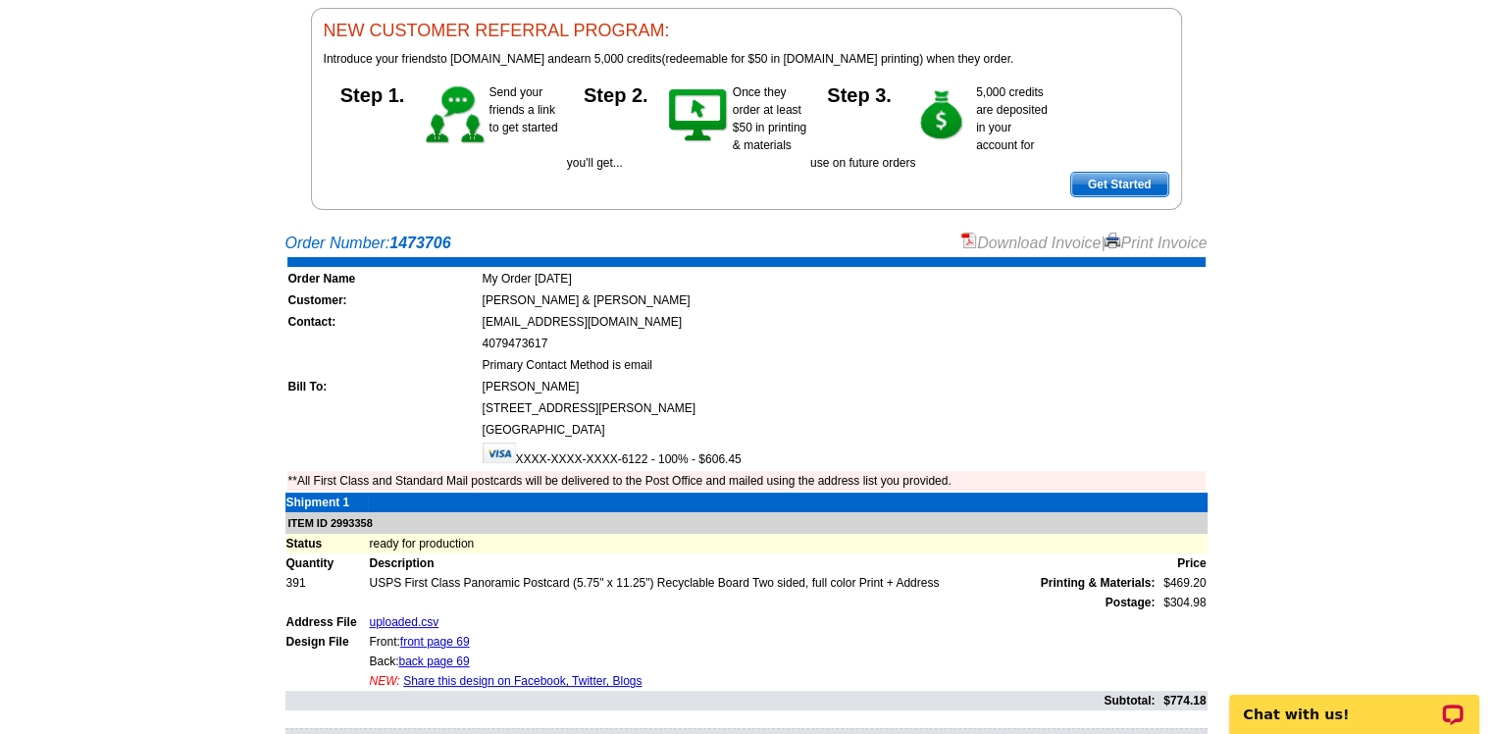
scroll to position [98, 0]
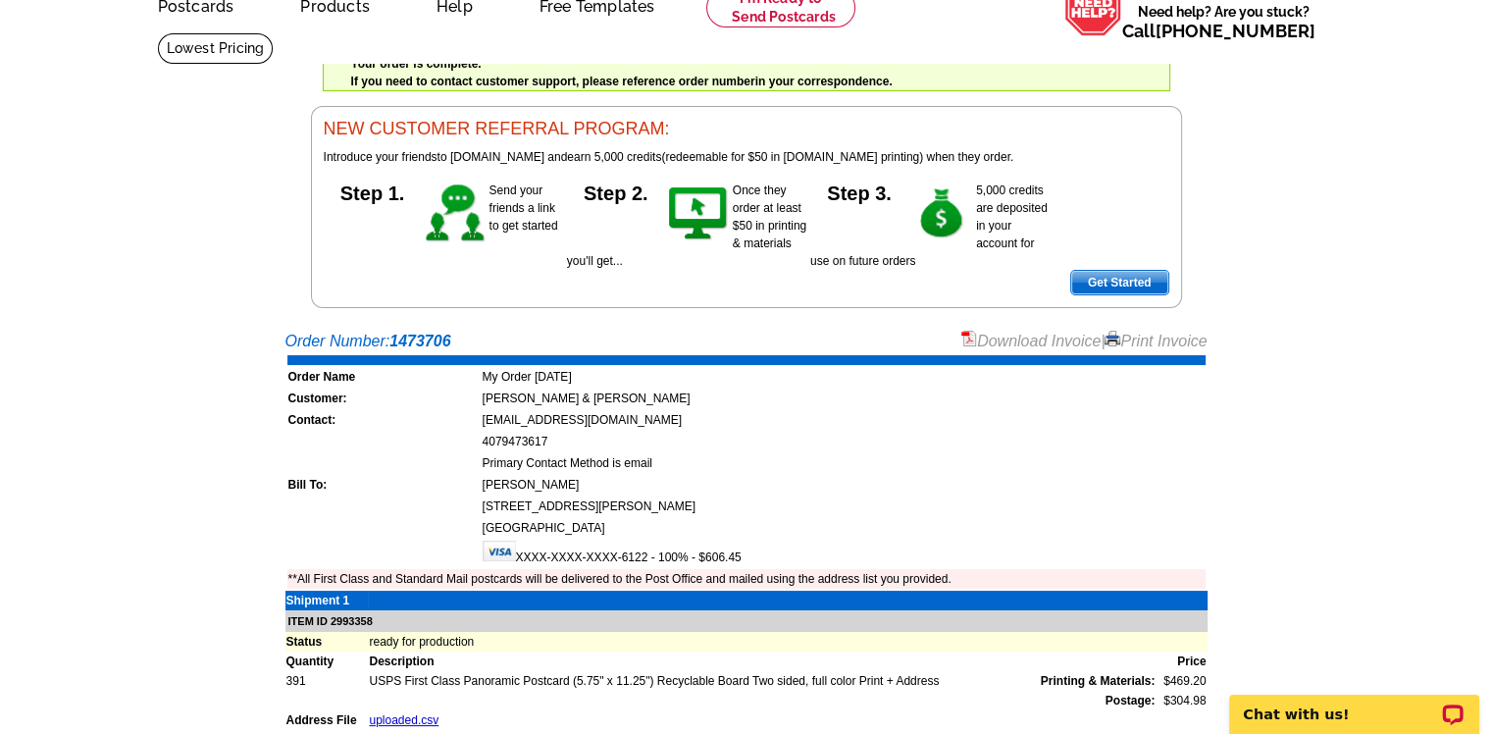
click at [1013, 342] on link "Download Invoice" at bounding box center [1031, 341] width 139 height 17
